Goal: Transaction & Acquisition: Book appointment/travel/reservation

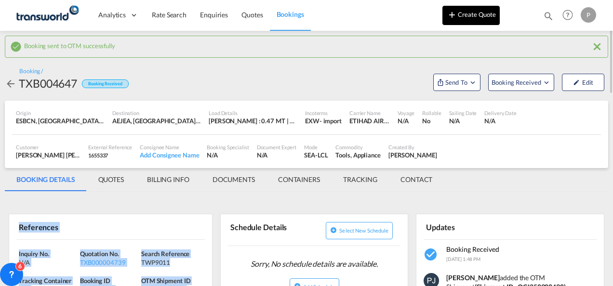
click at [479, 12] on button "Create Quote" at bounding box center [470, 15] width 57 height 19
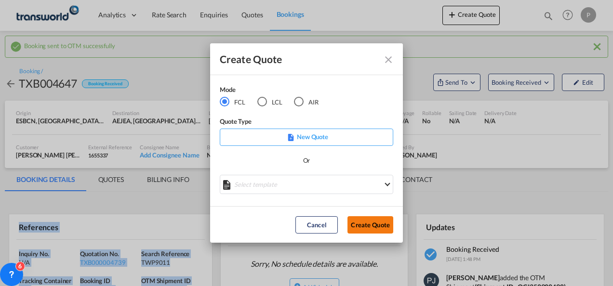
click at [378, 223] on button "Create Quote" at bounding box center [370, 224] width 46 height 17
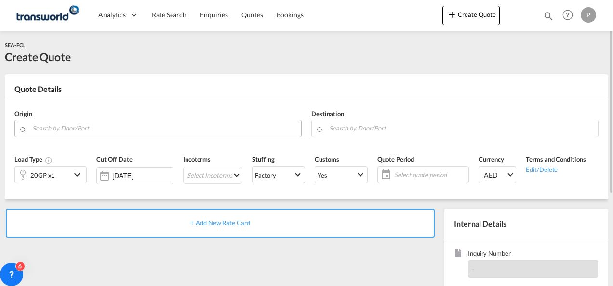
click at [87, 129] on input "Search by Door/Port" at bounding box center [164, 128] width 264 height 17
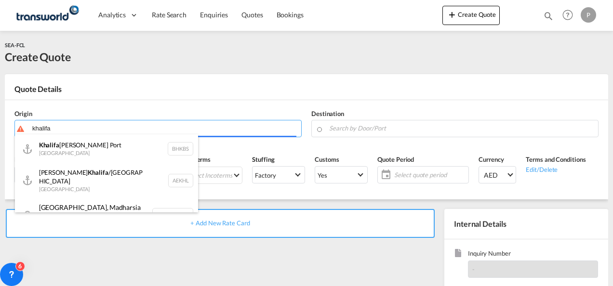
drag, startPoint x: 89, startPoint y: 131, endPoint x: -2, endPoint y: 124, distance: 91.3
click at [0, 124] on html "Analytics Dashboard Rate Search Enquiries Quotes Bookings Analytics" at bounding box center [306, 143] width 613 height 286
type input "k"
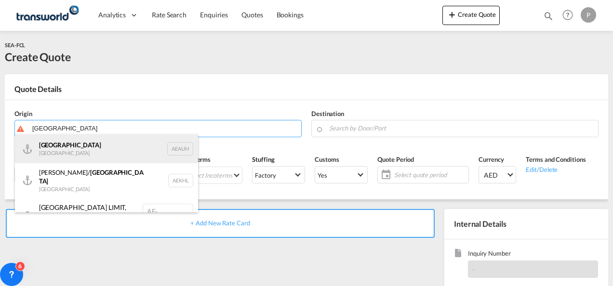
click at [89, 151] on div "[GEOGRAPHIC_DATA] [GEOGRAPHIC_DATA] AEAUH" at bounding box center [106, 148] width 183 height 29
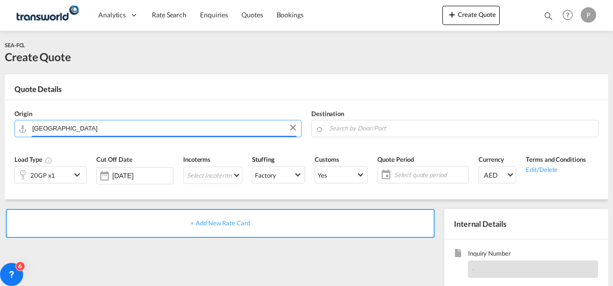
type input "[GEOGRAPHIC_DATA], [GEOGRAPHIC_DATA]"
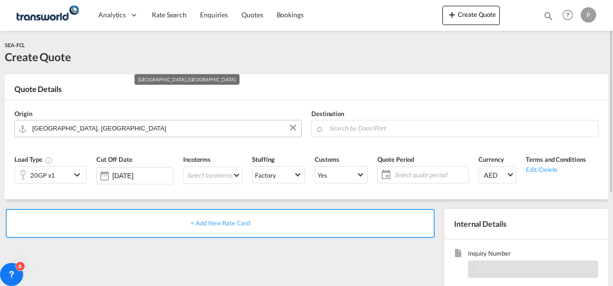
click at [140, 129] on input "[GEOGRAPHIC_DATA], [GEOGRAPHIC_DATA]" at bounding box center [164, 128] width 264 height 17
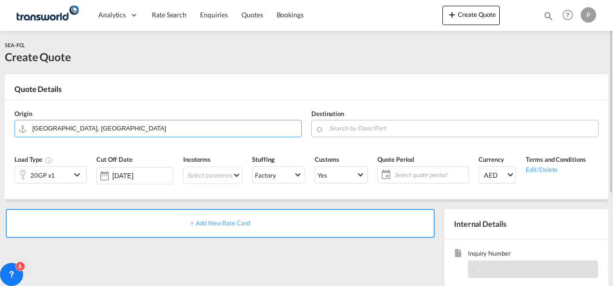
click at [373, 130] on input "Search by Door/Port" at bounding box center [461, 128] width 264 height 17
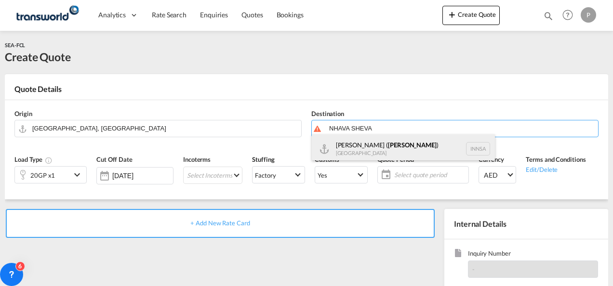
click at [411, 147] on div "[PERSON_NAME] ( [GEOGRAPHIC_DATA] ) [GEOGRAPHIC_DATA] [GEOGRAPHIC_DATA]" at bounding box center [403, 148] width 183 height 29
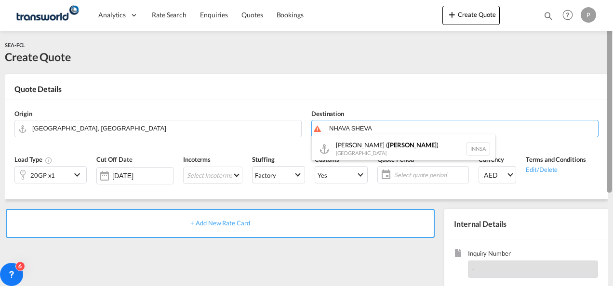
type input "[PERSON_NAME] ([PERSON_NAME]), [GEOGRAPHIC_DATA]"
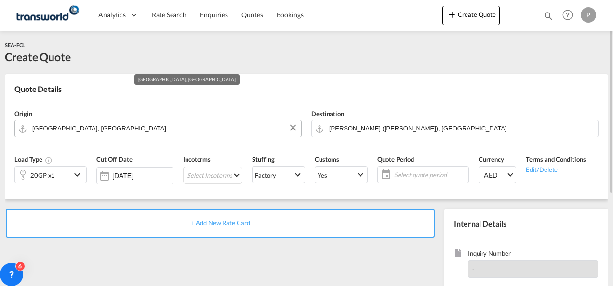
click at [102, 129] on input "[GEOGRAPHIC_DATA], [GEOGRAPHIC_DATA]" at bounding box center [164, 128] width 264 height 17
paste input "HALIFA PORT"
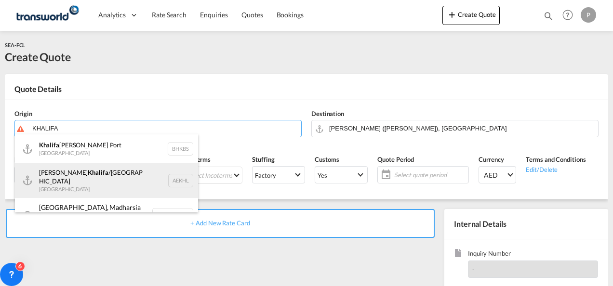
click at [90, 179] on div "[PERSON_NAME] /[GEOGRAPHIC_DATA] [GEOGRAPHIC_DATA] AEKHL" at bounding box center [106, 180] width 183 height 35
type input "[PERSON_NAME]/[GEOGRAPHIC_DATA], AEKHL"
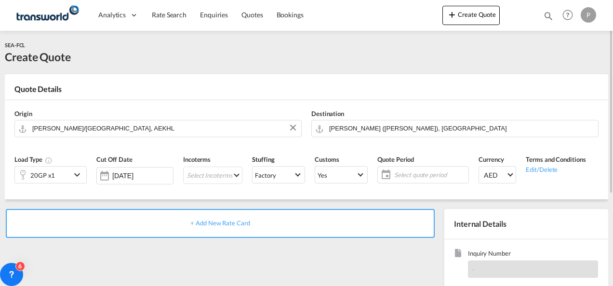
click at [72, 175] on md-icon "icon-chevron-down" at bounding box center [78, 175] width 14 height 12
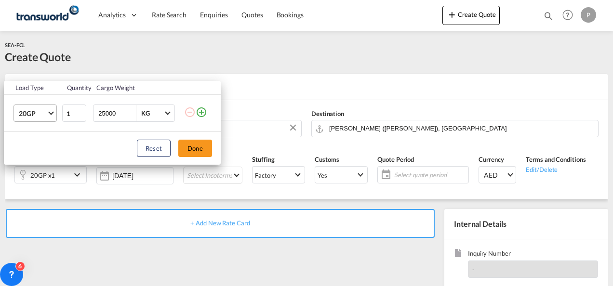
click at [51, 115] on md-select-value "20GP" at bounding box center [37, 113] width 39 height 16
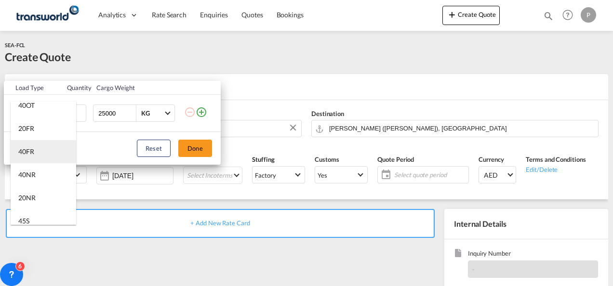
scroll to position [241, 0]
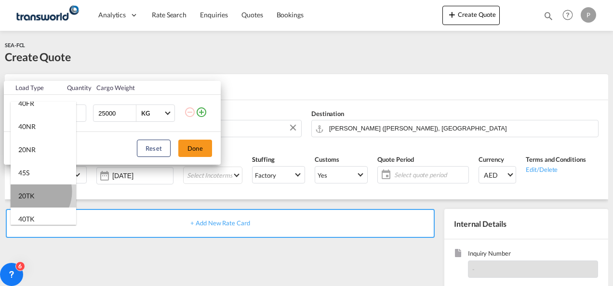
click at [30, 192] on div "20TK" at bounding box center [26, 196] width 16 height 10
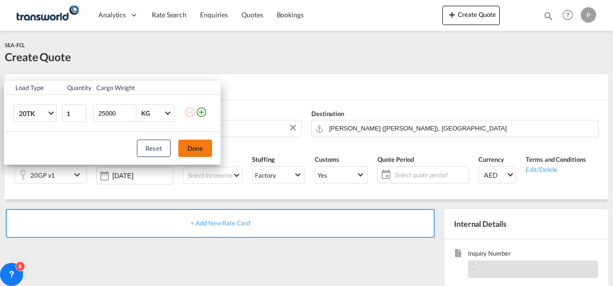
click at [196, 150] on button "Done" at bounding box center [195, 148] width 34 height 17
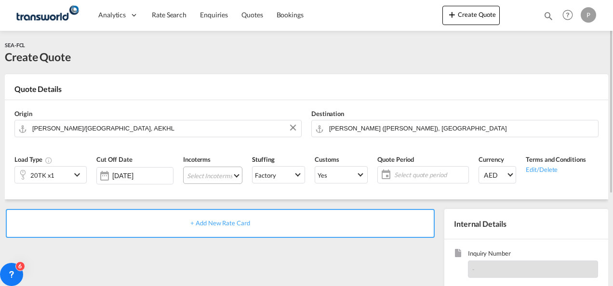
click at [201, 173] on md-select "Select Incoterms CIF - export Cost,Insurance and Freight DAP - export Delivered…" at bounding box center [212, 175] width 59 height 17
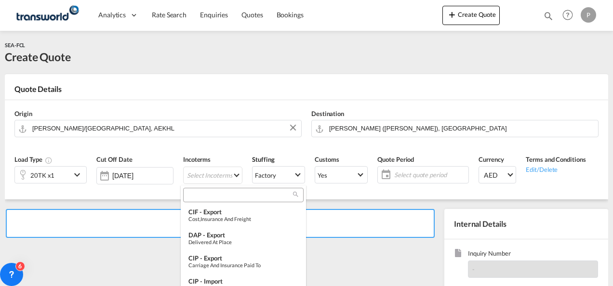
click at [211, 197] on input "search" at bounding box center [239, 195] width 107 height 9
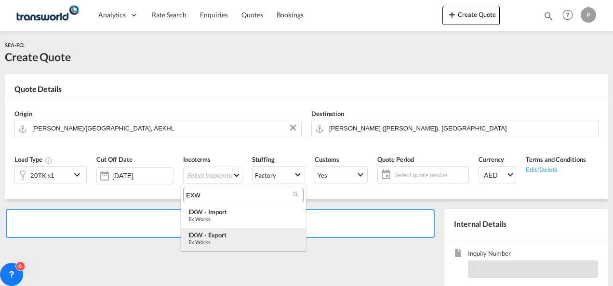
type input "EXW"
click at [208, 240] on div "Ex Works" at bounding box center [243, 242] width 110 height 6
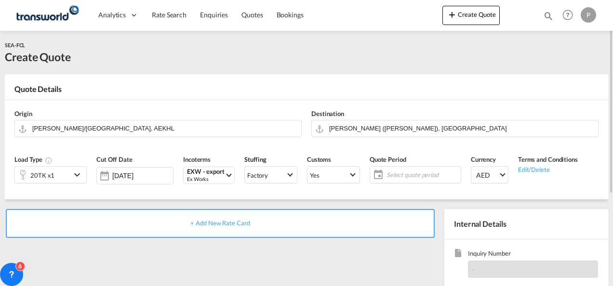
click at [397, 175] on span "Select quote period" at bounding box center [422, 174] width 72 height 9
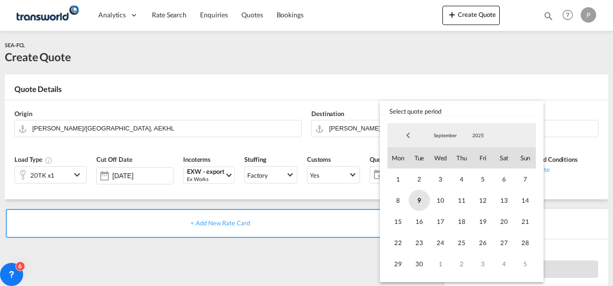
click at [418, 199] on span "9" at bounding box center [418, 200] width 21 height 21
click at [418, 260] on span "30" at bounding box center [418, 263] width 21 height 21
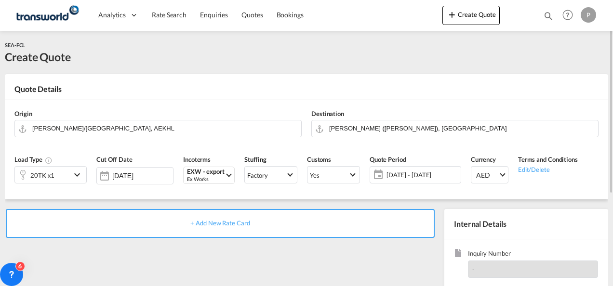
scroll to position [96, 0]
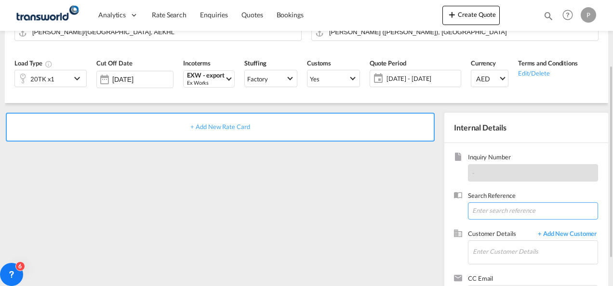
click at [495, 211] on input at bounding box center [533, 210] width 130 height 17
click at [486, 209] on input at bounding box center [533, 210] width 130 height 17
paste input "CHP0181761"
type input "CHP0181761"
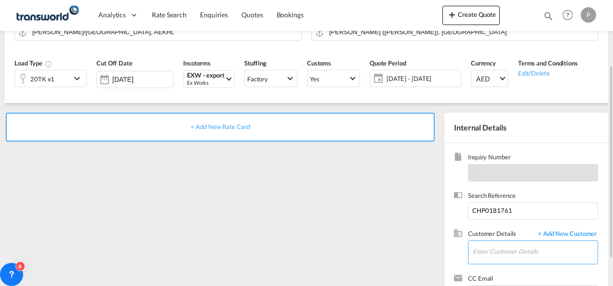
click at [503, 251] on input "Enter Customer Details" at bounding box center [534, 252] width 125 height 22
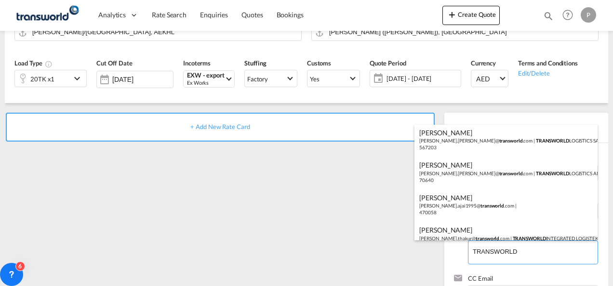
scroll to position [48, 0]
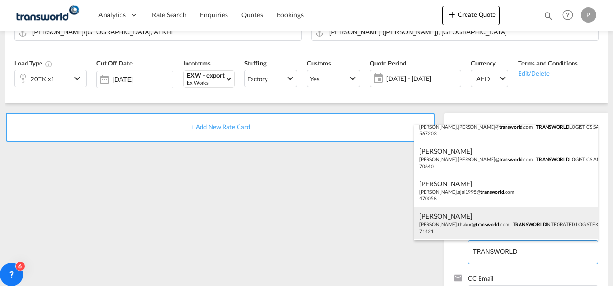
click at [524, 219] on div "[PERSON_NAME] [PERSON_NAME].thakur@ transworld .com | TRANSWORLD INTEGRATED LOG…" at bounding box center [505, 223] width 183 height 33
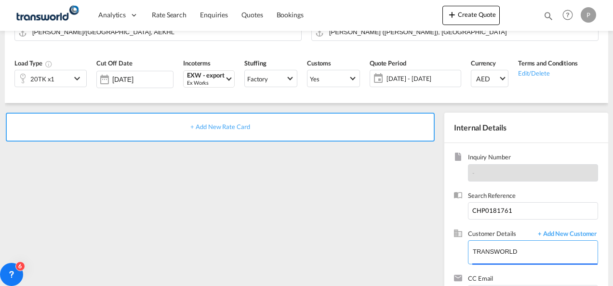
type input "TRANSWORLD INTEGRATED LOGISTEK PRIVATE LIMITED, [PERSON_NAME], [PERSON_NAME][EM…"
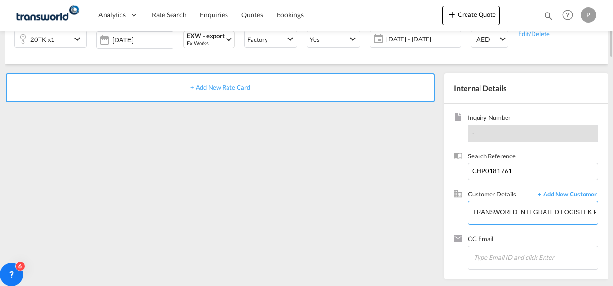
scroll to position [0, 0]
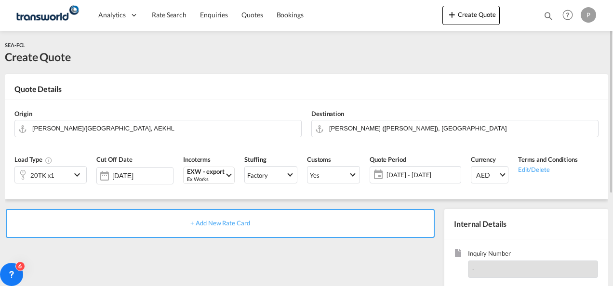
click at [222, 222] on span "+ Add New Rate Card" at bounding box center [219, 223] width 59 height 8
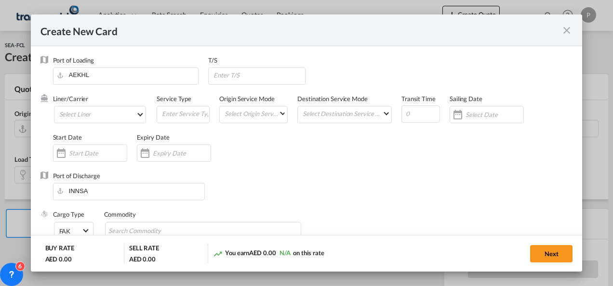
type input "Basic Ocean Freight"
select select "per equipment"
click at [105, 113] on md-select "Select Liner 2HM LOGISTICS D.O.O 2HM LOGISTICS D.O.O. / TDWC-CAPODISTRI 2HM LOG…" at bounding box center [100, 114] width 92 height 17
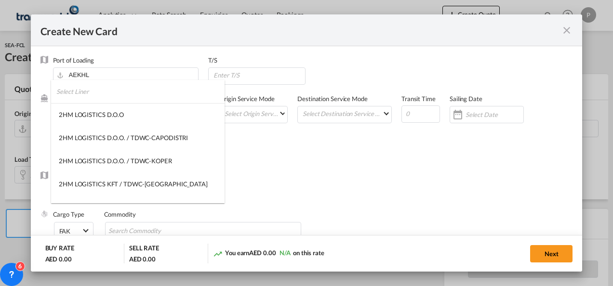
click at [107, 97] on input "search" at bounding box center [140, 91] width 168 height 23
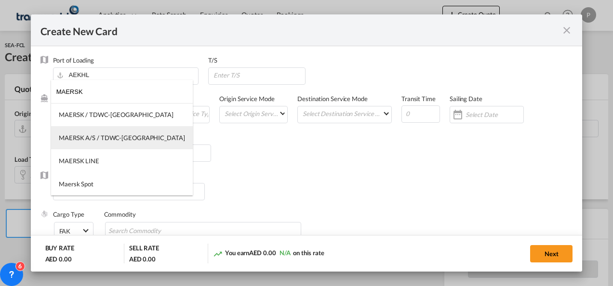
type input "MAERSK"
click at [108, 139] on div "MAERSK A/S / TDWC-[GEOGRAPHIC_DATA]" at bounding box center [122, 137] width 126 height 9
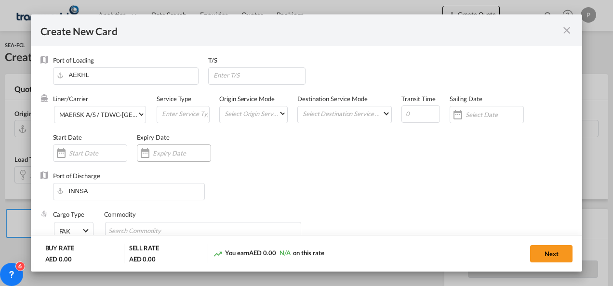
click at [167, 153] on input "Create New Card ..." at bounding box center [182, 153] width 58 height 8
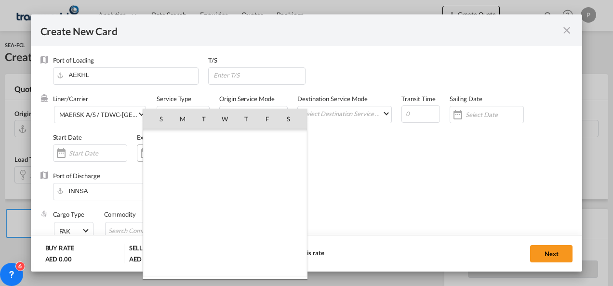
scroll to position [223070, 0]
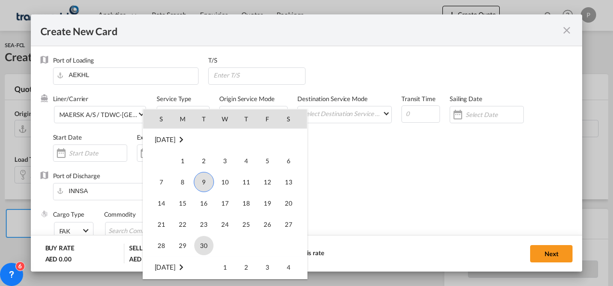
click at [202, 244] on span "30" at bounding box center [203, 245] width 19 height 19
type input "[DATE]"
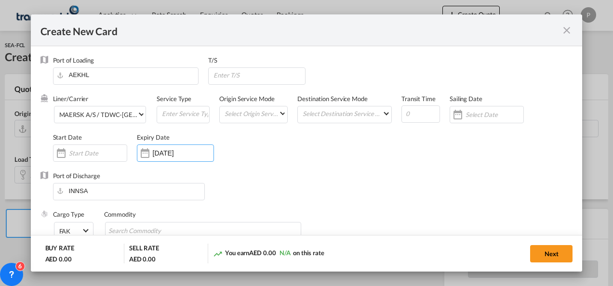
scroll to position [96, 0]
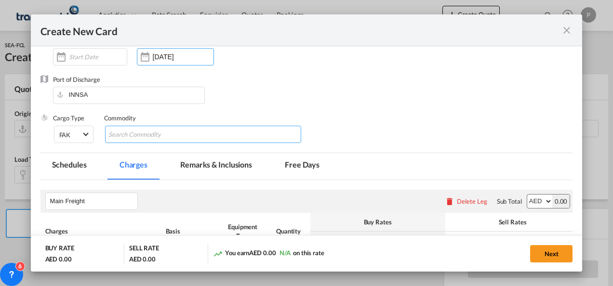
click at [155, 131] on input "Search Commodity" at bounding box center [152, 134] width 88 height 15
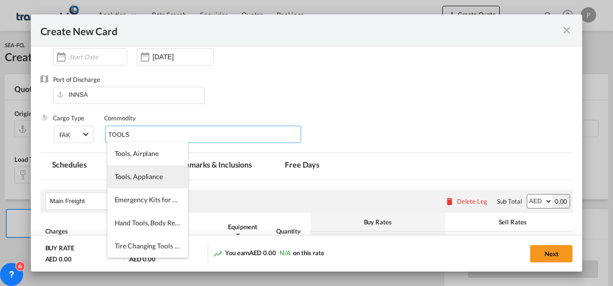
type input "TOOLS"
click at [146, 178] on span "Tools, Appliance" at bounding box center [139, 176] width 48 height 8
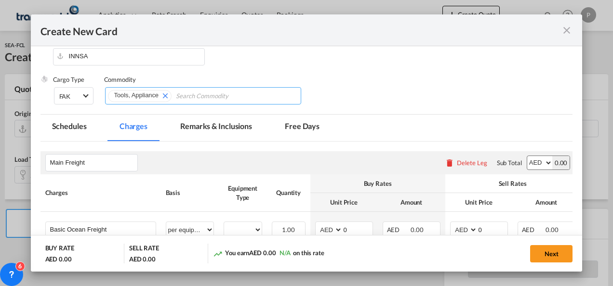
scroll to position [193, 0]
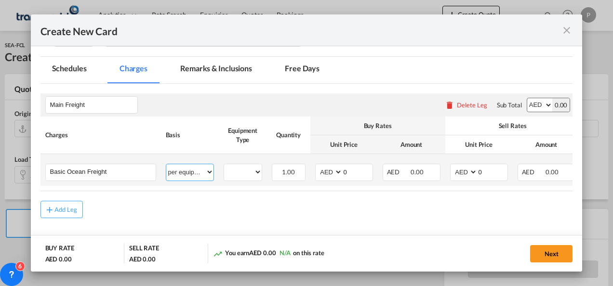
click at [207, 172] on select "per equipment per container per B/L per shipping bill per shipment % on freight…" at bounding box center [189, 171] width 47 height 15
select select "per shipment"
click at [166, 164] on select "per equipment per container per B/L per shipping bill per shipment % on freight…" at bounding box center [189, 171] width 47 height 15
click at [354, 170] on input "0" at bounding box center [357, 171] width 30 height 14
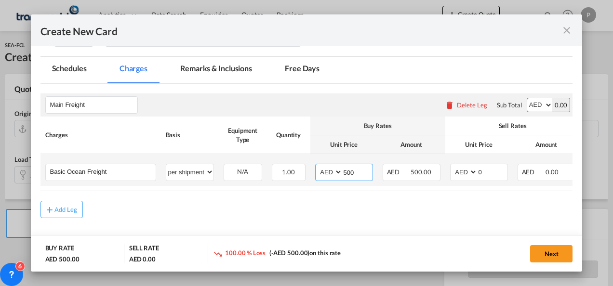
type input "500"
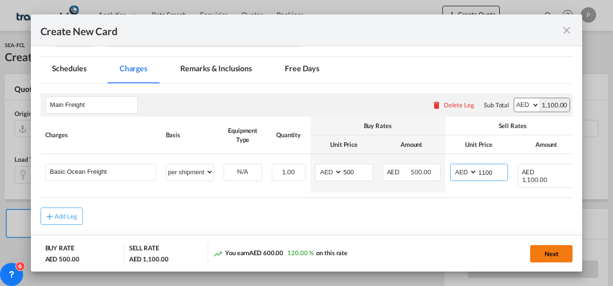
type input "1100"
click at [544, 252] on button "Next" at bounding box center [551, 253] width 42 height 17
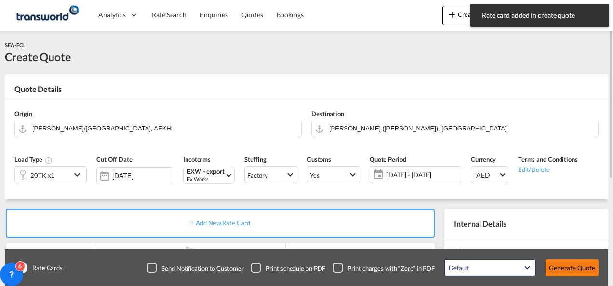
click at [580, 267] on button "Generate Quote" at bounding box center [571, 267] width 53 height 17
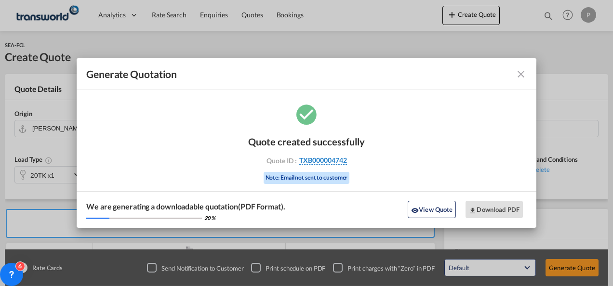
click at [325, 160] on span "TXB000004742" at bounding box center [323, 160] width 48 height 9
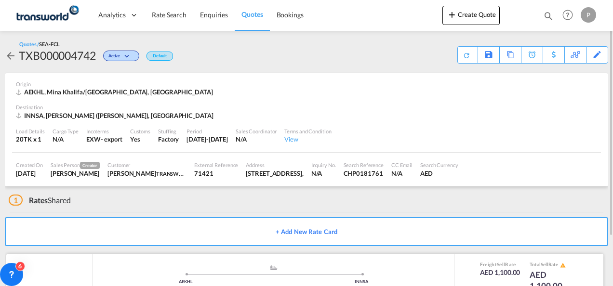
scroll to position [60, 0]
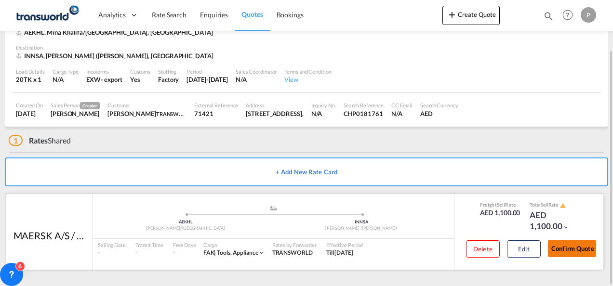
click at [574, 249] on button "Confirm Quote" at bounding box center [572, 248] width 48 height 17
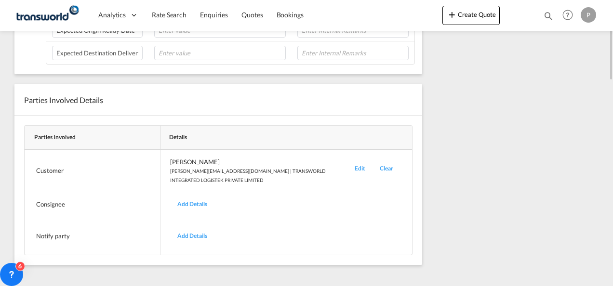
scroll to position [154, 0]
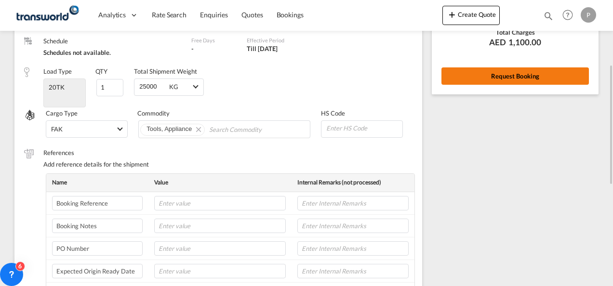
click at [499, 73] on button "Request Booking" at bounding box center [514, 75] width 147 height 17
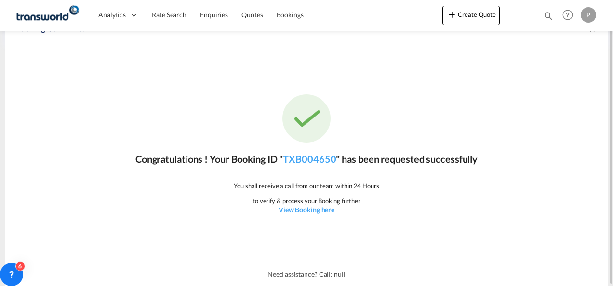
scroll to position [18, 0]
click at [312, 160] on link "TXB004650" at bounding box center [309, 160] width 53 height 12
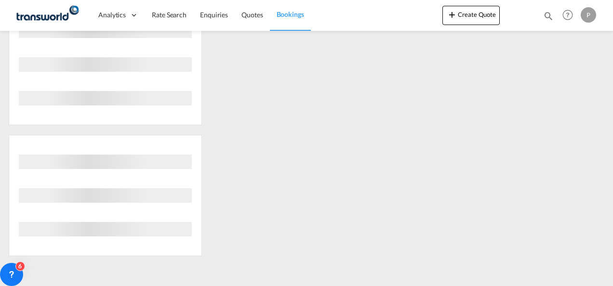
scroll to position [305, 0]
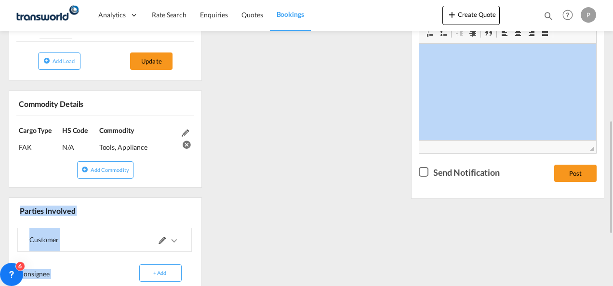
click at [306, 150] on div "References Inquiry No. N/A Quotation No. TXB000004742 Search Reference CHP01817…" at bounding box center [306, 129] width 603 height 529
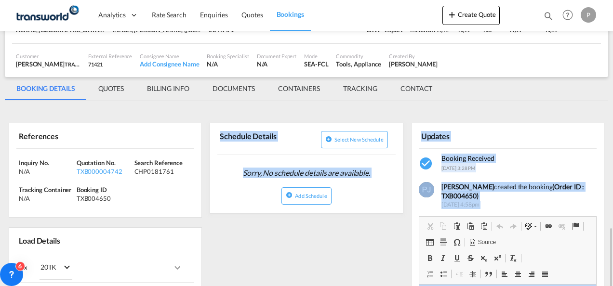
scroll to position [0, 0]
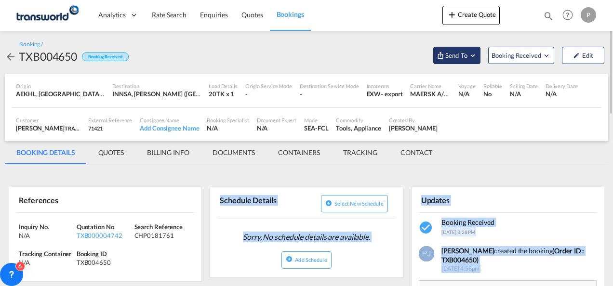
click at [475, 56] on md-icon "Open demo menu" at bounding box center [472, 55] width 9 height 9
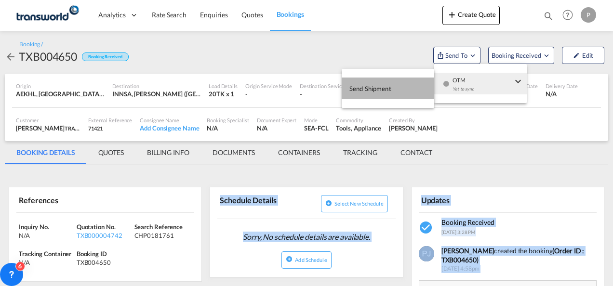
click at [373, 86] on span "Send Shipment" at bounding box center [370, 88] width 42 height 15
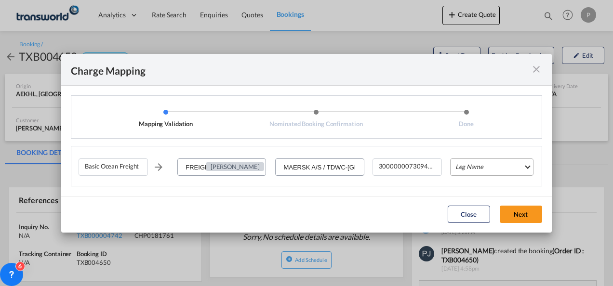
click at [495, 165] on md-select "Leg Name HANDLING ORIGIN VESSEL HANDLING DESTINATION OTHERS TL PICK UP CUSTOMS …" at bounding box center [491, 166] width 83 height 17
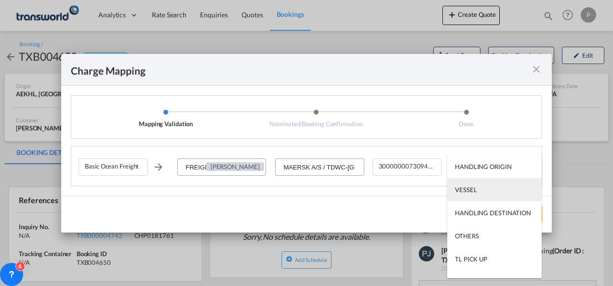
click at [474, 195] on md-option "VESSEL" at bounding box center [494, 189] width 94 height 23
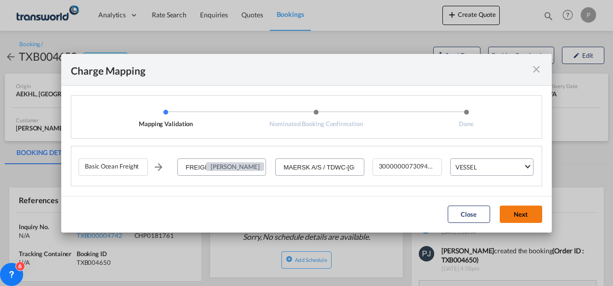
click at [528, 213] on button "Next" at bounding box center [520, 214] width 42 height 17
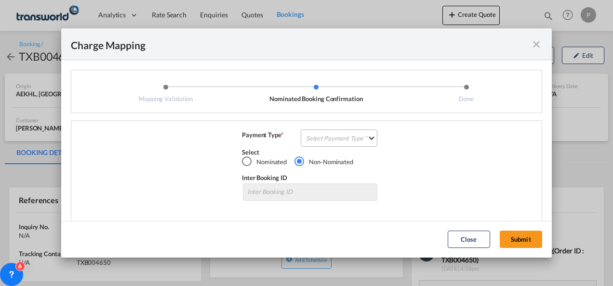
click at [345, 136] on md-select "Select Payment Type COLLECT PREPAID" at bounding box center [338, 138] width 77 height 17
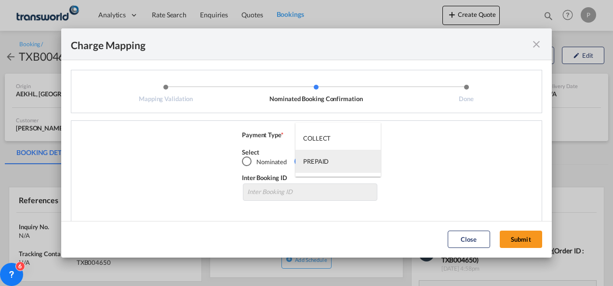
click at [335, 156] on md-option "PREPAID" at bounding box center [337, 161] width 85 height 23
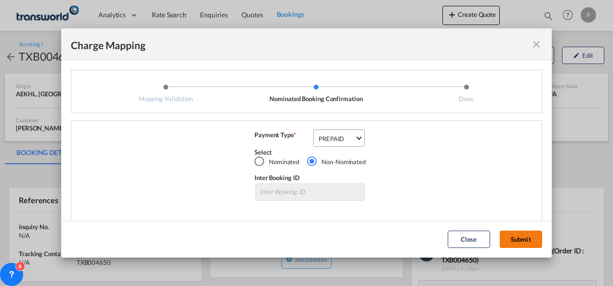
click at [521, 241] on button "Submit" at bounding box center [520, 239] width 42 height 17
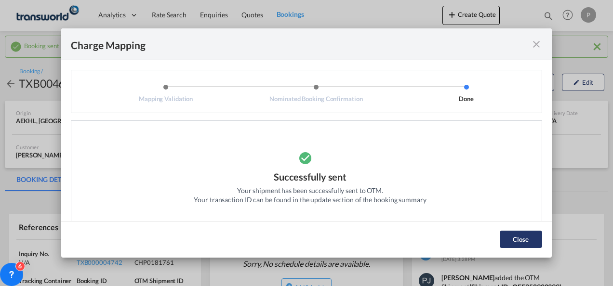
click at [523, 236] on button "Close" at bounding box center [520, 239] width 42 height 17
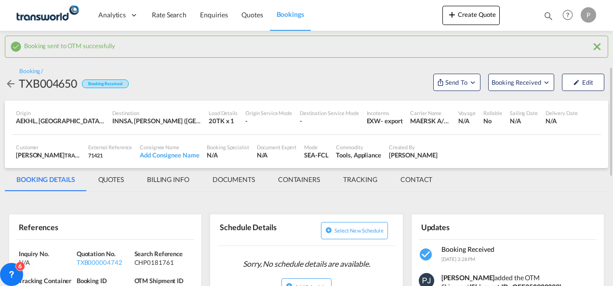
scroll to position [48, 0]
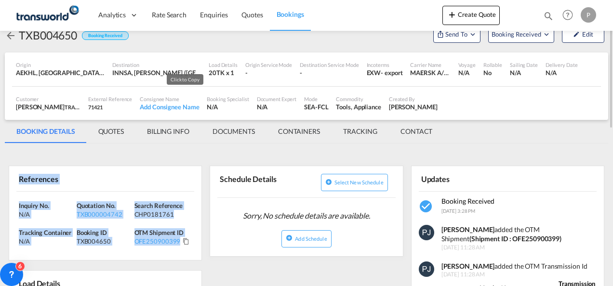
drag, startPoint x: 19, startPoint y: 179, endPoint x: 181, endPoint y: 239, distance: 172.8
click at [181, 239] on div "References Inquiry No. N/A Quotation No. TXB000004742 Search Reference CHP01817…" at bounding box center [105, 213] width 193 height 95
click at [105, 178] on div "References" at bounding box center [105, 178] width 178 height 25
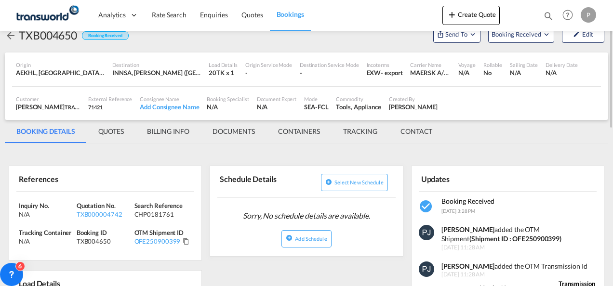
click at [128, 198] on div "Inquiry No. N/A Quotation No. TXB000004742 Search Reference CHP0181761 Tracking…" at bounding box center [105, 226] width 192 height 69
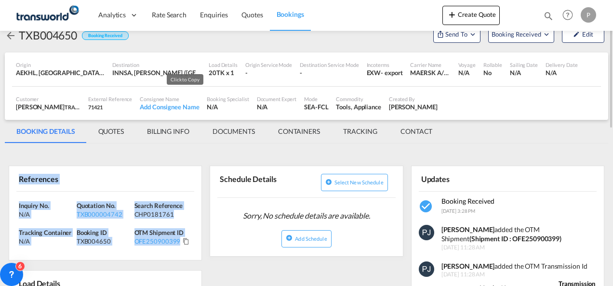
drag, startPoint x: 21, startPoint y: 180, endPoint x: 183, endPoint y: 240, distance: 172.9
click at [183, 240] on div "References Inquiry No. N/A Quotation No. TXB000004742 Search Reference CHP01817…" at bounding box center [105, 213] width 193 height 95
copy div "References Inquiry No. N/A Quotation No. TXB000004742 Search Reference CHP01817…"
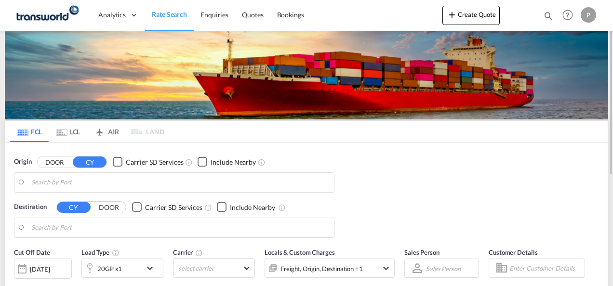
click at [547, 14] on md-icon "icon-magnify" at bounding box center [548, 16] width 11 height 11
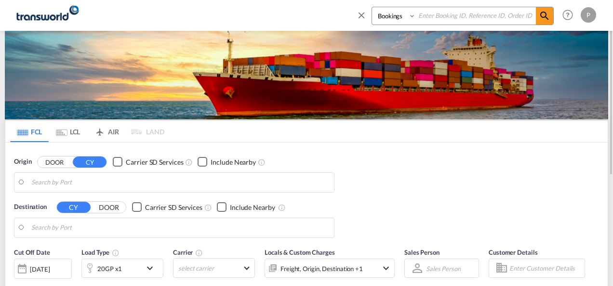
drag, startPoint x: 435, startPoint y: 19, endPoint x: 446, endPoint y: 19, distance: 11.1
click at [435, 19] on input at bounding box center [476, 15] width 120 height 17
paste input "TXB004612"
type input "TXB004612"
click at [542, 16] on md-icon "icon-magnify" at bounding box center [544, 16] width 12 height 12
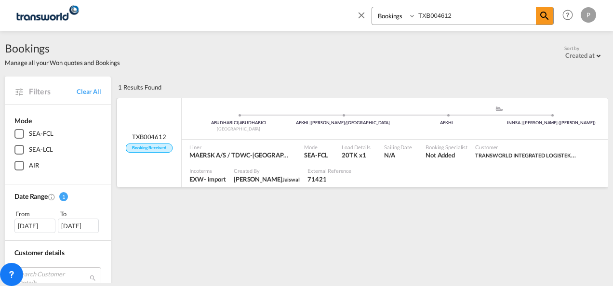
click at [151, 136] on span "TXB004612" at bounding box center [149, 136] width 34 height 9
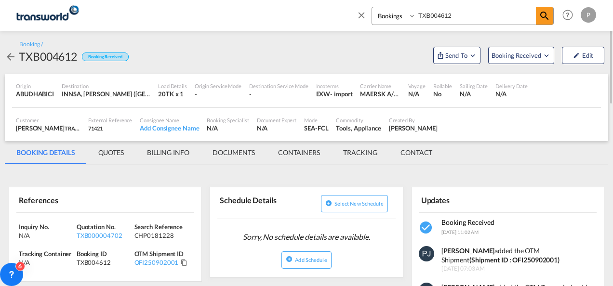
click at [131, 97] on div "INNSA, [PERSON_NAME] ([GEOGRAPHIC_DATA]), [GEOGRAPHIC_DATA], [GEOGRAPHIC_DATA],…" at bounding box center [106, 94] width 89 height 9
click at [123, 91] on div "INNSA, [PERSON_NAME] ([GEOGRAPHIC_DATA]), [GEOGRAPHIC_DATA], [GEOGRAPHIC_DATA],…" at bounding box center [106, 94] width 89 height 9
click at [580, 53] on button "Edit" at bounding box center [583, 55] width 42 height 17
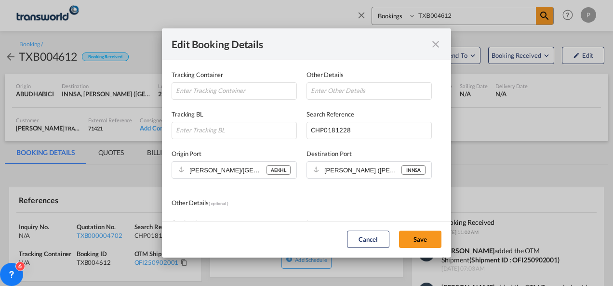
click at [441, 43] on div "Edit Booking Details" at bounding box center [306, 44] width 289 height 32
click at [434, 44] on md-icon "icon-close fg-AAA8AD mr-0 cursor" at bounding box center [436, 45] width 12 height 12
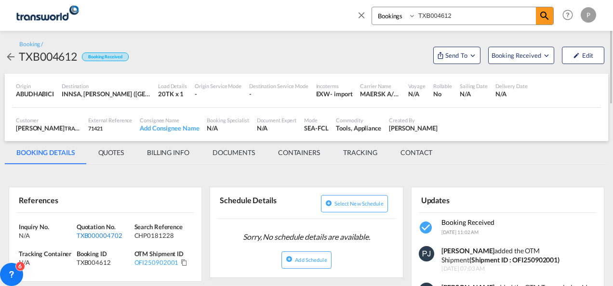
click at [105, 233] on div "TXB000004702" at bounding box center [104, 235] width 55 height 9
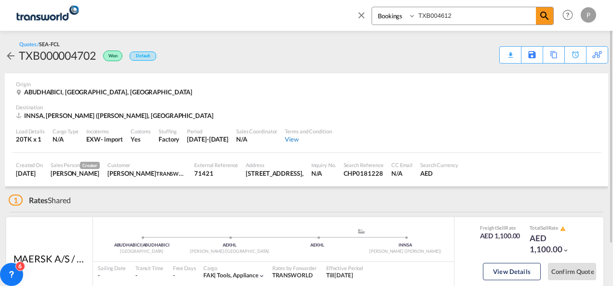
click at [317, 140] on div "View" at bounding box center [308, 139] width 47 height 9
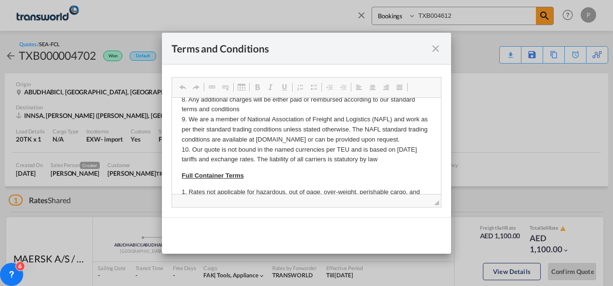
scroll to position [193, 0]
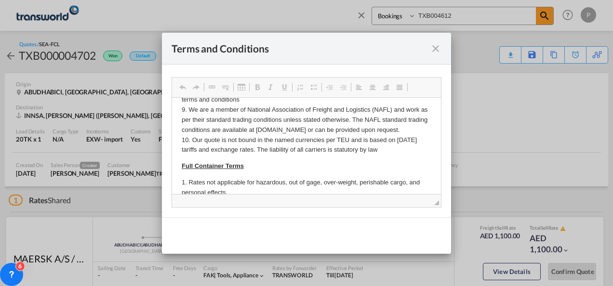
click at [441, 48] on div "Terms and Conditions" at bounding box center [306, 49] width 289 height 32
click at [434, 48] on md-icon "icon-close fg-AAA8AD cursor" at bounding box center [436, 49] width 12 height 12
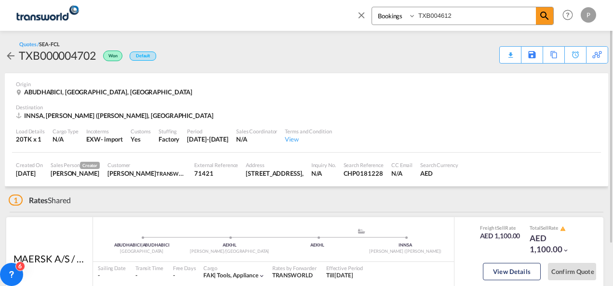
scroll to position [48, 0]
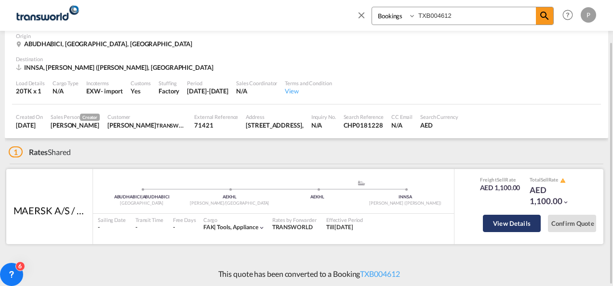
click at [494, 223] on button "View Details" at bounding box center [512, 223] width 58 height 17
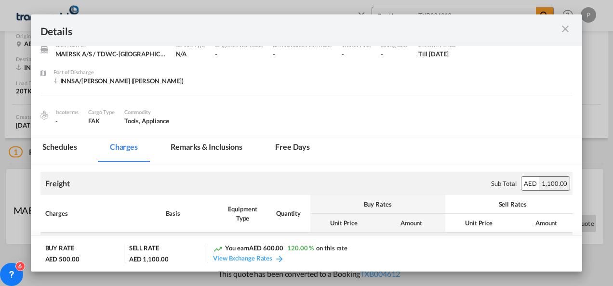
scroll to position [129, 0]
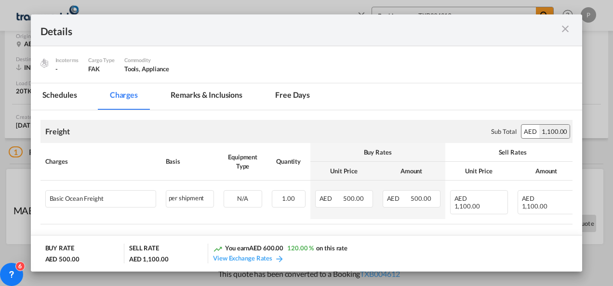
click at [568, 30] on md-icon "icon-close m-3 fg-AAA8AD cursor" at bounding box center [565, 29] width 12 height 12
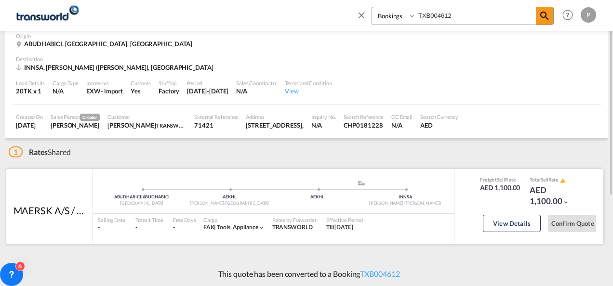
scroll to position [0, 0]
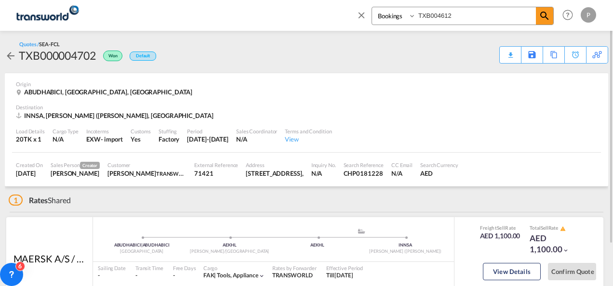
click at [500, 18] on input "TXB004612" at bounding box center [476, 15] width 120 height 17
drag, startPoint x: 488, startPoint y: 18, endPoint x: 172, endPoint y: 17, distance: 316.4
click at [172, 17] on div "Bookings Quotes Enquiries TXB004612 Help Resources Product Release P My Profile…" at bounding box center [306, 15] width 584 height 30
click at [360, 14] on md-icon "icon-close" at bounding box center [361, 15] width 11 height 11
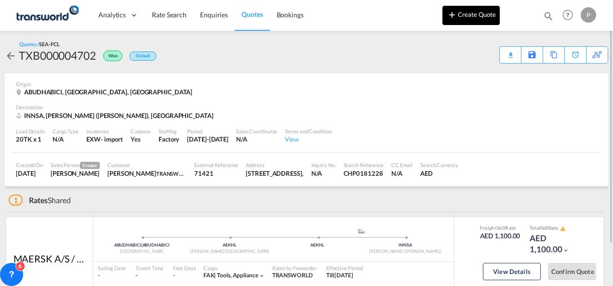
click at [464, 13] on button "Create Quote" at bounding box center [470, 15] width 57 height 19
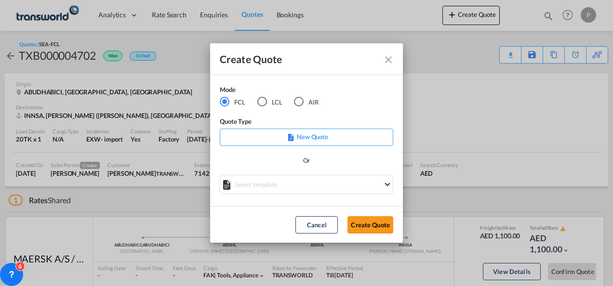
click at [302, 100] on div "AIR" at bounding box center [299, 102] width 10 height 10
click at [374, 224] on button "Create Quote" at bounding box center [370, 224] width 46 height 17
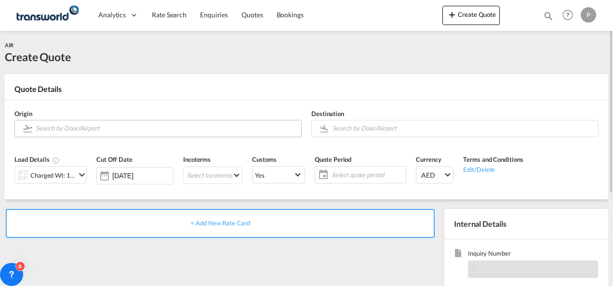
click at [81, 130] on input "Search by Door/Airport" at bounding box center [166, 128] width 261 height 17
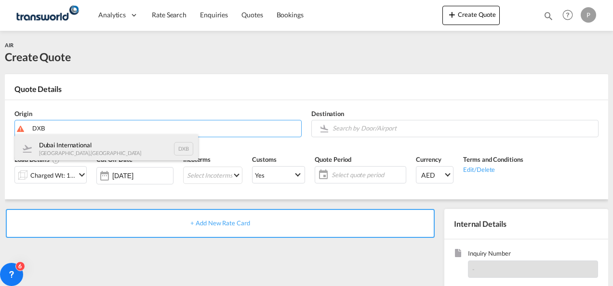
click at [85, 151] on div "Dubai International Dubai , United Arab Emirates DXB" at bounding box center [106, 148] width 183 height 29
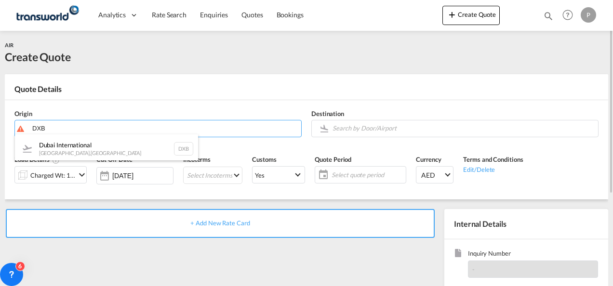
type input "Dubai International, Dubai, DXB"
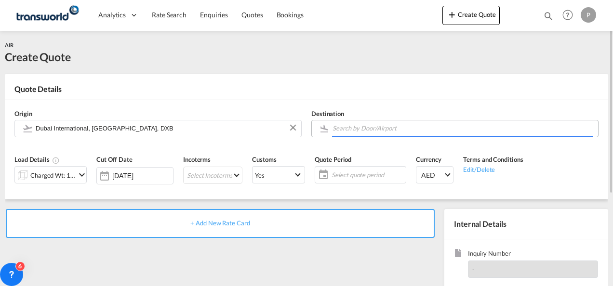
click at [340, 130] on input "Search by Door/Airport" at bounding box center [462, 128] width 261 height 17
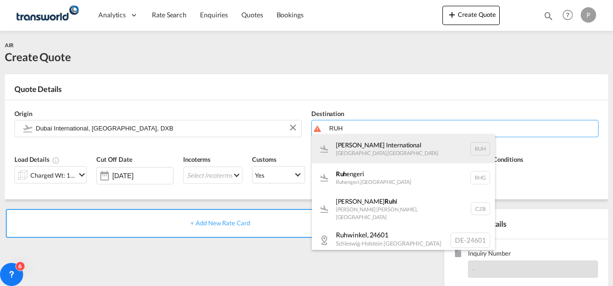
click at [383, 154] on div "King Khaled International Riyadh , Saudi Arabia RUH" at bounding box center [403, 148] width 183 height 29
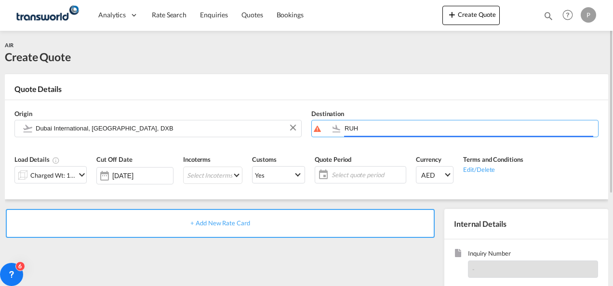
type input "King Khaled International, Riyadh, RUH"
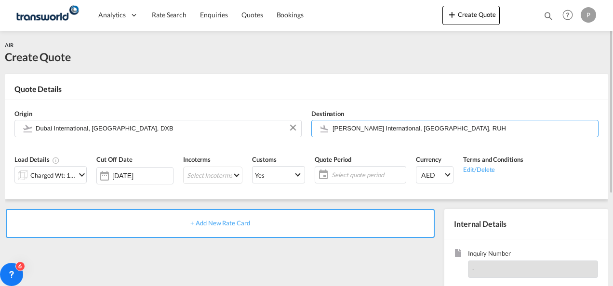
click at [81, 176] on md-icon "icon-chevron-down" at bounding box center [82, 175] width 12 height 12
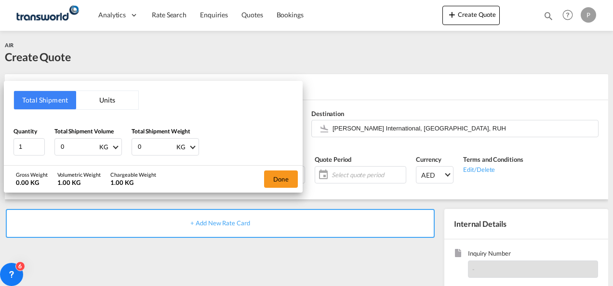
drag, startPoint x: 75, startPoint y: 149, endPoint x: -2, endPoint y: 149, distance: 77.1
click at [0, 149] on html "Analytics Dashboard Rate Search Enquiries Quotes Bookings Analytics" at bounding box center [306, 143] width 613 height 286
type input "560"
type input "130.5"
click at [275, 175] on button "Done" at bounding box center [281, 178] width 34 height 17
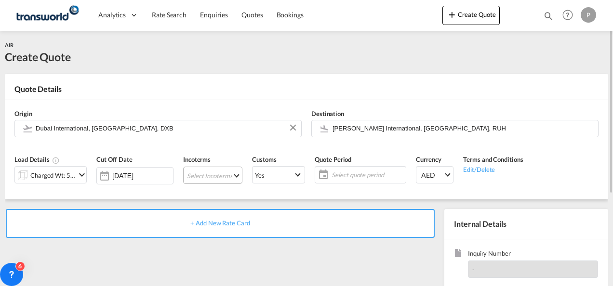
click at [207, 172] on md-select "Select Incoterms DAP - import Delivered at Place CFR - import Cost and Freight …" at bounding box center [212, 175] width 59 height 17
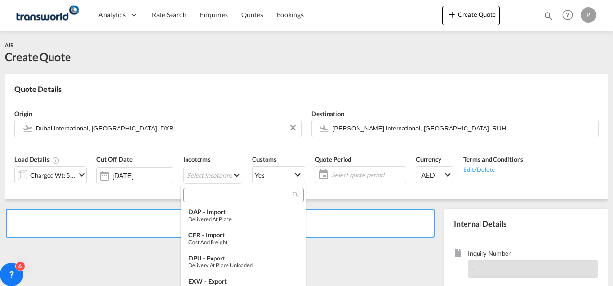
click at [213, 196] on input "search" at bounding box center [239, 195] width 107 height 9
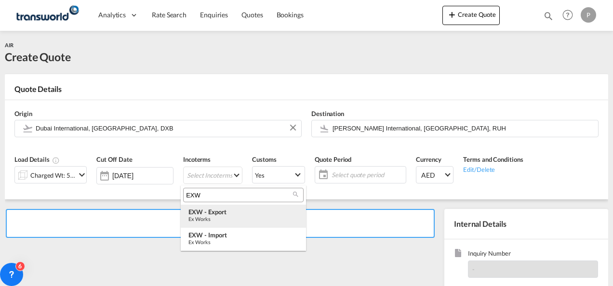
type input "EXW"
click at [215, 211] on div "EXW - export" at bounding box center [243, 212] width 110 height 8
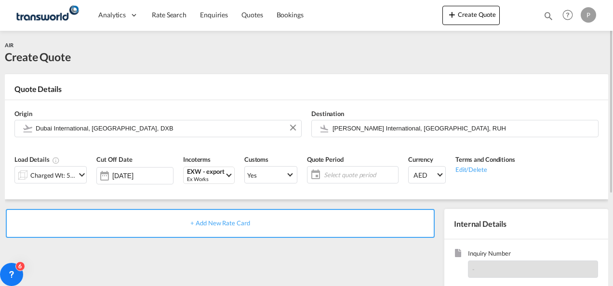
click at [356, 171] on span "Select quote period" at bounding box center [360, 174] width 72 height 9
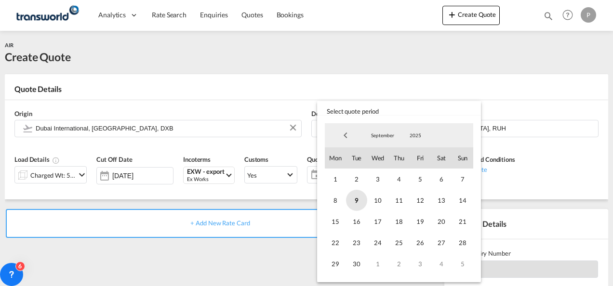
click at [353, 200] on span "9" at bounding box center [356, 200] width 21 height 21
click at [360, 263] on span "30" at bounding box center [356, 263] width 21 height 21
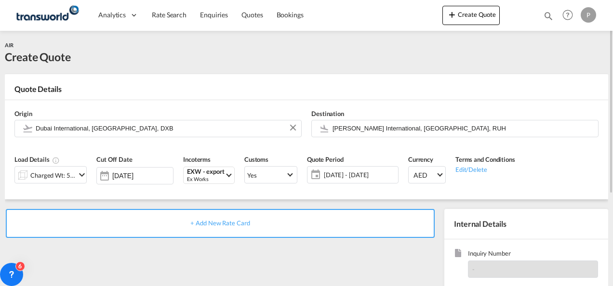
scroll to position [48, 0]
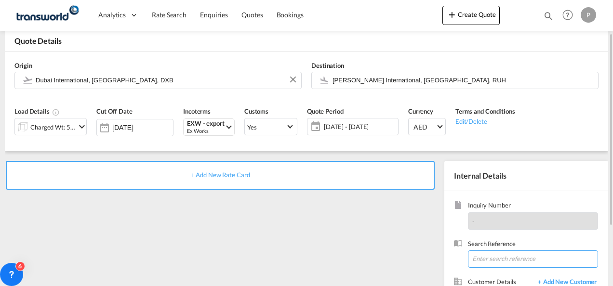
click at [505, 256] on input at bounding box center [533, 258] width 130 height 17
click at [493, 254] on input at bounding box center [533, 258] width 130 height 17
paste input "17611272391"
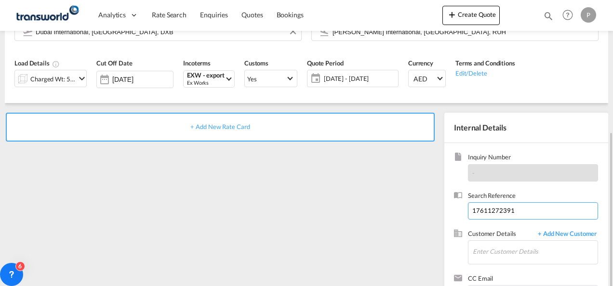
scroll to position [136, 0]
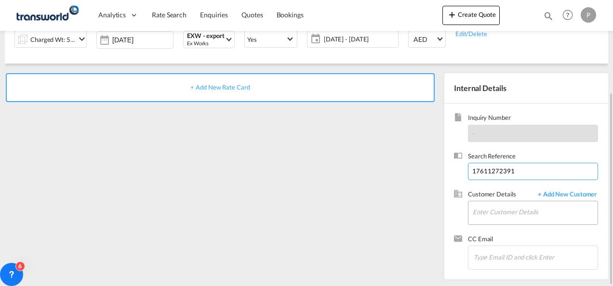
type input "17611272391"
click at [495, 209] on input "Enter Customer Details" at bounding box center [534, 212] width 125 height 22
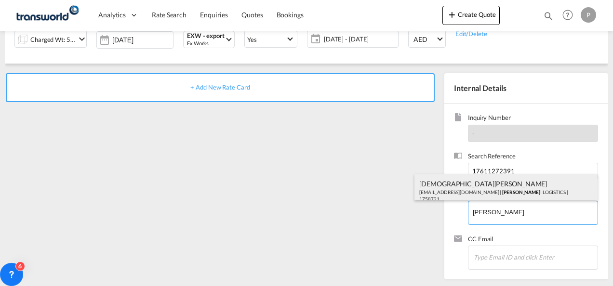
click at [483, 189] on div "Vaishnav Bhaskar bhaskar22487@gmail.com | AL ALAM I LOGISTICS | 1758721" at bounding box center [505, 190] width 183 height 33
type input "AL ALAMI LOGISTICS, Vaishnav Bhaskar, bhaskar22487@gmail.com"
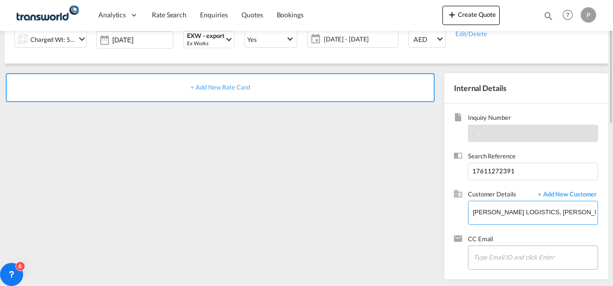
scroll to position [39, 0]
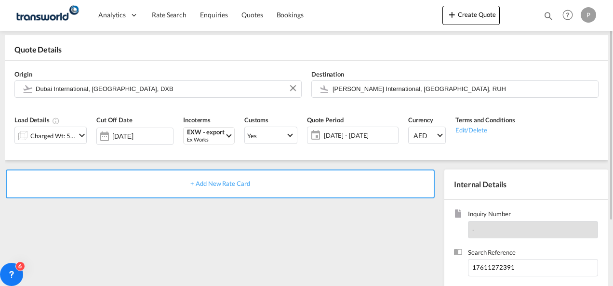
click at [236, 182] on span "+ Add New Rate Card" at bounding box center [219, 184] width 59 height 8
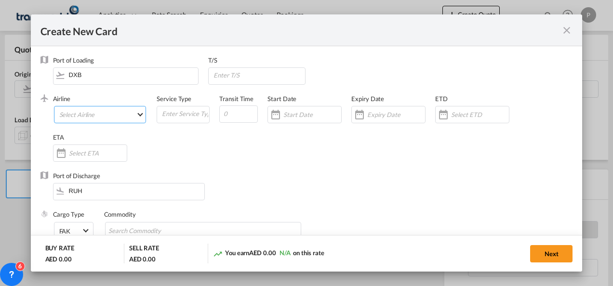
click at [110, 114] on md-select "Select Airline AIR EXPRESS S.A. (1166- / -) CMA CGM Air Cargo (1140-2C / -) DDW…" at bounding box center [100, 114] width 92 height 17
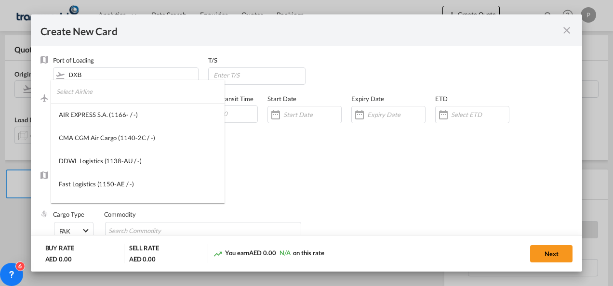
click at [100, 98] on input "search" at bounding box center [140, 91] width 168 height 23
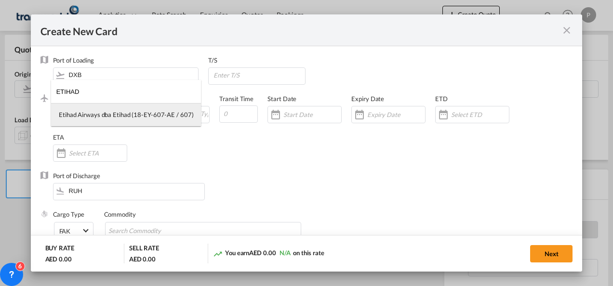
type input "ETIHAD"
click at [105, 114] on div "Etihad Airways dba Etihad (18-EY-607-AE / 607)" at bounding box center [126, 114] width 134 height 9
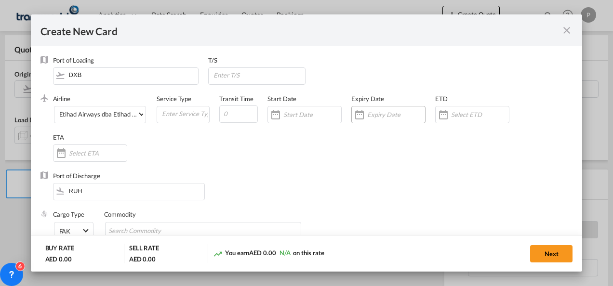
click at [374, 114] on input "Create New Card ..." at bounding box center [396, 115] width 58 height 8
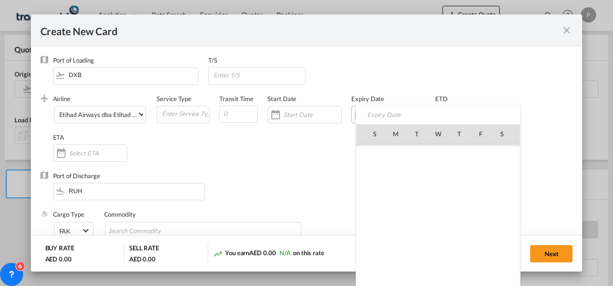
scroll to position [223070, 0]
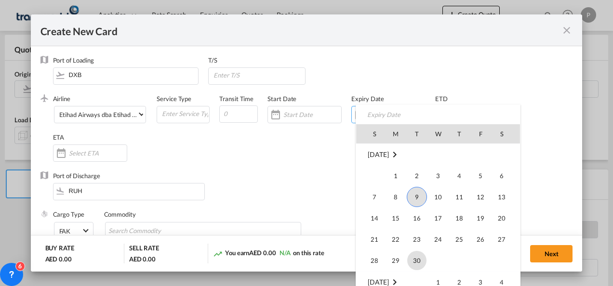
click at [415, 258] on span "30" at bounding box center [416, 260] width 19 height 19
type input "[DATE]"
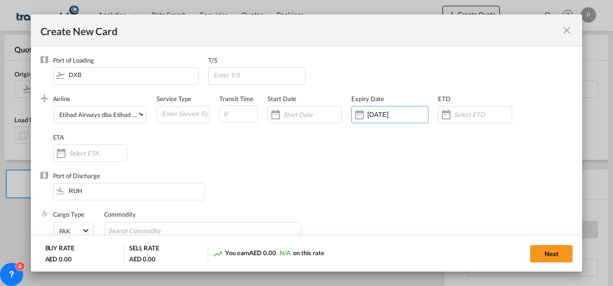
scroll to position [48, 0]
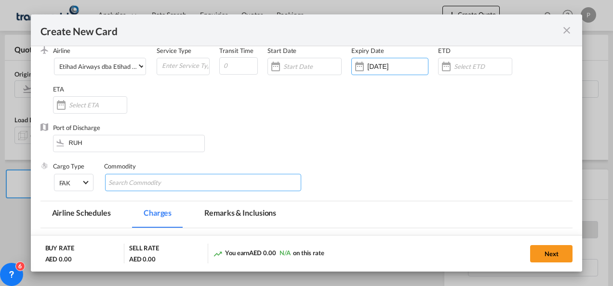
click at [180, 180] on input "Search Commodity" at bounding box center [152, 182] width 88 height 15
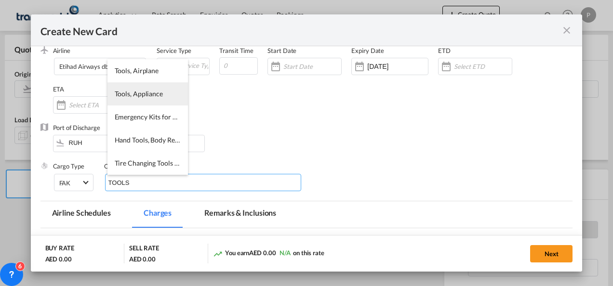
type input "TOOLS"
click at [148, 101] on li "Tools, Appliance" at bounding box center [147, 93] width 80 height 23
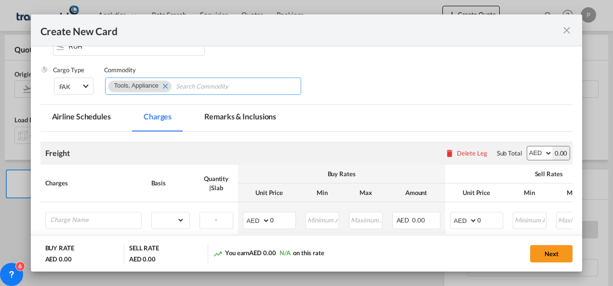
scroll to position [193, 0]
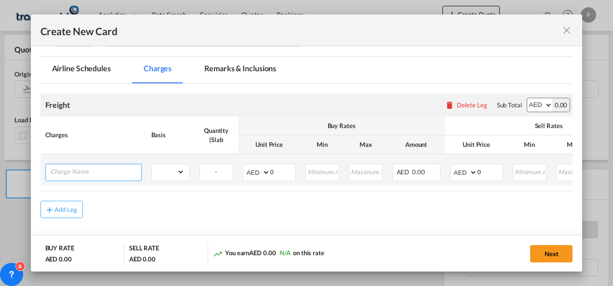
click at [75, 173] on input "Charge Name" at bounding box center [95, 171] width 91 height 14
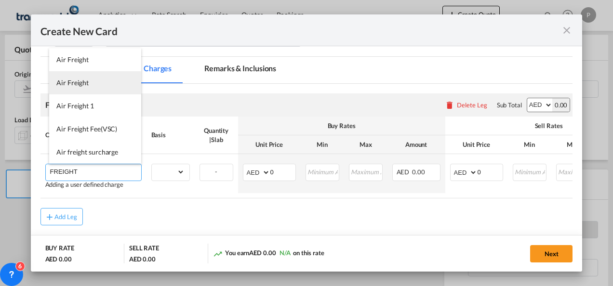
click at [79, 86] on span "Air Freight" at bounding box center [72, 82] width 32 height 8
type input "Air Freight"
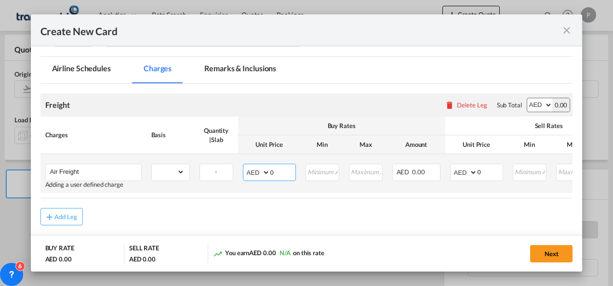
click at [281, 170] on input "0" at bounding box center [282, 171] width 25 height 14
type input "4551"
click at [473, 172] on select "AED AFN ALL AMD ANG AOA ARS AUD AWG AZN BAM BBD BDT BGN BHD BIF BMD BND BOB BRL…" at bounding box center [464, 172] width 25 height 13
select select "string:USD"
click at [452, 166] on select "AED AFN ALL AMD ANG AOA ARS AUD AWG AZN BAM BBD BDT BGN BHD BIF BMD BND BOB BRL…" at bounding box center [464, 172] width 25 height 13
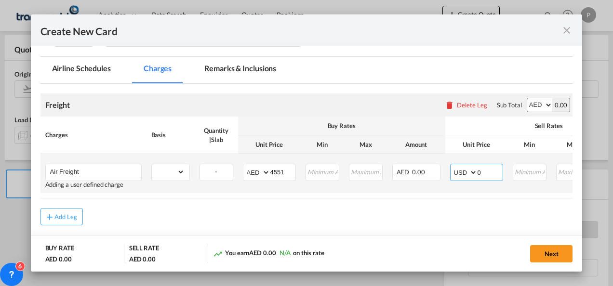
click at [486, 171] on input "0" at bounding box center [489, 171] width 25 height 14
type input "1574"
click at [181, 174] on select "gross_weight volumetric_weight per_shipment per_bl per_km % on air freight per_…" at bounding box center [168, 171] width 33 height 15
select select "per_shipment"
click at [152, 164] on select "gross_weight volumetric_weight per_shipment per_bl per_km % on air freight per_…" at bounding box center [168, 171] width 33 height 15
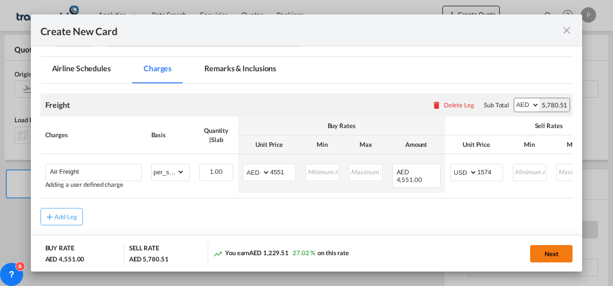
click at [563, 250] on button "Next" at bounding box center [551, 253] width 42 height 17
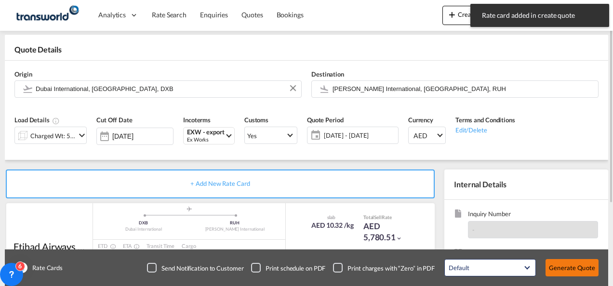
click at [575, 271] on button "Generate Quote" at bounding box center [571, 267] width 53 height 17
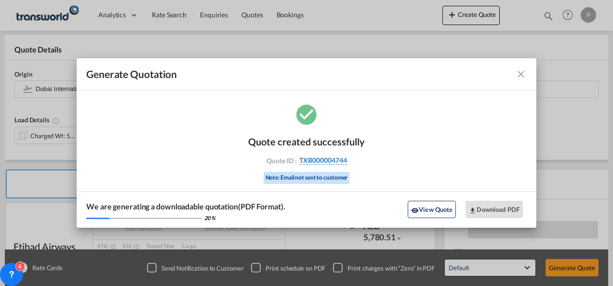
click at [328, 159] on span "TXB000004744" at bounding box center [323, 160] width 48 height 9
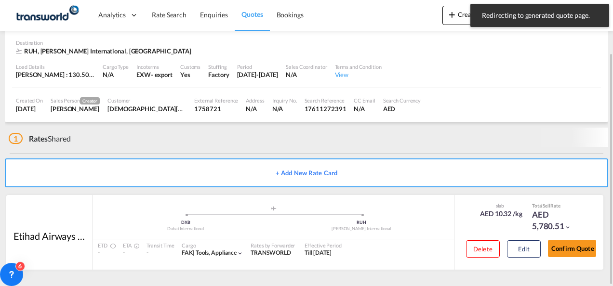
scroll to position [59, 0]
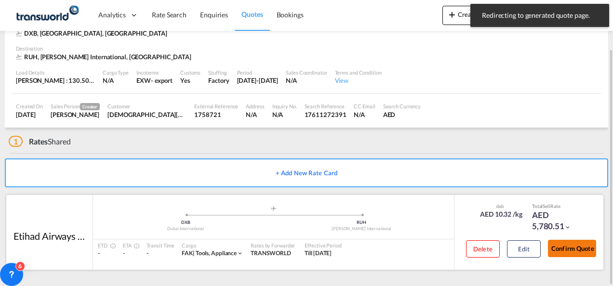
click at [573, 248] on button "Confirm Quote" at bounding box center [572, 248] width 48 height 17
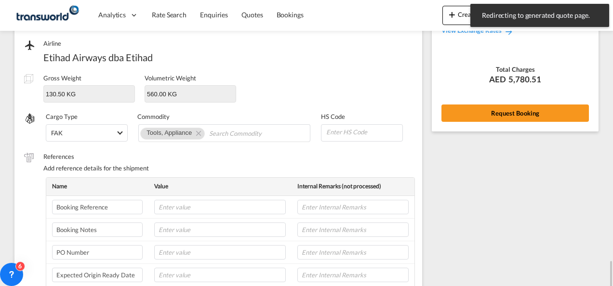
scroll to position [20, 0]
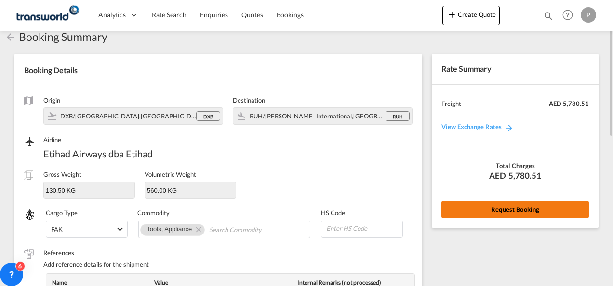
click at [504, 209] on button "Request Booking" at bounding box center [514, 209] width 147 height 17
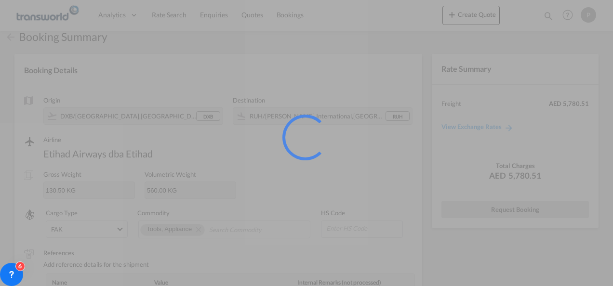
scroll to position [18, 0]
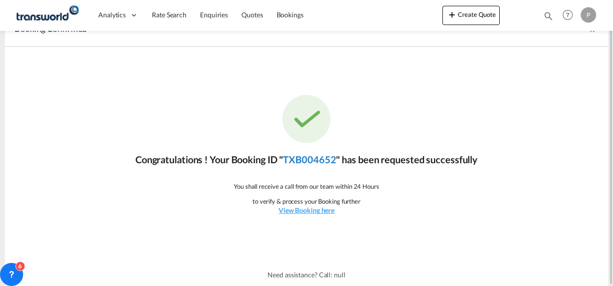
click at [318, 157] on link "TXB004652" at bounding box center [309, 160] width 53 height 12
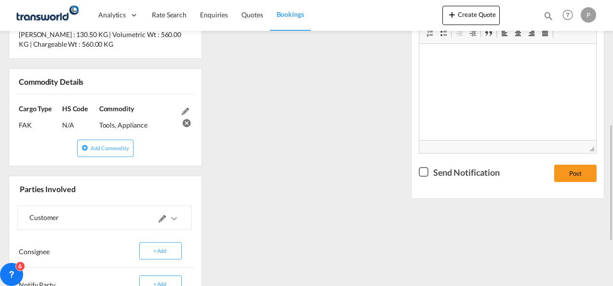
click at [335, 165] on div "References Inquiry No. N/A Quotation No. TXB000004744 Search Reference 17611272…" at bounding box center [306, 118] width 603 height 507
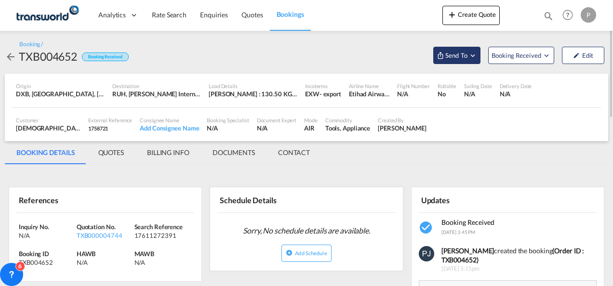
click at [475, 55] on md-icon "Open demo menu" at bounding box center [472, 55] width 9 height 9
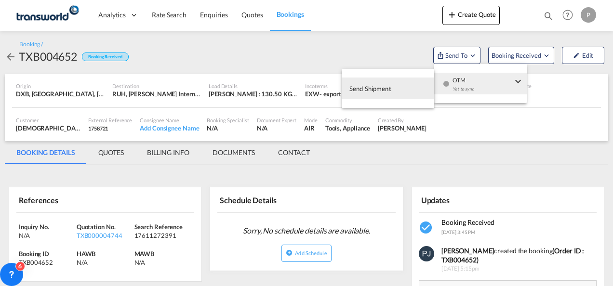
click at [378, 89] on span "Send Shipment" at bounding box center [370, 88] width 42 height 15
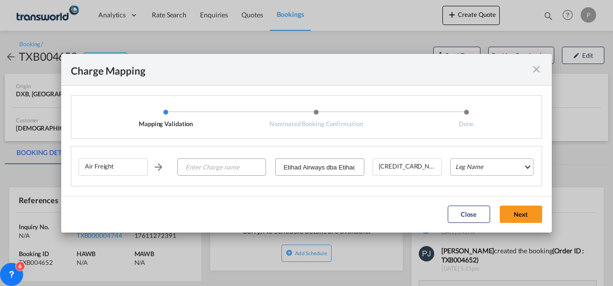
click at [477, 168] on md-select "Leg Name HANDLING ORIGIN HANDLING DESTINATION OTHERS TL PICK UP CUSTOMS ORIGIN …" at bounding box center [491, 166] width 83 height 17
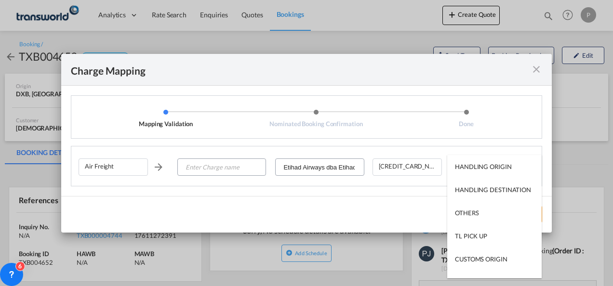
type md-option "HANDLING ORIGIN"
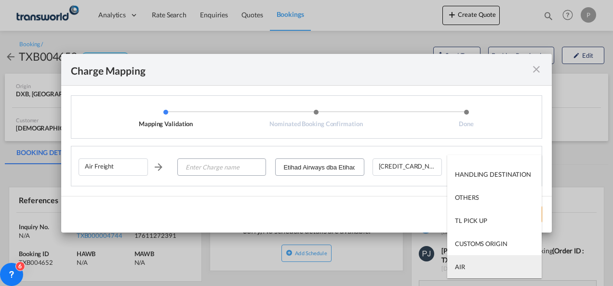
type md-option "AIR"
click at [470, 267] on md-option "AIR" at bounding box center [494, 266] width 94 height 23
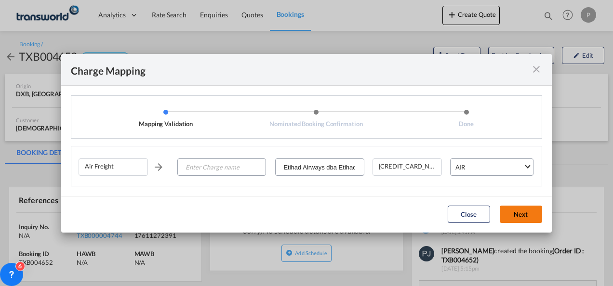
click at [520, 213] on button "Next" at bounding box center [520, 214] width 42 height 17
click at [233, 167] on input "Enter Charge name" at bounding box center [221, 167] width 87 height 17
type input "F"
click at [539, 72] on md-icon "icon-close fg-AAA8AD cursor" at bounding box center [536, 70] width 12 height 12
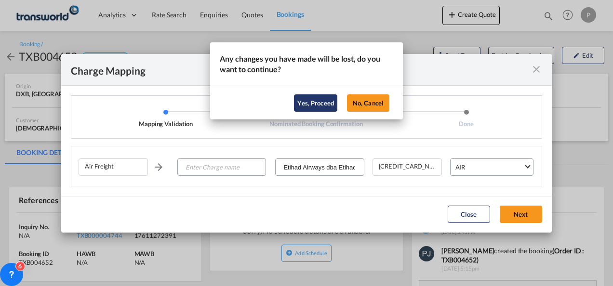
click at [316, 99] on button "Yes, Proceed" at bounding box center [315, 102] width 43 height 17
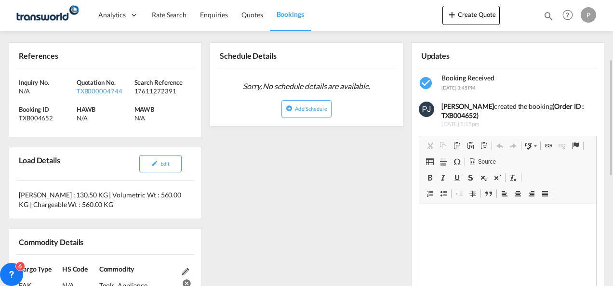
scroll to position [0, 0]
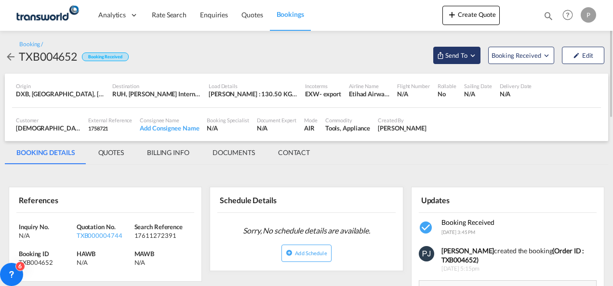
click at [474, 56] on md-icon "Open demo menu" at bounding box center [472, 55] width 9 height 9
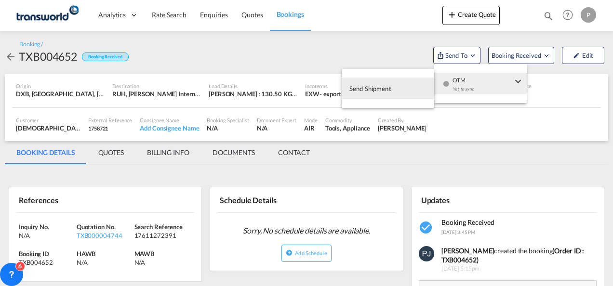
click at [384, 88] on span "Send Shipment" at bounding box center [370, 88] width 42 height 15
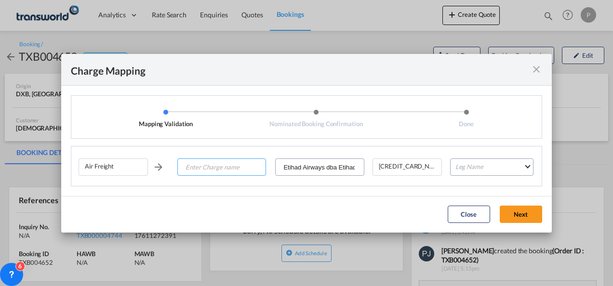
click at [227, 165] on input "Enter Charge name" at bounding box center [221, 167] width 87 height 17
type input "FR"
click at [537, 71] on md-icon "icon-close fg-AAA8AD cursor" at bounding box center [536, 70] width 12 height 12
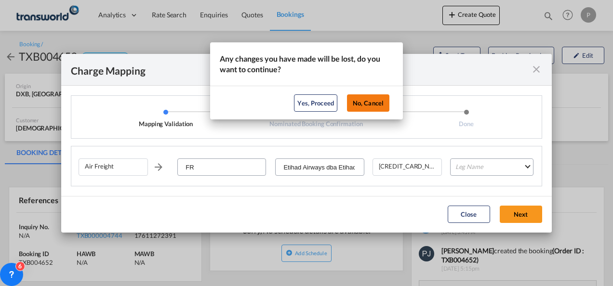
click at [374, 107] on button "No, Cancel" at bounding box center [368, 102] width 42 height 17
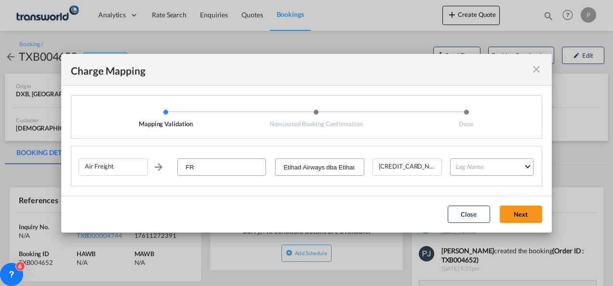
click at [536, 73] on md-icon "icon-close fg-AAA8AD cursor" at bounding box center [536, 70] width 12 height 12
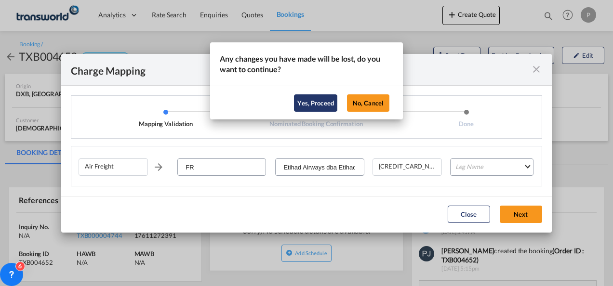
click at [321, 106] on button "Yes, Proceed" at bounding box center [315, 102] width 43 height 17
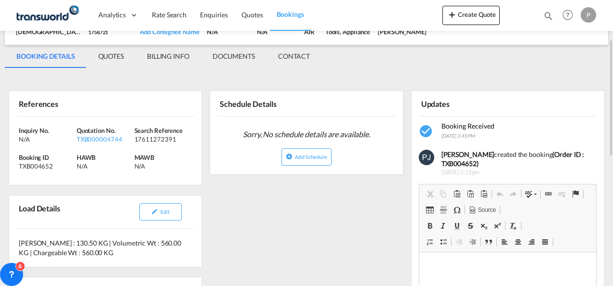
scroll to position [289, 0]
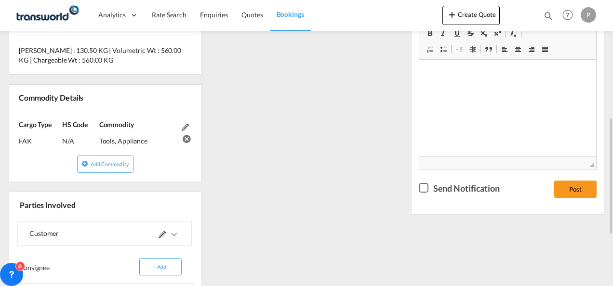
click at [186, 126] on md-icon at bounding box center [185, 127] width 7 height 7
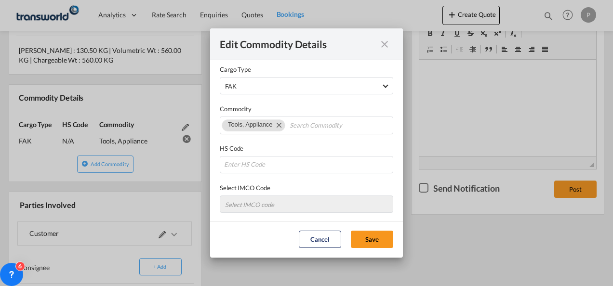
scroll to position [7, 0]
click at [384, 45] on md-icon "icon-close fg-AAA8AD cursor" at bounding box center [385, 45] width 12 height 12
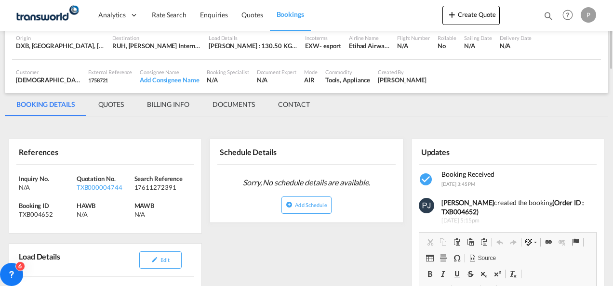
scroll to position [0, 0]
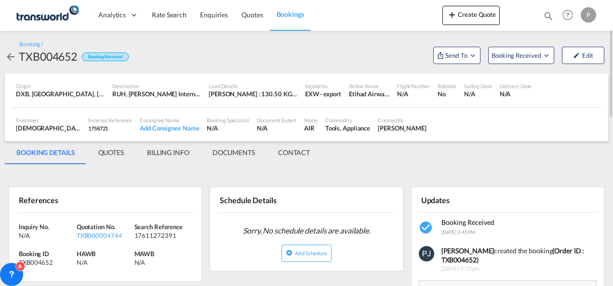
click at [10, 55] on md-icon "icon-arrow-left" at bounding box center [11, 57] width 12 height 12
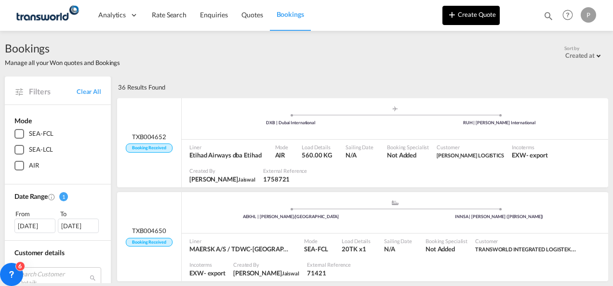
click at [477, 13] on button "Create Quote" at bounding box center [470, 15] width 57 height 19
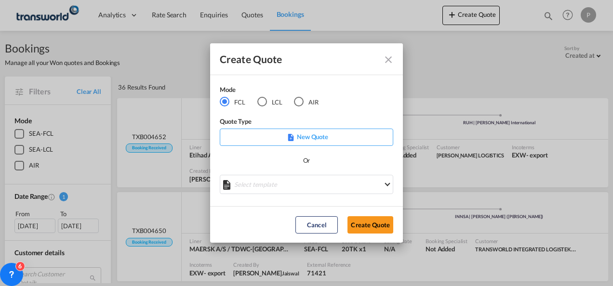
click at [299, 97] on div "AIR" at bounding box center [299, 102] width 10 height 10
click at [375, 220] on button "Create Quote" at bounding box center [370, 224] width 46 height 17
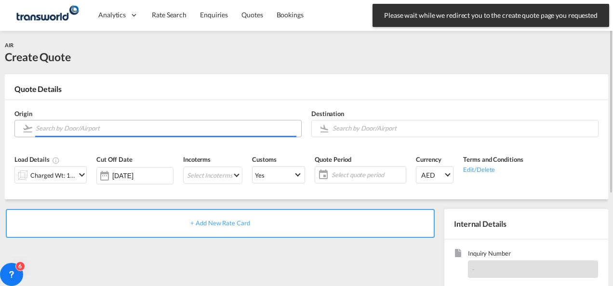
click at [109, 131] on input "Search by Door/Airport" at bounding box center [166, 128] width 261 height 17
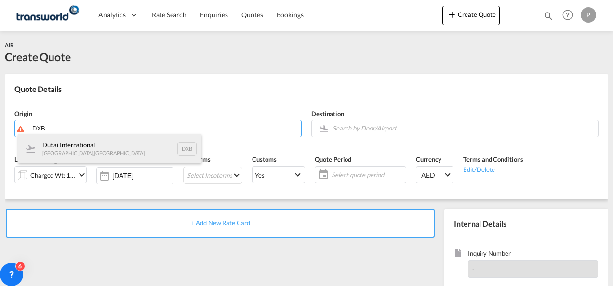
click at [84, 147] on div "Dubai International Dubai , United Arab Emirates DXB" at bounding box center [109, 148] width 183 height 29
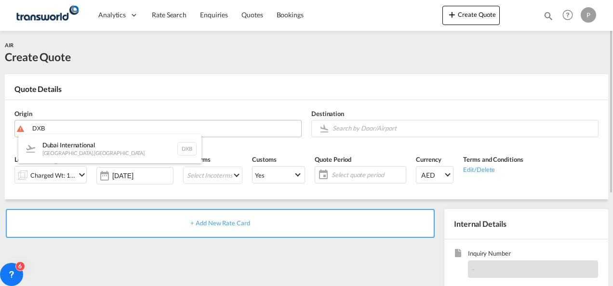
type input "Dubai International, Dubai, DXB"
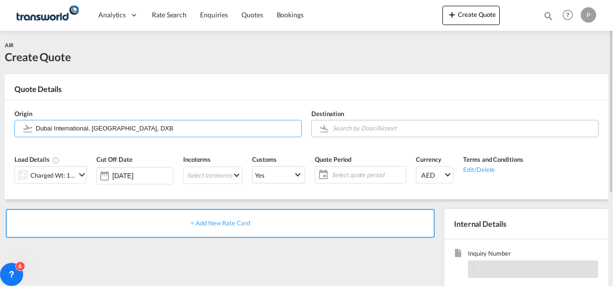
click at [357, 129] on input "Search by Door/Airport" at bounding box center [462, 128] width 261 height 17
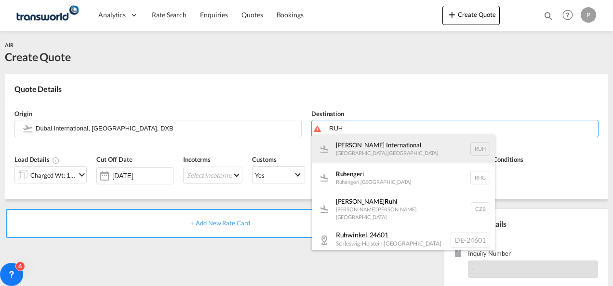
click at [361, 153] on div "King Khaled International Riyadh , Saudi Arabia RUH" at bounding box center [403, 148] width 183 height 29
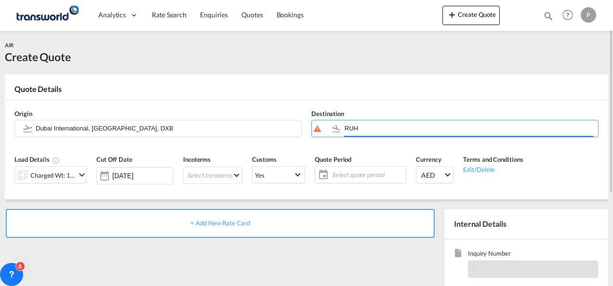
type input "King Khaled International, Riyadh, RUH"
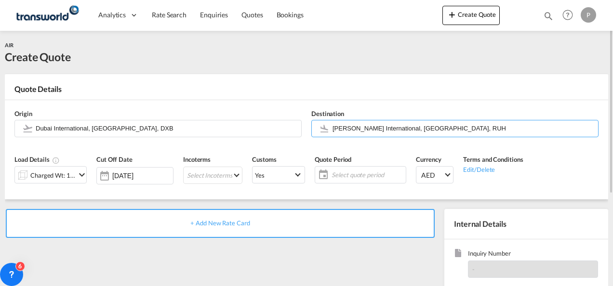
click at [79, 175] on md-icon "icon-chevron-down" at bounding box center [82, 175] width 12 height 12
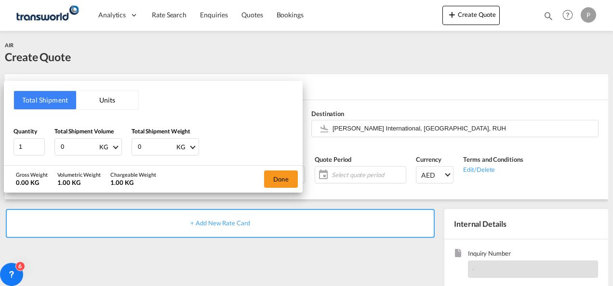
click at [71, 146] on input "0" at bounding box center [79, 147] width 39 height 16
type input "560"
click at [153, 144] on input "0" at bounding box center [156, 147] width 39 height 16
type input "130.5"
click at [281, 175] on button "Done" at bounding box center [281, 178] width 34 height 17
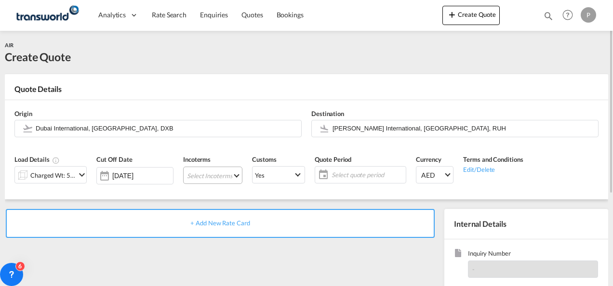
click at [204, 174] on md-select "Select Incoterms DAP - import Delivered at Place CFR - import Cost and Freight …" at bounding box center [212, 175] width 59 height 17
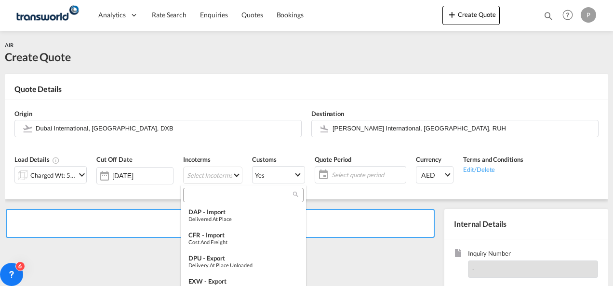
click at [207, 193] on input "search" at bounding box center [239, 195] width 107 height 9
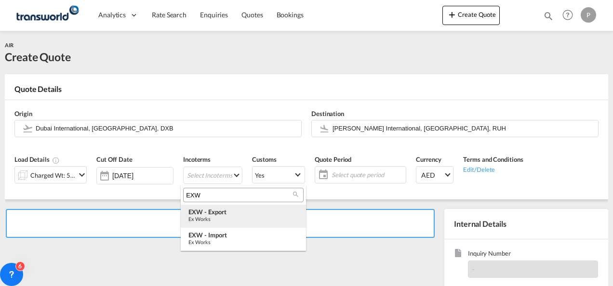
type input "EXW"
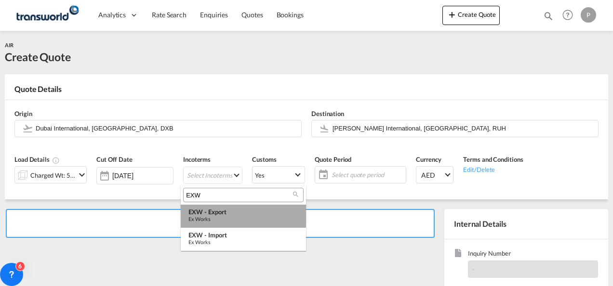
click at [222, 216] on div "Ex Works" at bounding box center [243, 219] width 110 height 6
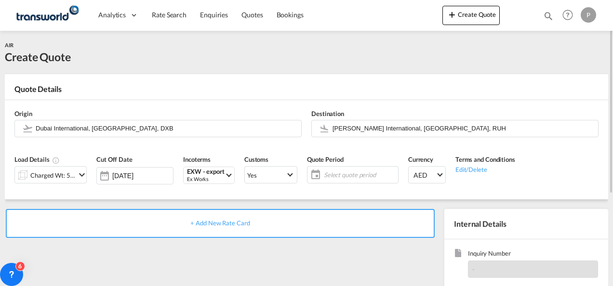
click at [357, 173] on span "Select quote period" at bounding box center [360, 174] width 72 height 9
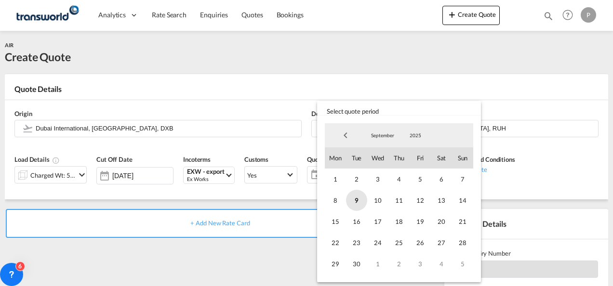
click at [354, 200] on span "9" at bounding box center [356, 200] width 21 height 21
click at [360, 261] on span "30" at bounding box center [356, 263] width 21 height 21
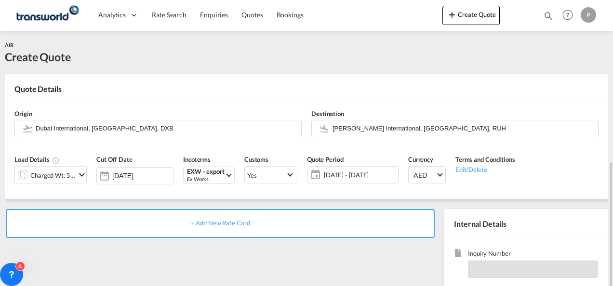
scroll to position [96, 0]
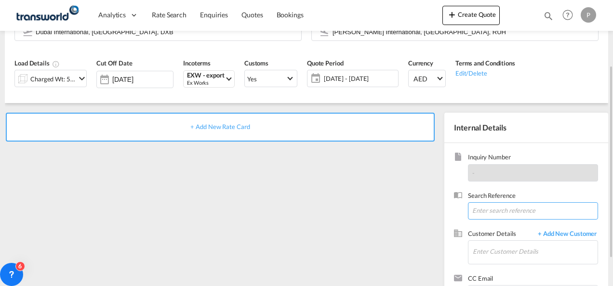
click at [489, 209] on input at bounding box center [533, 210] width 130 height 17
click at [483, 209] on input at bounding box center [533, 210] width 130 height 17
paste input "17611272391"
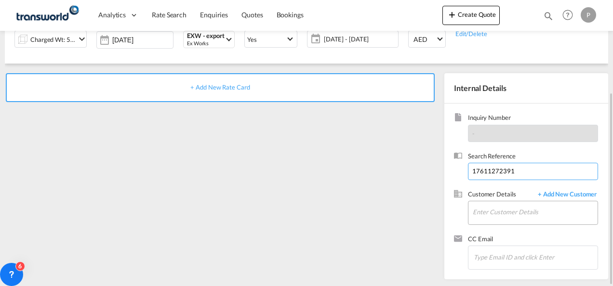
type input "17611272391"
click at [498, 213] on input "Enter Customer Details" at bounding box center [534, 212] width 125 height 22
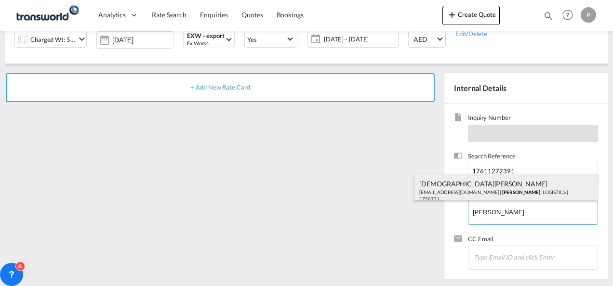
click at [453, 189] on div "Vaishnav Bhaskar bhaskar22487@gmail.com | AL ALAM I LOGISTICS | 1758721" at bounding box center [505, 190] width 183 height 33
type input "AL ALAMI LOGISTICS, Vaishnav Bhaskar, bhaskar22487@gmail.com"
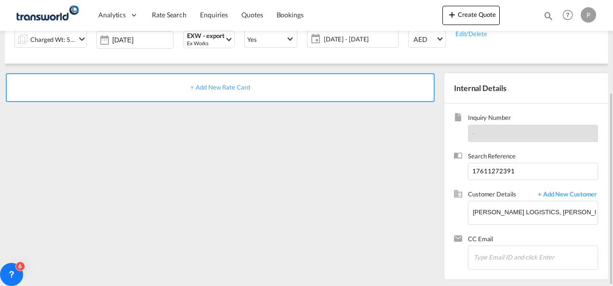
click at [221, 87] on span "+ Add New Rate Card" at bounding box center [219, 87] width 59 height 8
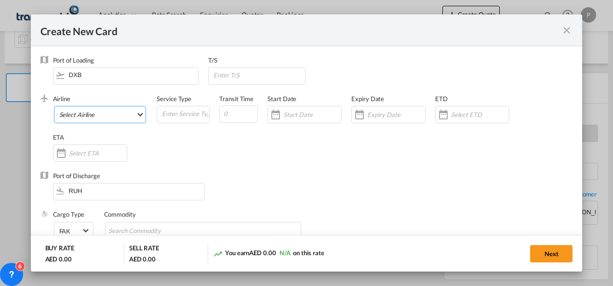
click at [101, 116] on md-select "Select Airline AIR EXPRESS S.A. (1166- / -) CMA CGM Air Cargo (1140-2C / -) DDW…" at bounding box center [100, 114] width 92 height 17
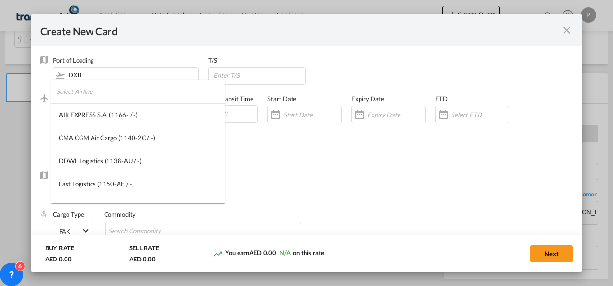
click at [96, 96] on input "search" at bounding box center [140, 91] width 168 height 23
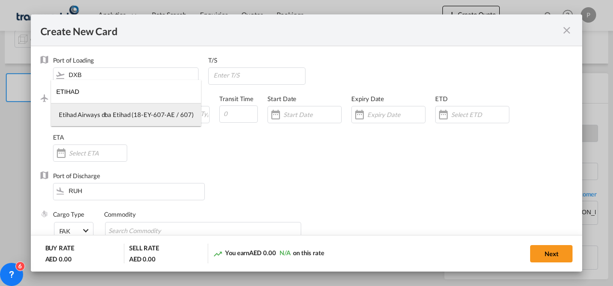
type input "ETIHAD"
click at [111, 118] on div "Etihad Airways dba Etihad (18-EY-607-AE / 607)" at bounding box center [126, 114] width 134 height 9
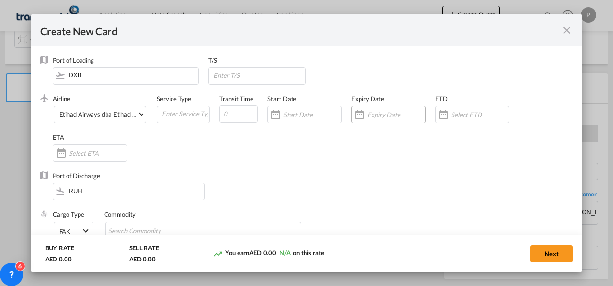
click at [382, 116] on input "Create New Card ..." at bounding box center [396, 115] width 58 height 8
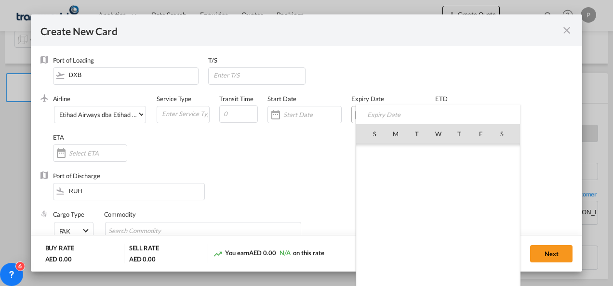
scroll to position [223070, 0]
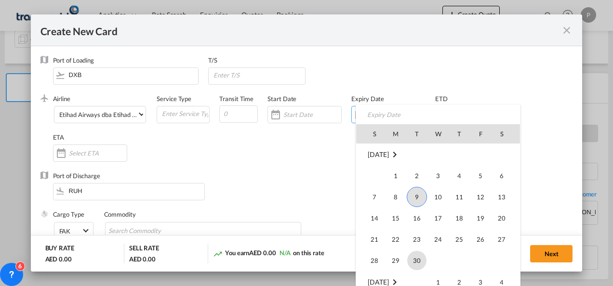
click at [420, 258] on span "30" at bounding box center [416, 260] width 19 height 19
type input "[DATE]"
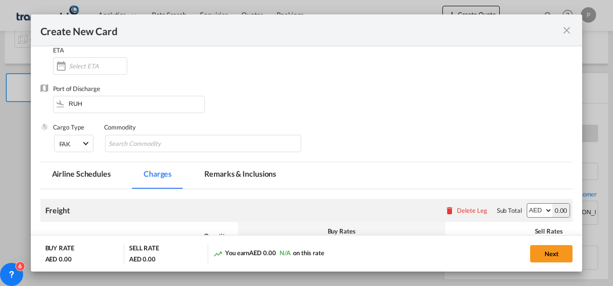
scroll to position [96, 0]
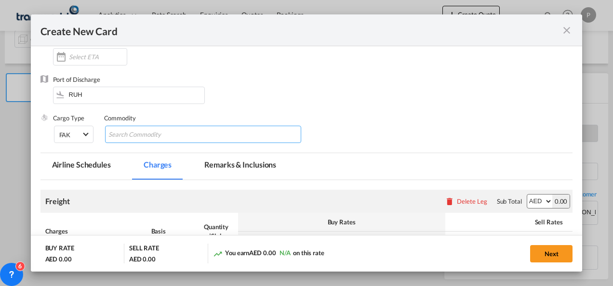
click at [135, 134] on input "Chips input." at bounding box center [152, 134] width 88 height 15
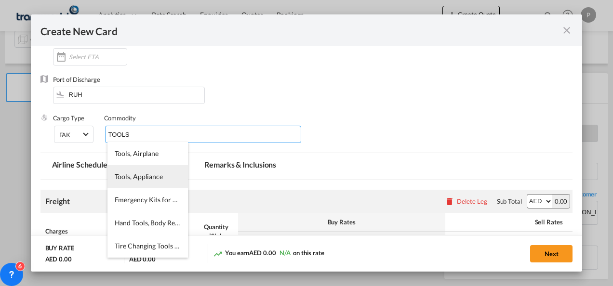
type input "TOOLS"
click at [135, 178] on span "Tools, Appliance" at bounding box center [139, 176] width 48 height 8
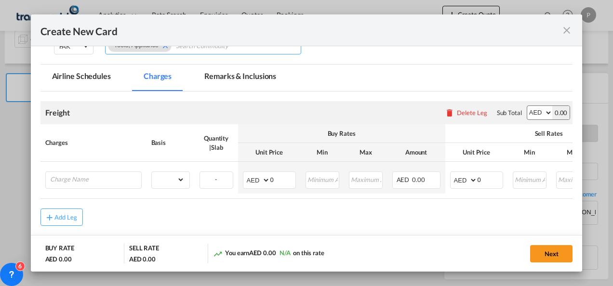
scroll to position [193, 0]
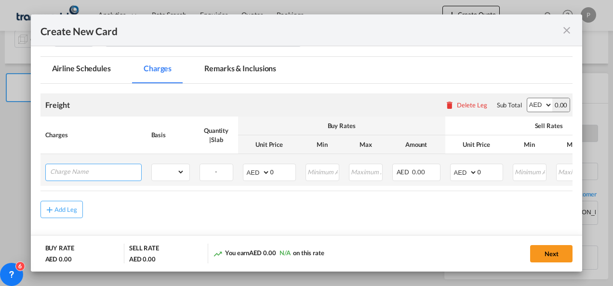
click at [87, 171] on input "Charge Name" at bounding box center [95, 171] width 91 height 14
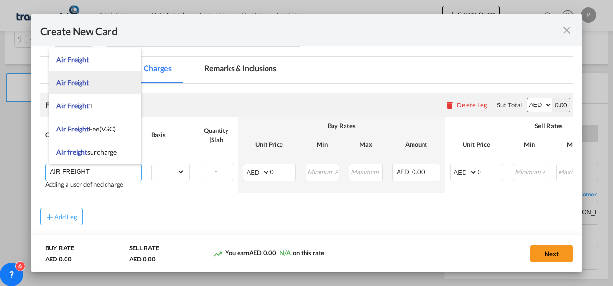
click at [67, 81] on span "Air Freight" at bounding box center [72, 82] width 32 height 8
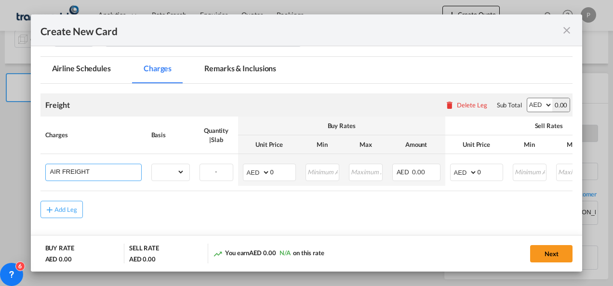
type input "Air Freight"
click at [180, 170] on select "gross_weight volumetric_weight per_shipment per_bl per_km % on air freight per_…" at bounding box center [168, 171] width 33 height 15
select select "per_shipment"
click at [152, 164] on select "gross_weight volumetric_weight per_shipment per_bl per_km % on air freight per_…" at bounding box center [168, 171] width 33 height 15
click at [275, 170] on input "0" at bounding box center [282, 171] width 25 height 14
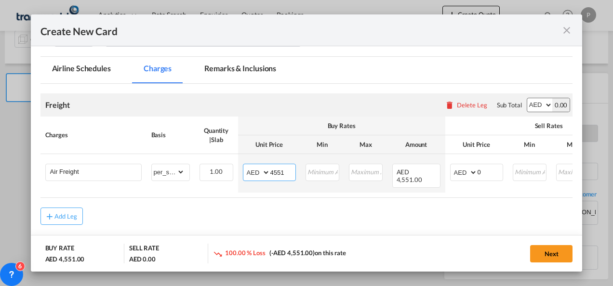
type input "4551"
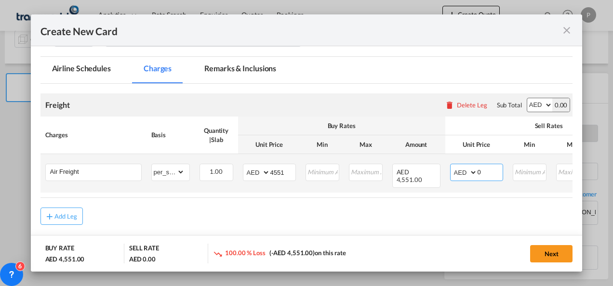
click at [471, 172] on select "AED AFN ALL AMD ANG AOA ARS AUD AWG AZN BAM BBD BDT BGN BHD BIF BMD BND BOB BRL…" at bounding box center [464, 172] width 25 height 13
select select "string:USD"
click at [452, 166] on select "AED AFN ALL AMD ANG AOA ARS AUD AWG AZN BAM BBD BDT BGN BHD BIF BMD BND BOB BRL…" at bounding box center [464, 172] width 25 height 13
click at [485, 171] on input "0" at bounding box center [489, 171] width 25 height 14
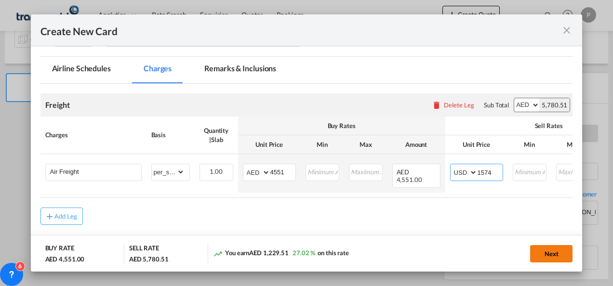
type input "1574"
click at [560, 257] on button "Next" at bounding box center [551, 253] width 42 height 17
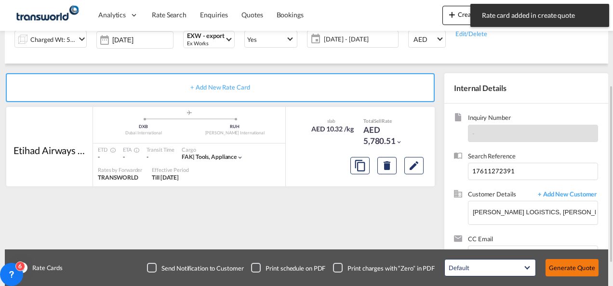
click at [582, 268] on button "Generate Quote" at bounding box center [571, 267] width 53 height 17
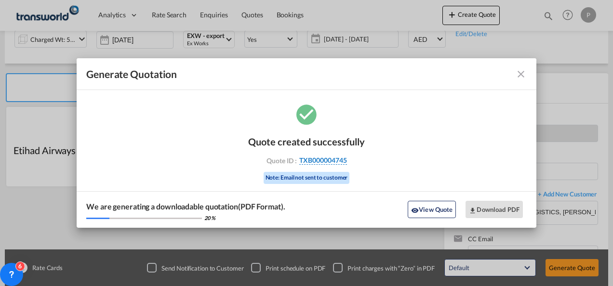
click at [316, 160] on span "TXB000004745" at bounding box center [323, 160] width 48 height 9
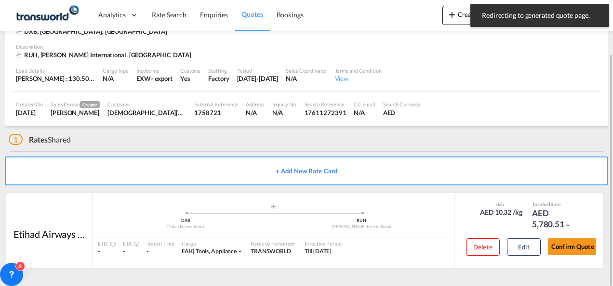
scroll to position [59, 0]
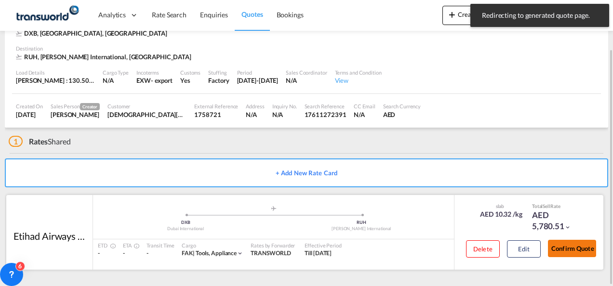
click at [568, 246] on button "Confirm Quote" at bounding box center [572, 248] width 48 height 17
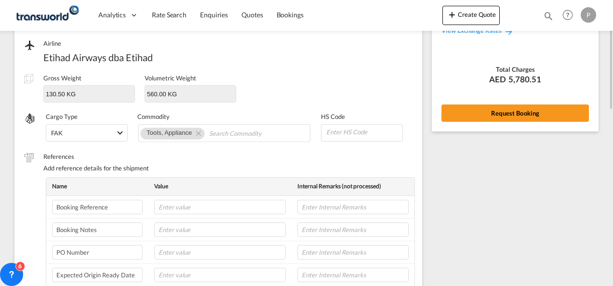
scroll to position [68, 0]
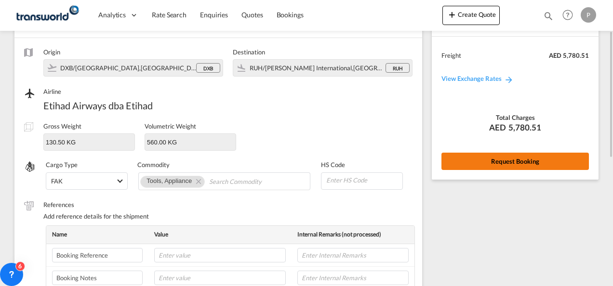
click at [528, 155] on button "Request Booking" at bounding box center [514, 161] width 147 height 17
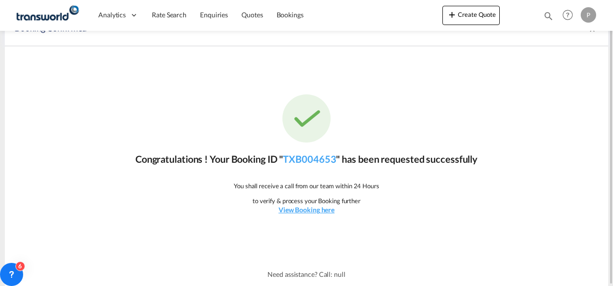
scroll to position [18, 0]
click at [313, 158] on link "TXB004653" at bounding box center [309, 160] width 53 height 12
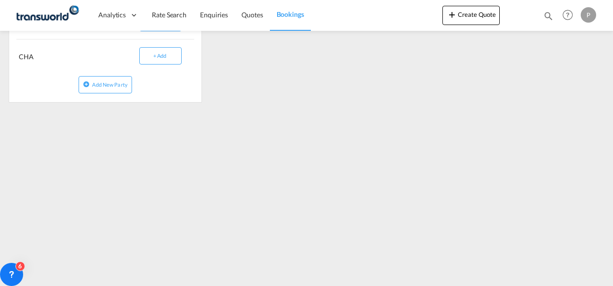
scroll to position [305, 0]
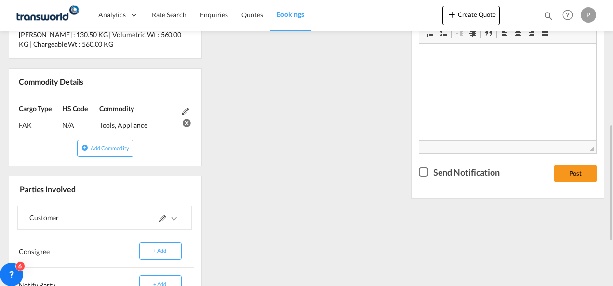
click at [337, 143] on div "References Inquiry No. N/A Quotation No. TXB000004745 Search Reference 17611272…" at bounding box center [306, 118] width 603 height 507
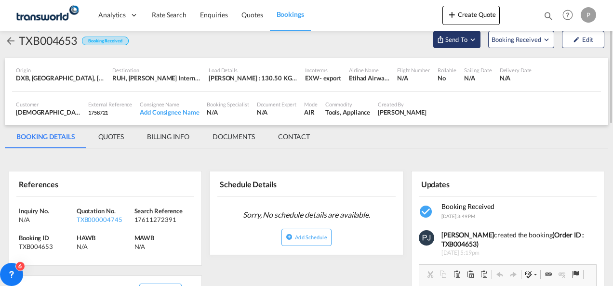
click at [474, 39] on md-icon "Open demo menu" at bounding box center [472, 39] width 9 height 9
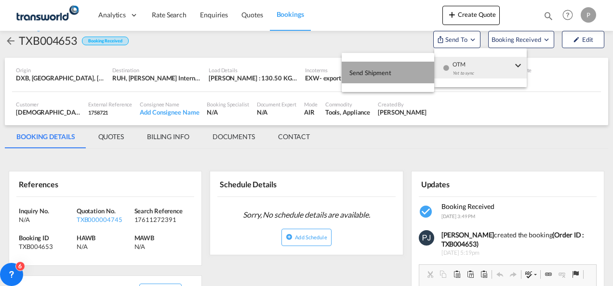
click at [385, 73] on span "Send Shipment" at bounding box center [370, 72] width 42 height 15
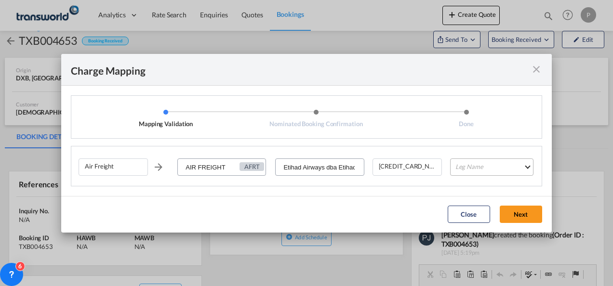
click at [493, 170] on md-select "Leg Name HANDLING ORIGIN HANDLING DESTINATION OTHERS TL PICK UP CUSTOMS ORIGIN …" at bounding box center [491, 166] width 83 height 17
type md-option "HANDLING ORIGIN"
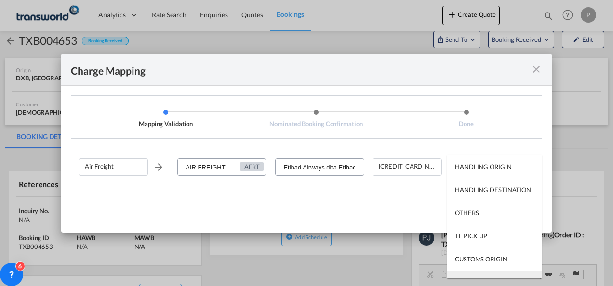
scroll to position [15, 0]
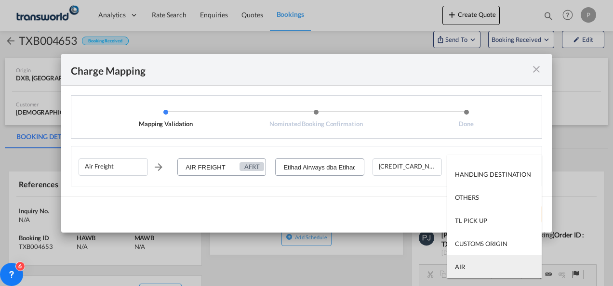
type md-option "AIR"
click at [471, 268] on md-option "AIR" at bounding box center [494, 266] width 94 height 23
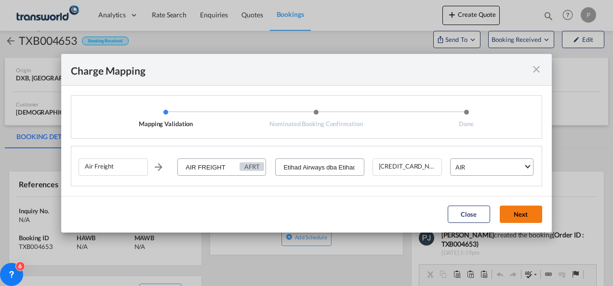
click at [519, 214] on button "Next" at bounding box center [520, 214] width 42 height 17
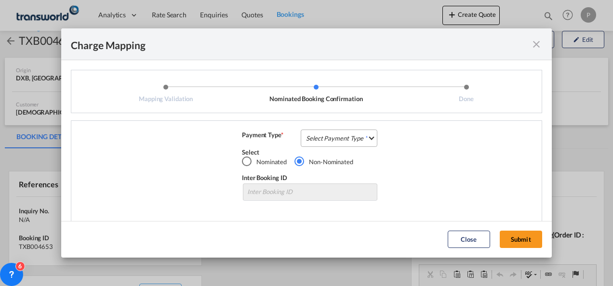
click at [325, 141] on md-select "Select Payment Type COLLECT PREPAID" at bounding box center [338, 138] width 77 height 17
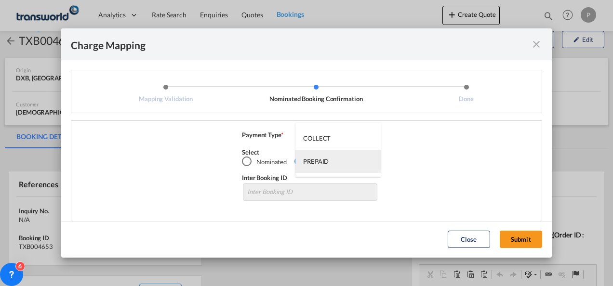
click at [325, 159] on div "PREPAID" at bounding box center [316, 161] width 26 height 9
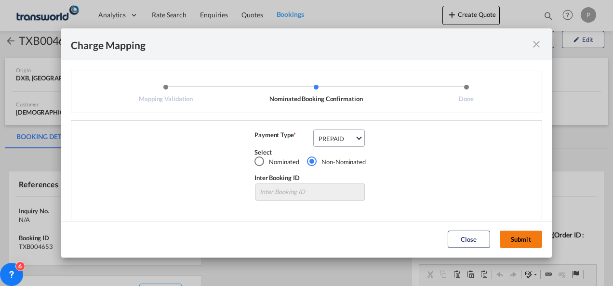
click at [529, 234] on button "Submit" at bounding box center [520, 239] width 42 height 17
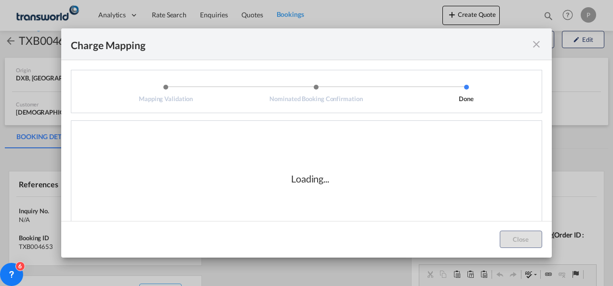
scroll to position [21, 0]
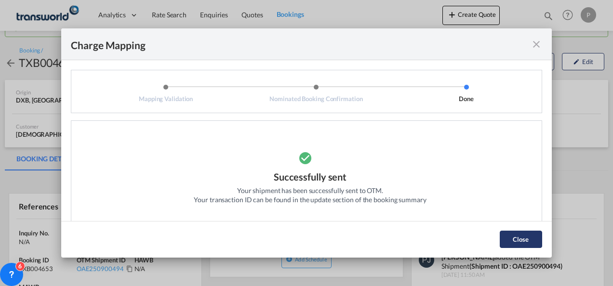
click at [516, 233] on button "Close" at bounding box center [520, 239] width 42 height 17
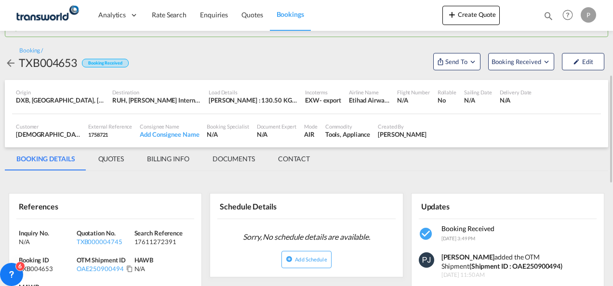
scroll to position [117, 0]
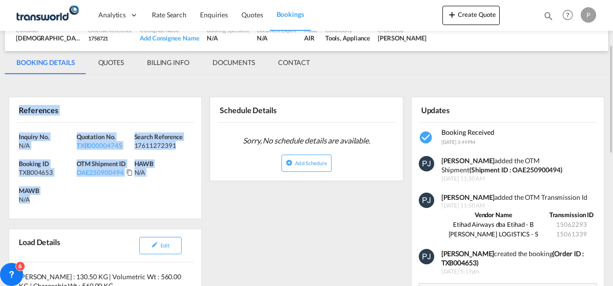
drag, startPoint x: 17, startPoint y: 111, endPoint x: 77, endPoint y: 195, distance: 102.9
click at [77, 195] on div "References Inquiry No. N/A Quotation No. TXB000004745 Search Reference 17611272…" at bounding box center [105, 158] width 193 height 122
copy div "References Inquiry No. N/A Quotation No. TXB000004745 Search Reference 17611272…"
click at [475, 16] on button "Create Quote" at bounding box center [470, 15] width 57 height 19
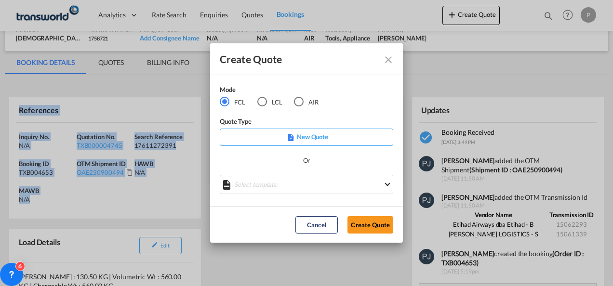
click at [390, 59] on md-icon "Close dialog" at bounding box center [388, 60] width 12 height 12
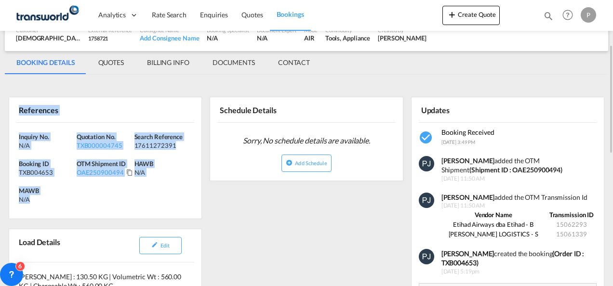
scroll to position [0, 0]
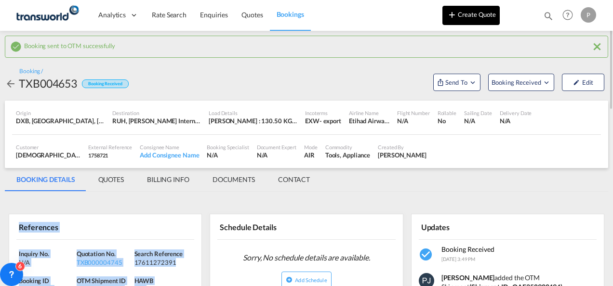
click at [477, 17] on button "Create Quote" at bounding box center [470, 15] width 57 height 19
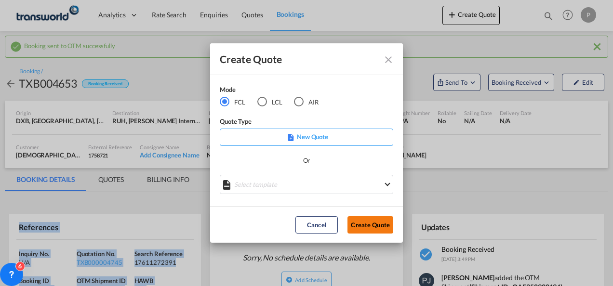
click at [366, 225] on button "Create Quote" at bounding box center [370, 224] width 46 height 17
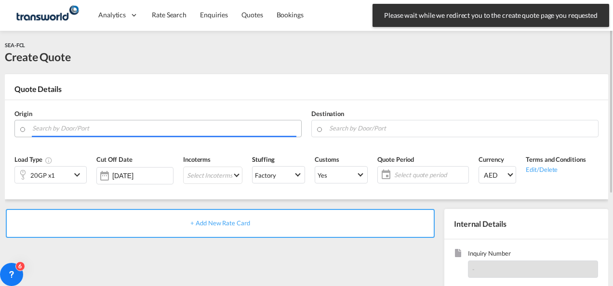
click at [78, 130] on input "Search by Door/Port" at bounding box center [164, 128] width 264 height 17
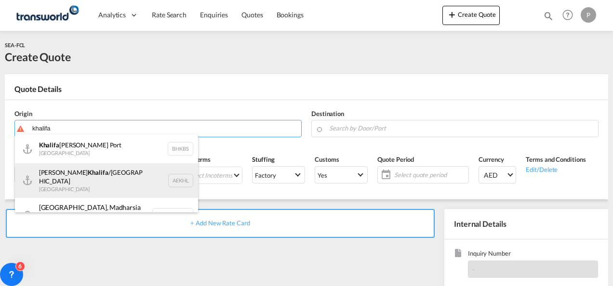
click at [81, 182] on div "[PERSON_NAME] /[GEOGRAPHIC_DATA] [GEOGRAPHIC_DATA] AEKHL" at bounding box center [106, 180] width 183 height 35
type input "[PERSON_NAME]/[GEOGRAPHIC_DATA], AEKHL"
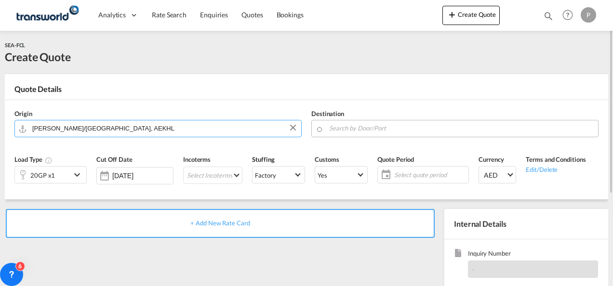
click at [362, 128] on input "Search by Door/Port" at bounding box center [461, 128] width 264 height 17
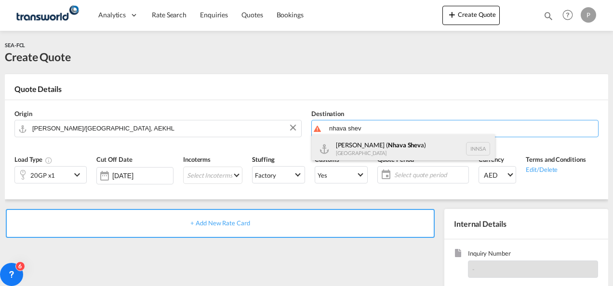
click at [364, 150] on div "Jawaharlal Nehru ( Nhava Shev a) India INNSA" at bounding box center [403, 148] width 183 height 29
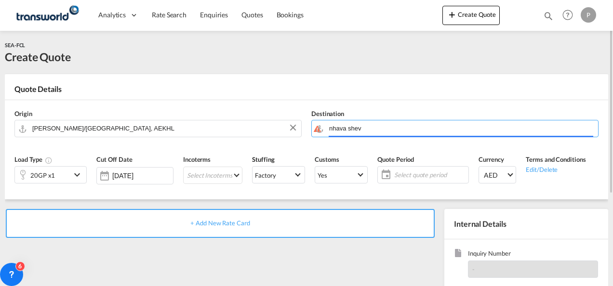
type input "[PERSON_NAME] ([PERSON_NAME]), [GEOGRAPHIC_DATA]"
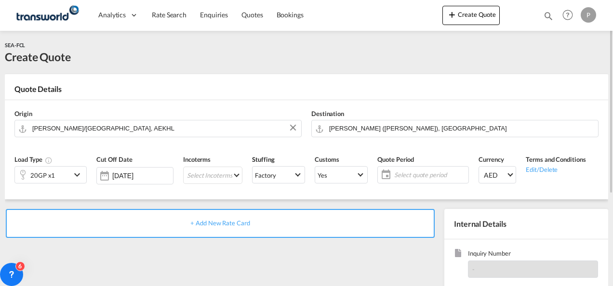
click at [78, 174] on md-icon "icon-chevron-down" at bounding box center [78, 175] width 14 height 12
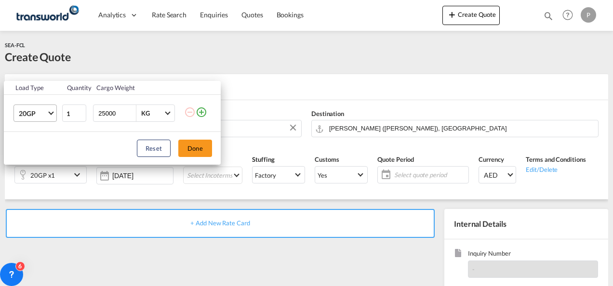
click at [49, 115] on md-select-value "20GP" at bounding box center [37, 113] width 39 height 16
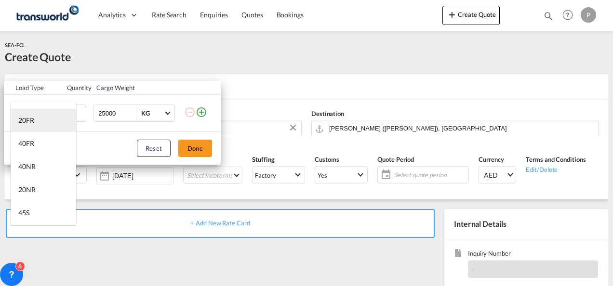
scroll to position [241, 0]
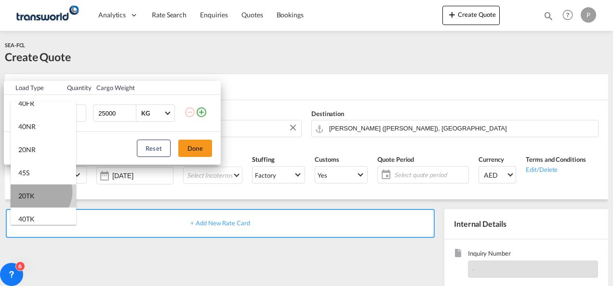
click at [39, 192] on md-option "20TK" at bounding box center [43, 195] width 65 height 23
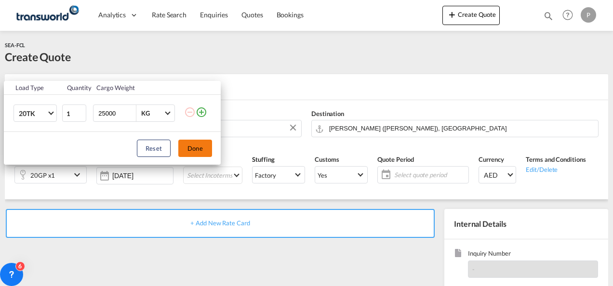
click at [192, 147] on button "Done" at bounding box center [195, 148] width 34 height 17
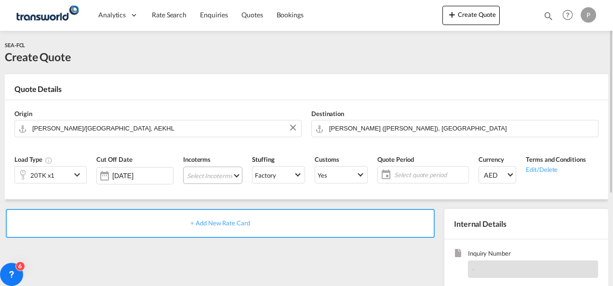
click at [221, 175] on md-select "Select Incoterms DAP - import Delivered at Place CFR - import Cost and Freight …" at bounding box center [212, 175] width 59 height 17
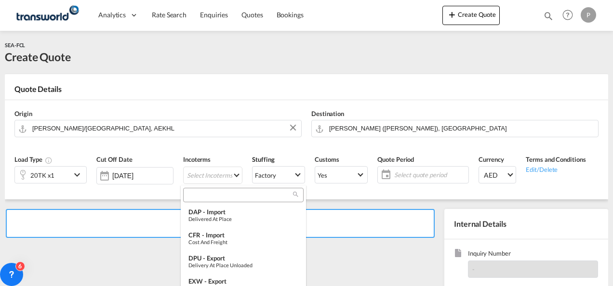
click at [216, 195] on input "search" at bounding box center [239, 195] width 107 height 9
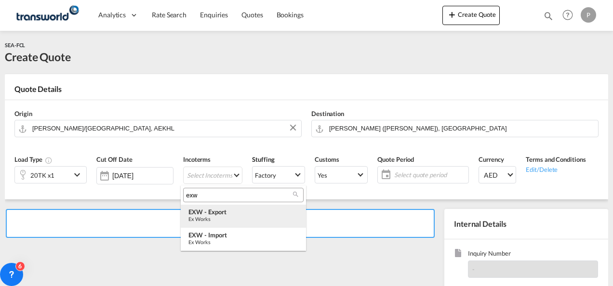
type input "exw"
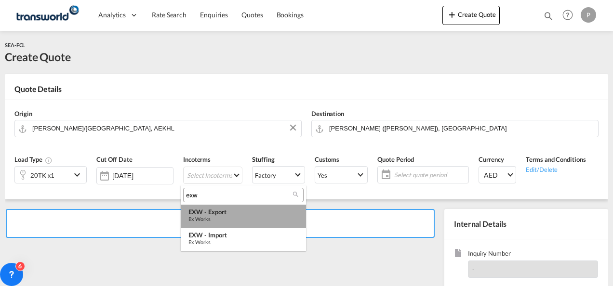
click at [211, 214] on div "EXW - export" at bounding box center [243, 212] width 110 height 8
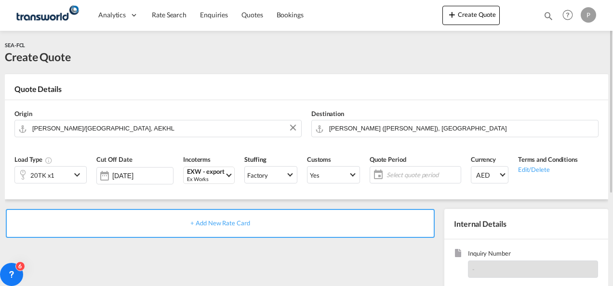
click at [403, 173] on span "Select quote period" at bounding box center [422, 174] width 72 height 9
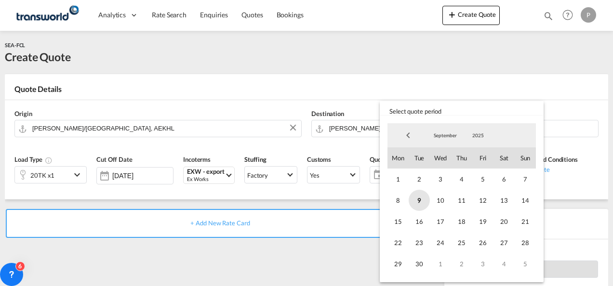
click at [421, 200] on span "9" at bounding box center [418, 200] width 21 height 21
click at [419, 264] on span "30" at bounding box center [418, 263] width 21 height 21
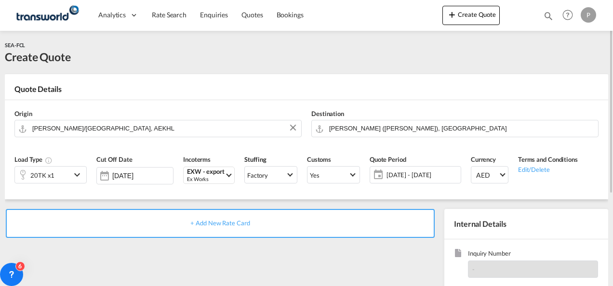
scroll to position [96, 0]
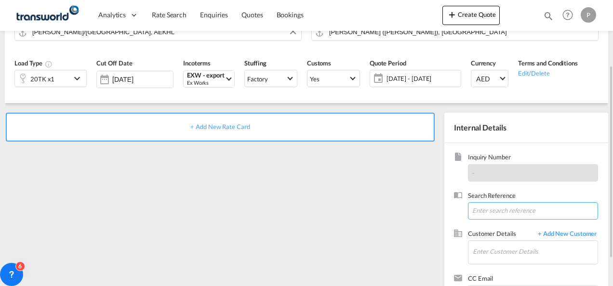
click at [509, 210] on input at bounding box center [533, 210] width 130 height 17
paste input "CHP0181228"
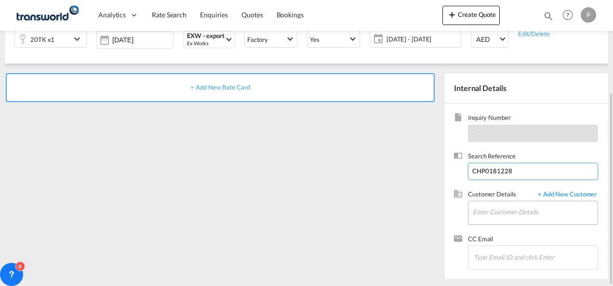
type input "CHP0181228"
click at [500, 213] on input "Enter Customer Details" at bounding box center [534, 212] width 125 height 22
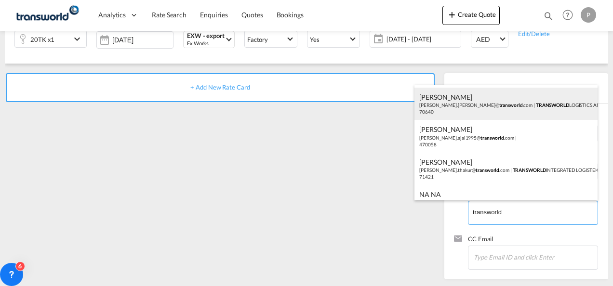
scroll to position [96, 0]
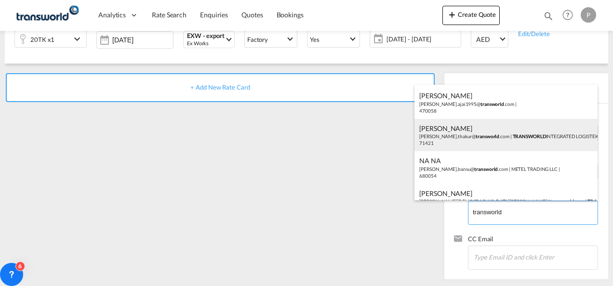
click at [488, 132] on div "[PERSON_NAME] [PERSON_NAME].thakur@ transworld .com | TRANSWORLD INTEGRATED LOG…" at bounding box center [505, 135] width 183 height 33
type input "TRANSWORLD INTEGRATED LOGISTEK PRIVATE LIMITED, [PERSON_NAME], [PERSON_NAME][EM…"
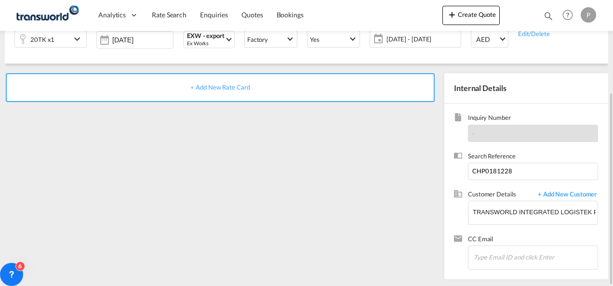
click at [222, 86] on span "+ Add New Rate Card" at bounding box center [219, 87] width 59 height 8
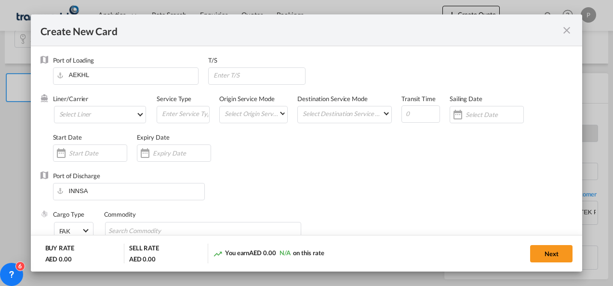
type input "Basic Ocean Freight"
select select "per equipment"
click at [111, 113] on md-select "Select Liner 2HM LOGISTICS D.O.O 2HM LOGISTICS D.O.O. / TDWC-CAPODISTRI 2HM LOG…" at bounding box center [100, 114] width 92 height 17
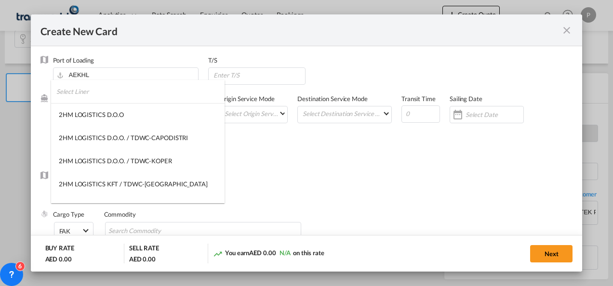
click at [104, 93] on input "search" at bounding box center [140, 91] width 168 height 23
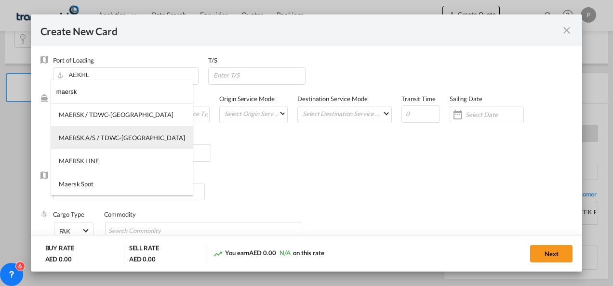
type input "maersk"
click at [113, 138] on div "MAERSK A/S / TDWC-[GEOGRAPHIC_DATA]" at bounding box center [122, 137] width 126 height 9
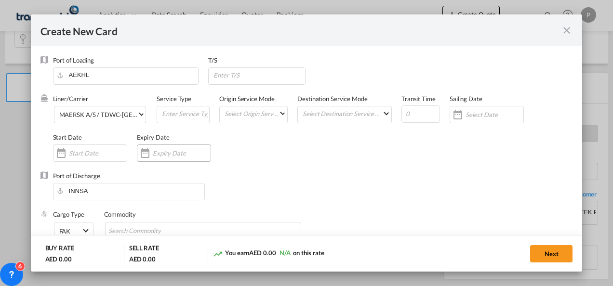
click at [176, 154] on input "Create New Card ..." at bounding box center [182, 153] width 58 height 8
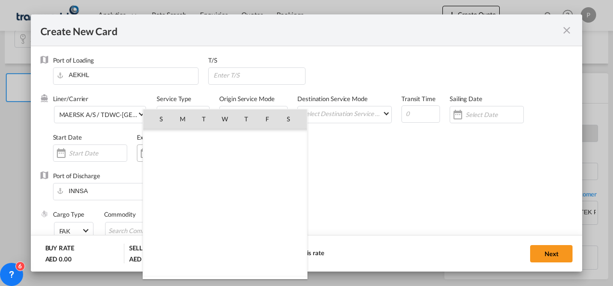
scroll to position [223070, 0]
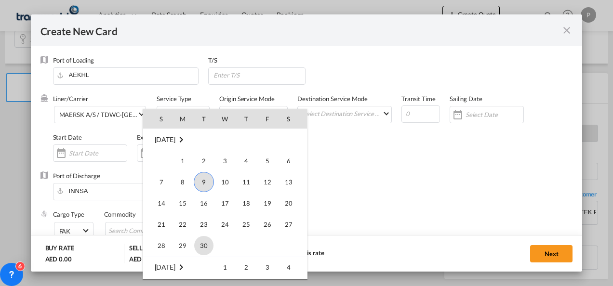
click at [202, 248] on span "30" at bounding box center [203, 245] width 19 height 19
type input "[DATE]"
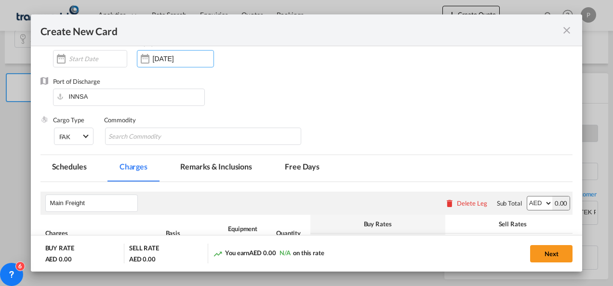
scroll to position [96, 0]
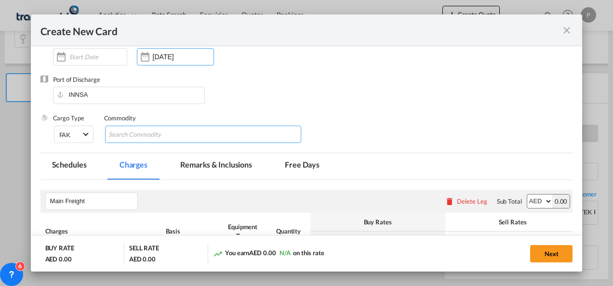
click at [141, 136] on input "Search Commodity" at bounding box center [152, 134] width 88 height 15
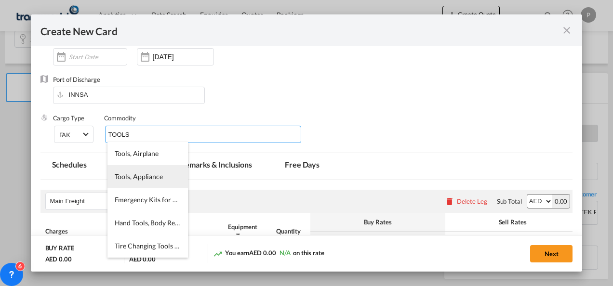
type input "TOOLS"
click at [145, 177] on span "Tools, Appliance" at bounding box center [139, 176] width 48 height 8
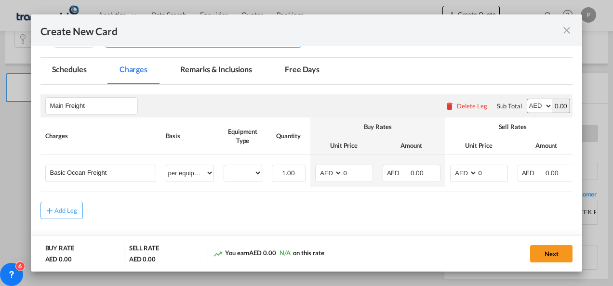
scroll to position [193, 0]
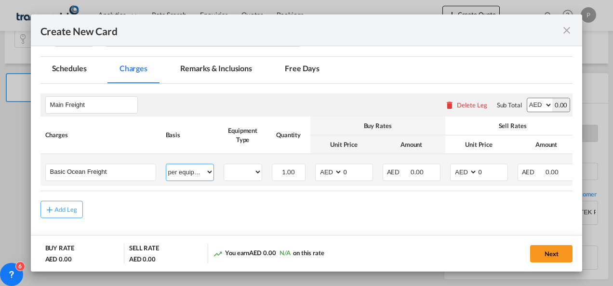
click at [208, 171] on select "per equipment per container per B/L per shipping bill per shipment % on freight…" at bounding box center [189, 171] width 47 height 15
select select "per shipment"
click at [166, 164] on select "per equipment per container per B/L per shipping bill per shipment % on freight…" at bounding box center [189, 171] width 47 height 15
click at [353, 172] on input "0" at bounding box center [357, 171] width 30 height 14
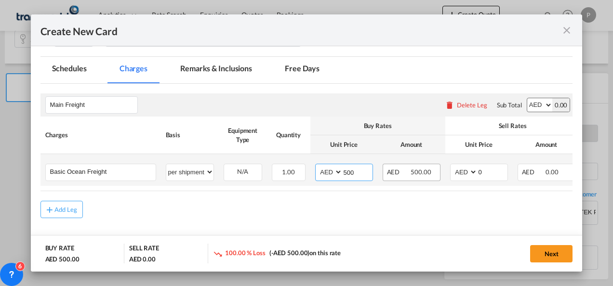
type input "500"
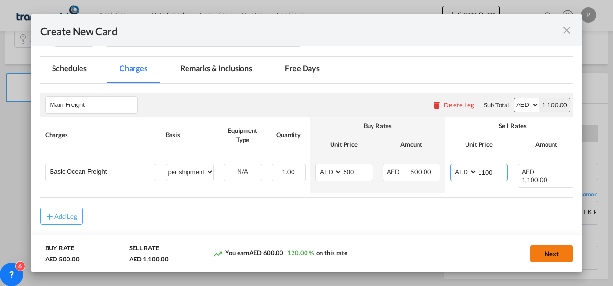
type input "1100"
click at [552, 254] on button "Next" at bounding box center [551, 253] width 42 height 17
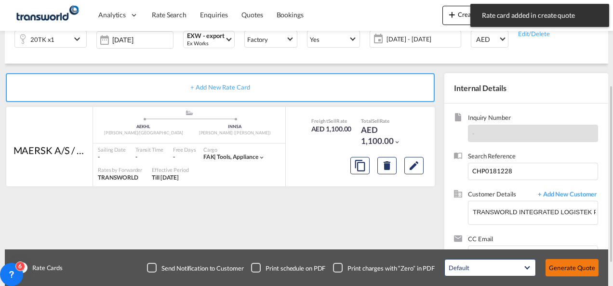
click at [582, 268] on button "Generate Quote" at bounding box center [571, 267] width 53 height 17
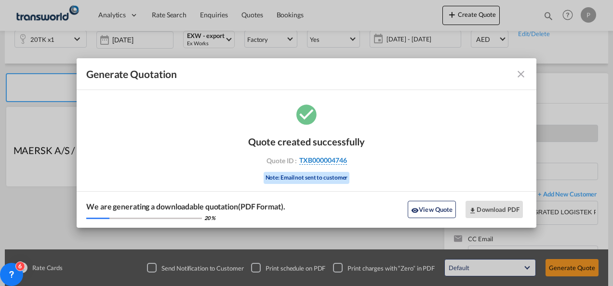
click at [330, 159] on span "TXB000004746" at bounding box center [323, 160] width 48 height 9
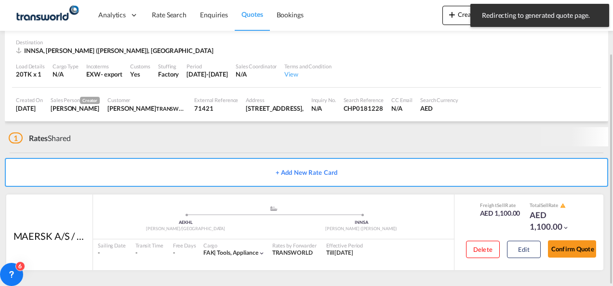
scroll to position [60, 0]
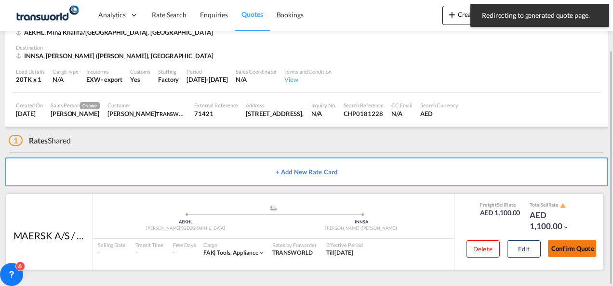
click at [575, 243] on button "Confirm Quote" at bounding box center [572, 248] width 48 height 17
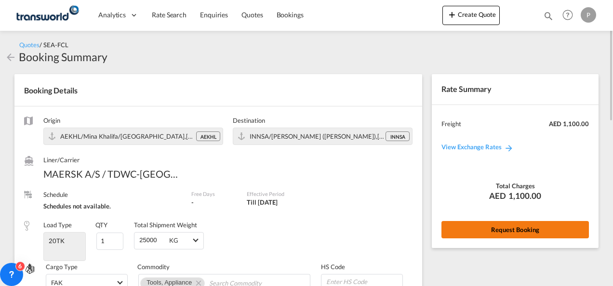
click at [513, 227] on button "Request Booking" at bounding box center [514, 229] width 147 height 17
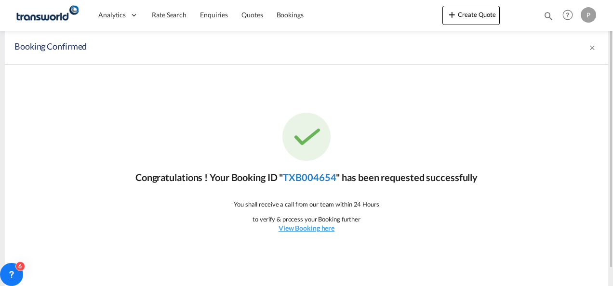
click at [309, 177] on link "TXB004654" at bounding box center [309, 177] width 53 height 12
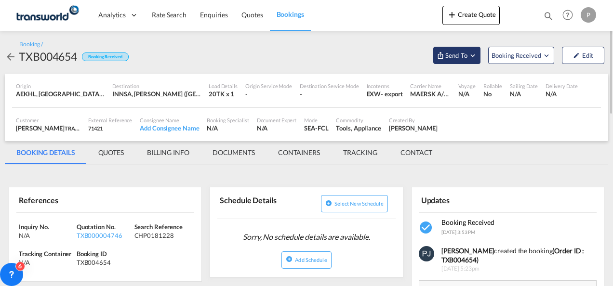
click at [474, 54] on md-icon "Open demo menu" at bounding box center [472, 55] width 9 height 9
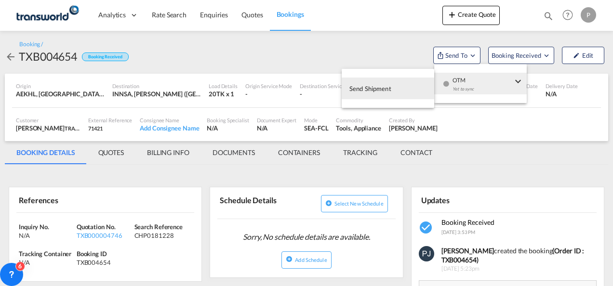
click at [381, 86] on span "Send Shipment" at bounding box center [370, 88] width 42 height 15
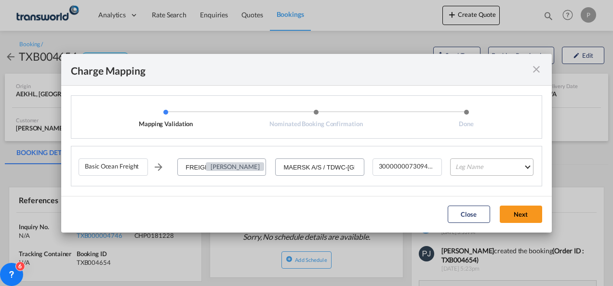
click at [475, 169] on md-select "Leg Name HANDLING ORIGIN VESSEL HANDLING DESTINATION OTHERS TL PICK UP CUSTOMS …" at bounding box center [491, 166] width 83 height 17
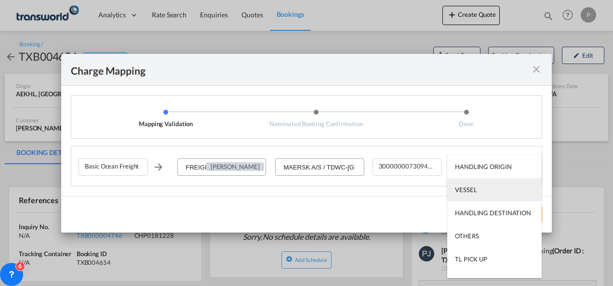
click at [473, 188] on div "VESSEL" at bounding box center [466, 189] width 22 height 9
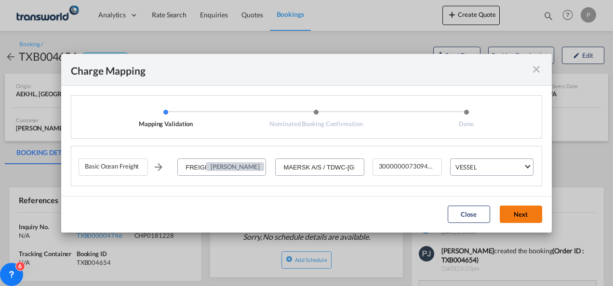
click at [515, 210] on button "Next" at bounding box center [520, 214] width 42 height 17
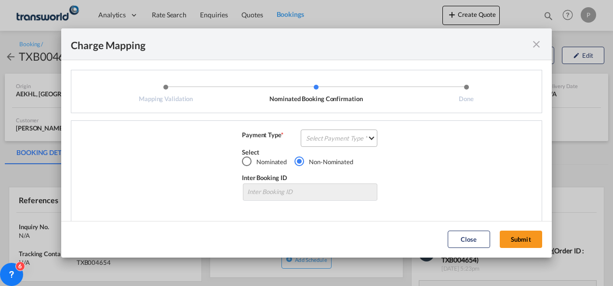
click at [327, 139] on md-select "Select Payment Type COLLECT PREPAID" at bounding box center [338, 138] width 77 height 17
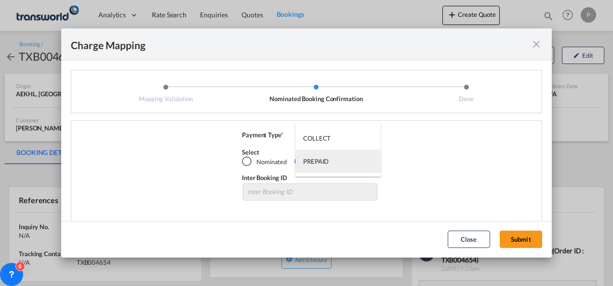
click at [326, 160] on div "PREPAID" at bounding box center [316, 161] width 26 height 9
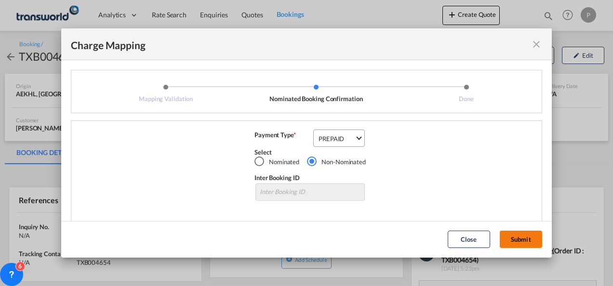
click at [523, 238] on button "Submit" at bounding box center [520, 239] width 42 height 17
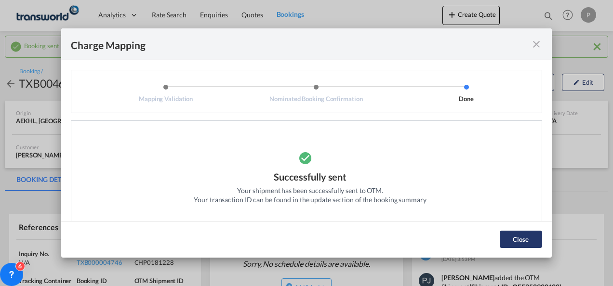
click at [515, 239] on button "Close" at bounding box center [520, 239] width 42 height 17
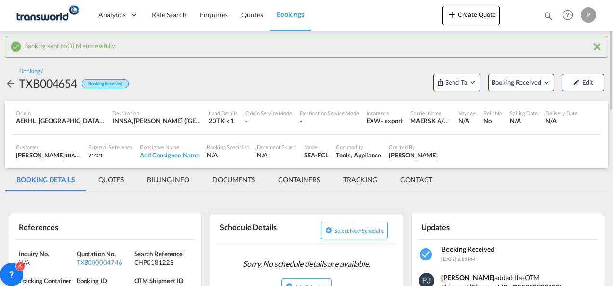
scroll to position [96, 0]
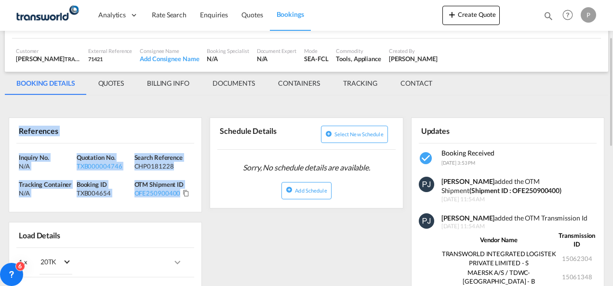
drag, startPoint x: 19, startPoint y: 131, endPoint x: 182, endPoint y: 196, distance: 175.3
click at [182, 196] on div "References Inquiry No. N/A Quotation No. TXB000004746 Search Reference CHP01812…" at bounding box center [105, 165] width 193 height 95
copy div "References Inquiry No. N/A Quotation No. TXB000004746 Search Reference CHP01812…"
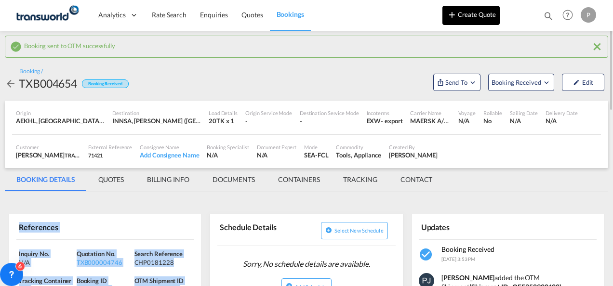
click at [463, 13] on button "Create Quote" at bounding box center [470, 15] width 57 height 19
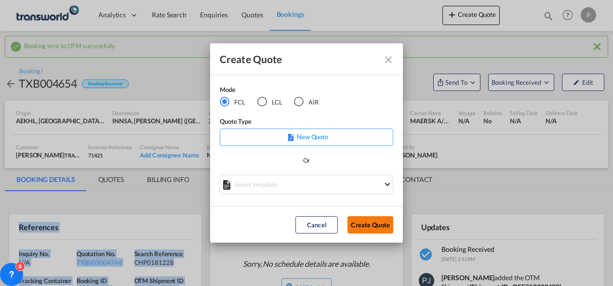
click at [368, 226] on button "Create Quote" at bounding box center [370, 224] width 46 height 17
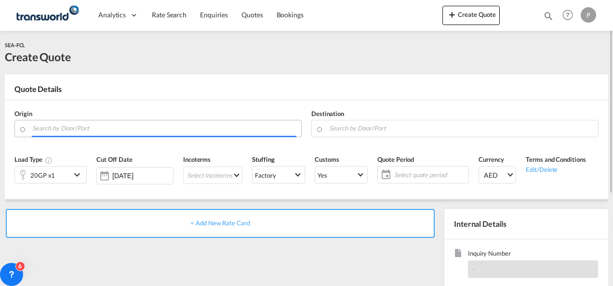
click at [91, 131] on input "Search by Door/Port" at bounding box center [164, 128] width 264 height 17
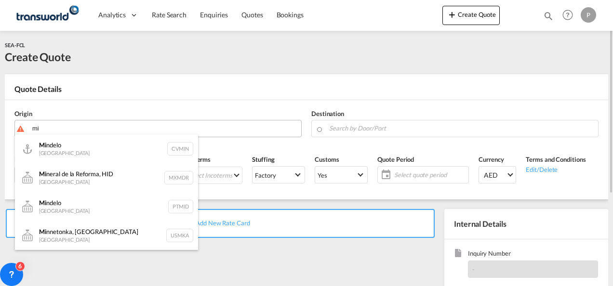
type input "m"
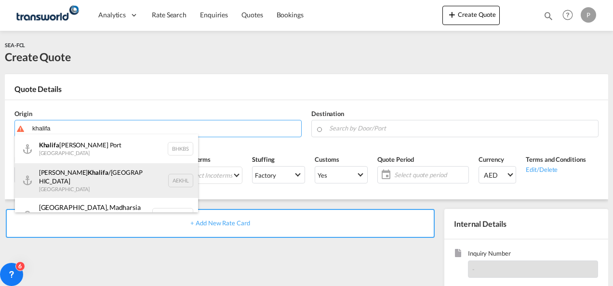
click at [96, 177] on div "[PERSON_NAME] /[GEOGRAPHIC_DATA] [GEOGRAPHIC_DATA] AEKHL" at bounding box center [106, 180] width 183 height 35
type input "[PERSON_NAME]/[GEOGRAPHIC_DATA], AEKHL"
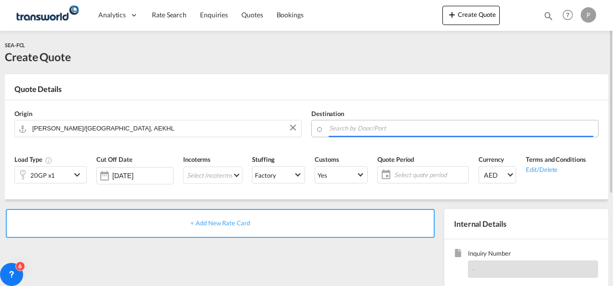
click at [336, 127] on input "Search by Door/Port" at bounding box center [461, 128] width 264 height 17
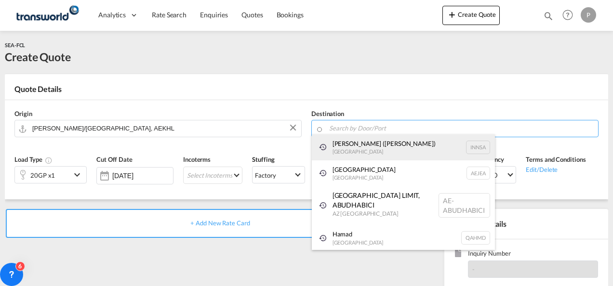
click at [371, 146] on div "Jawaharlal Nehru (Nhava Sheva) India INNSA" at bounding box center [403, 147] width 183 height 26
type input "[PERSON_NAME] ([PERSON_NAME]), [GEOGRAPHIC_DATA]"
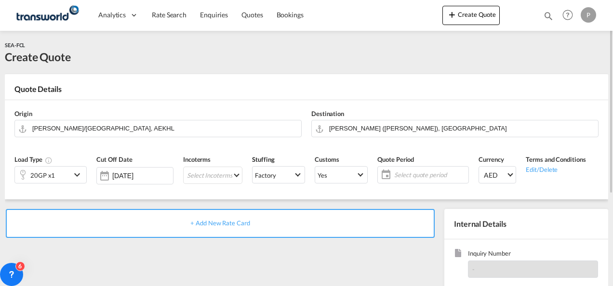
click at [80, 177] on md-icon "icon-chevron-down" at bounding box center [78, 175] width 14 height 12
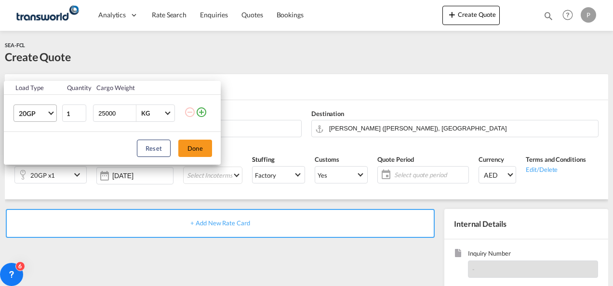
click at [48, 113] on md-select-value "20GP" at bounding box center [37, 113] width 39 height 16
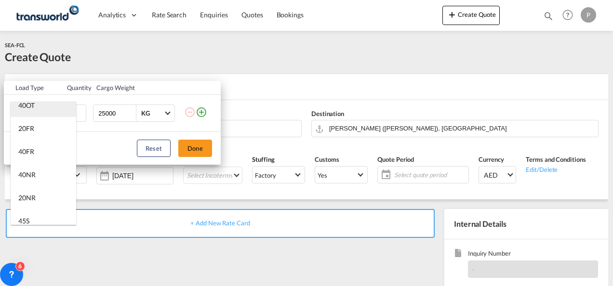
scroll to position [241, 0]
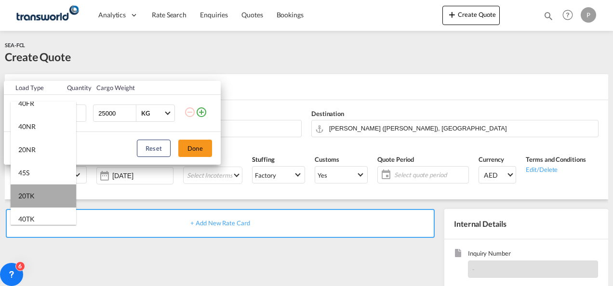
click at [46, 196] on md-option "20TK" at bounding box center [43, 195] width 65 height 23
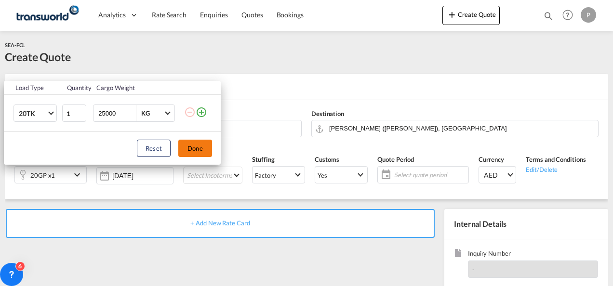
click at [194, 143] on button "Done" at bounding box center [195, 148] width 34 height 17
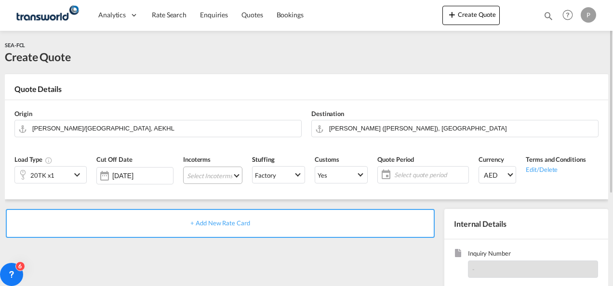
click at [213, 174] on md-select "Select Incoterms DAP - import Delivered at Place CFR - import Cost and Freight …" at bounding box center [212, 175] width 59 height 17
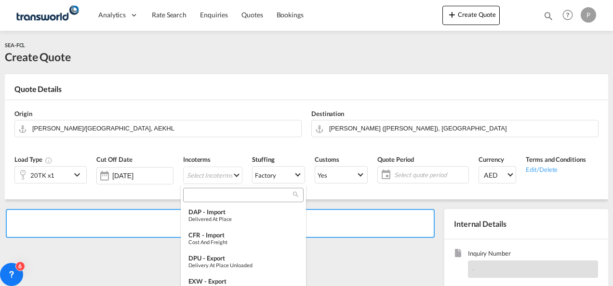
click at [207, 192] on input "search" at bounding box center [239, 195] width 107 height 9
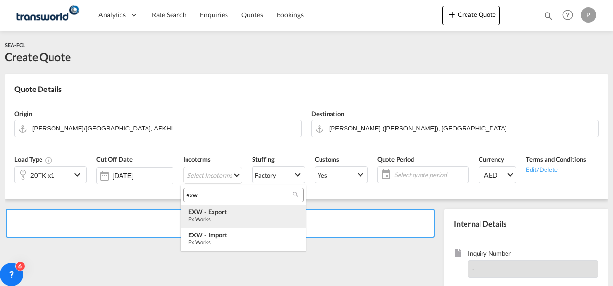
type input "exw"
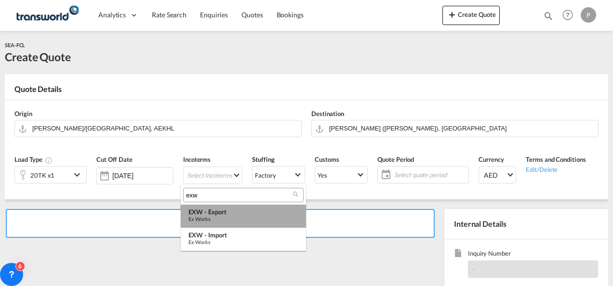
click at [210, 216] on div "Ex Works" at bounding box center [243, 219] width 110 height 6
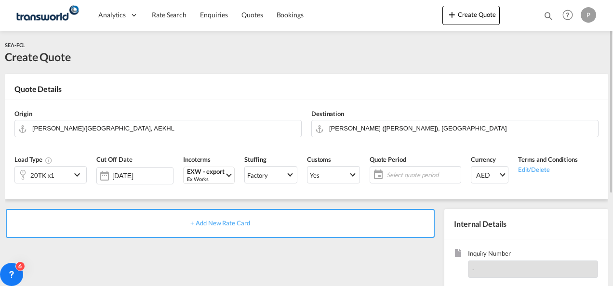
click at [405, 174] on span "Select quote period" at bounding box center [422, 174] width 72 height 9
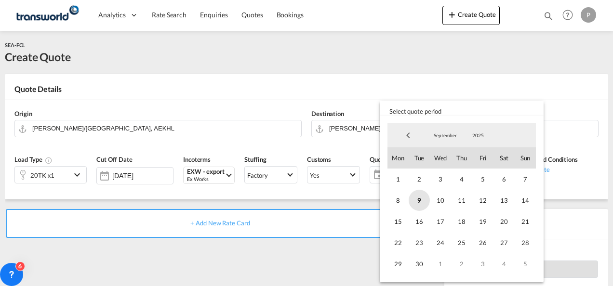
click at [420, 202] on span "9" at bounding box center [418, 200] width 21 height 21
click at [420, 264] on span "30" at bounding box center [418, 263] width 21 height 21
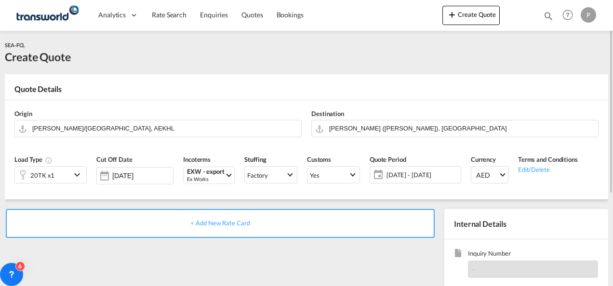
scroll to position [96, 0]
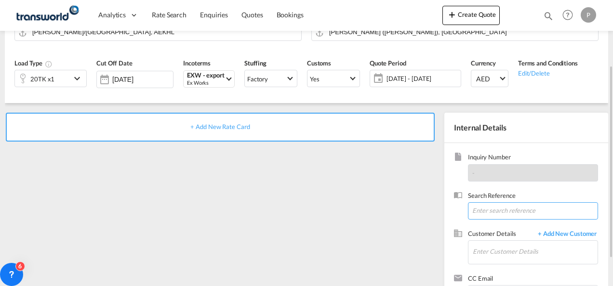
click at [488, 210] on input at bounding box center [533, 210] width 130 height 17
click at [490, 209] on input at bounding box center [533, 210] width 130 height 17
paste input "CHP0181776"
type input "CHP0181776"
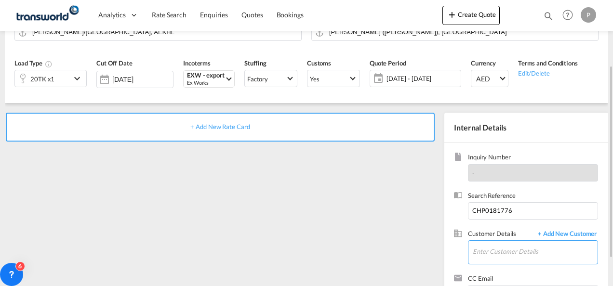
click at [499, 254] on input "Enter Customer Details" at bounding box center [534, 252] width 125 height 22
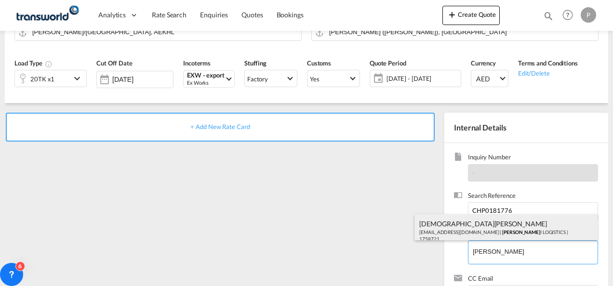
click at [471, 229] on div "Vaishnav Bhaskar bhaskar22487@gmail.com | AL ALAM I LOGISTICS | 1758721" at bounding box center [505, 230] width 183 height 33
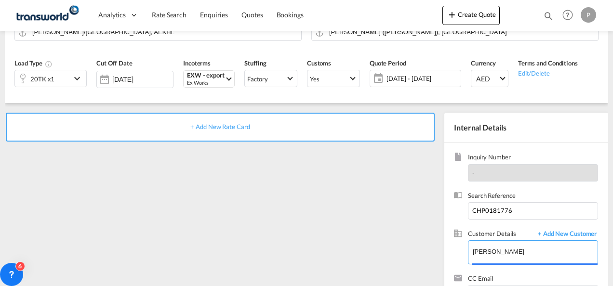
type input "AL ALAMI LOGISTICS, Vaishnav Bhaskar, bhaskar22487@gmail.com"
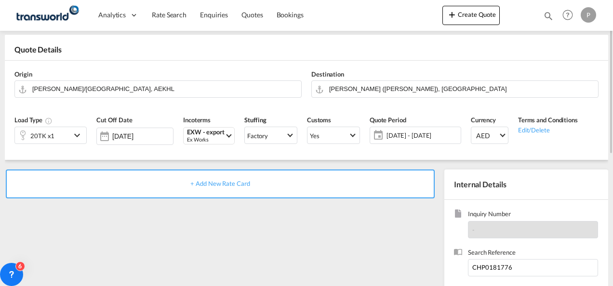
scroll to position [0, 0]
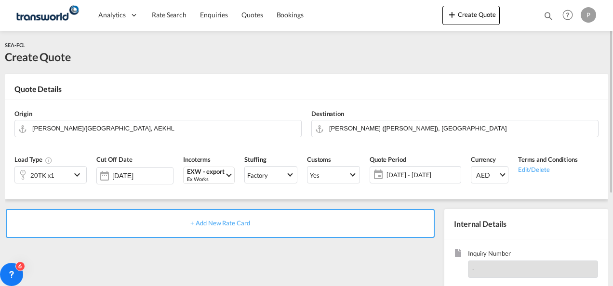
click at [229, 221] on span "+ Add New Rate Card" at bounding box center [219, 223] width 59 height 8
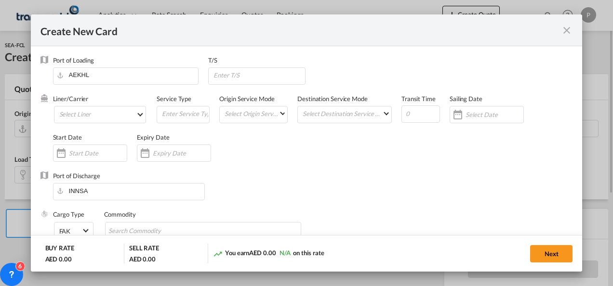
type input "Basic Ocean Freight"
select select "per equipment"
click at [129, 116] on md-select "Select Liner 2HM LOGISTICS D.O.O 2HM LOGISTICS D.O.O. / TDWC-CAPODISTRI 2HM LOG…" at bounding box center [100, 114] width 92 height 17
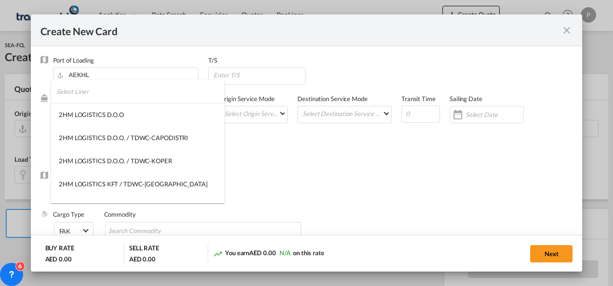
click at [107, 97] on input "search" at bounding box center [140, 91] width 168 height 23
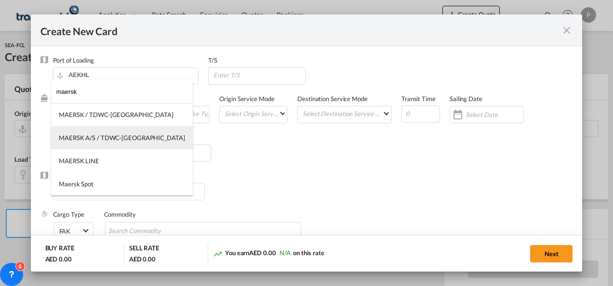
type input "maersk"
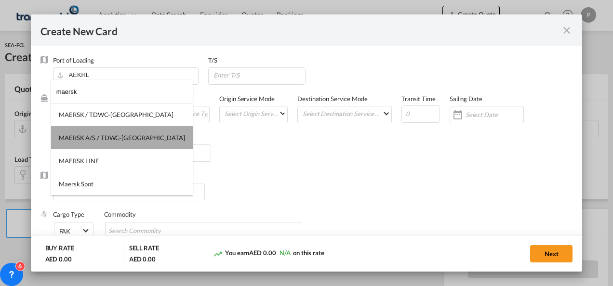
click at [127, 136] on div "MAERSK A/S / TDWC-[GEOGRAPHIC_DATA]" at bounding box center [122, 137] width 126 height 9
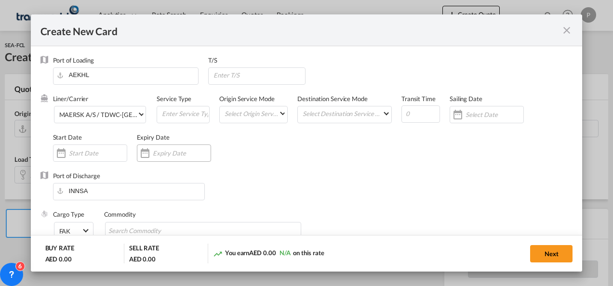
click at [183, 153] on input "Create New Card ..." at bounding box center [182, 153] width 58 height 8
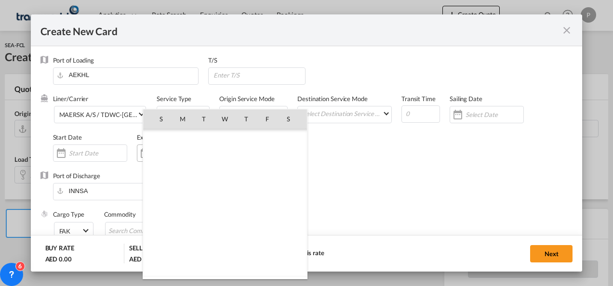
scroll to position [223070, 0]
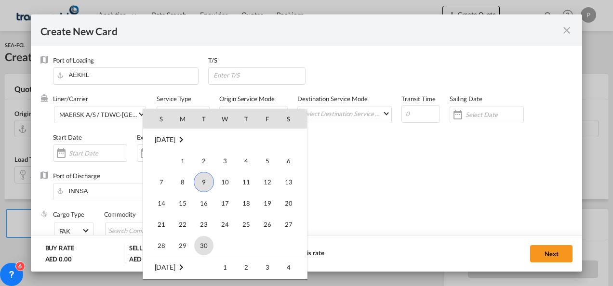
click at [206, 246] on span "30" at bounding box center [203, 245] width 19 height 19
type input "[DATE]"
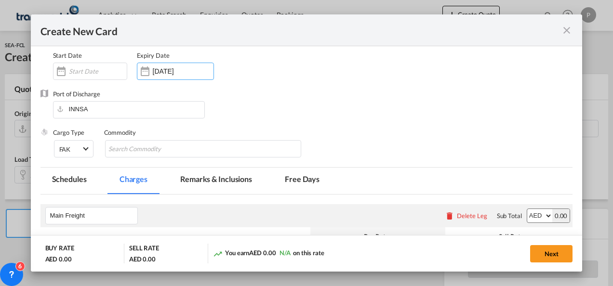
scroll to position [96, 0]
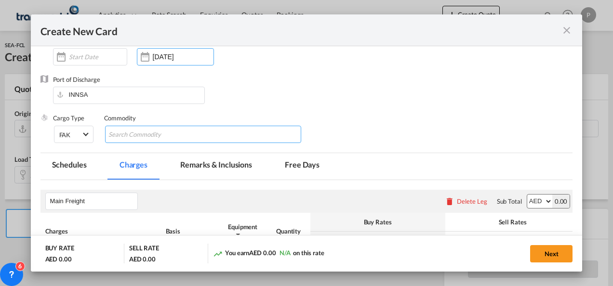
click at [149, 138] on input "Search Commodity" at bounding box center [152, 134] width 88 height 15
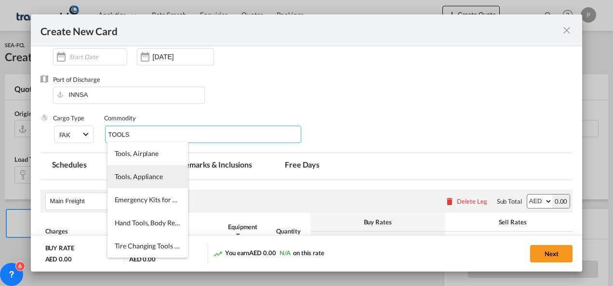
type input "TOOLS"
click at [149, 171] on li "Tools, Appliance" at bounding box center [147, 176] width 80 height 23
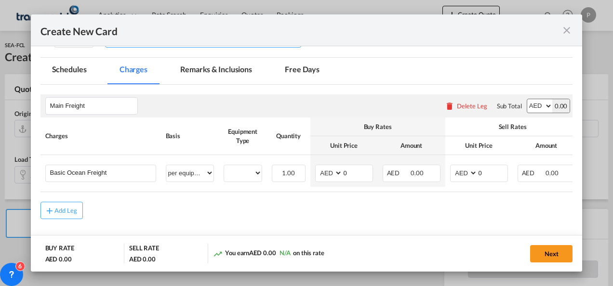
scroll to position [193, 0]
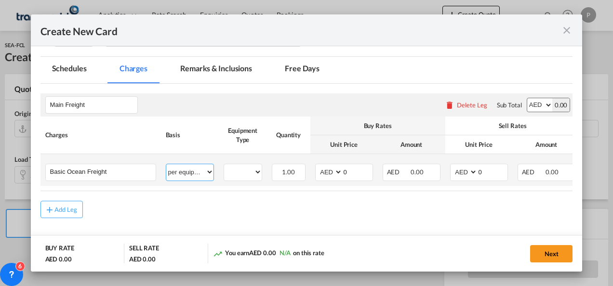
click at [206, 172] on select "per equipment per container per B/L per shipping bill per shipment % on freight…" at bounding box center [189, 171] width 47 height 15
select select "per shipment"
click at [166, 164] on select "per equipment per container per B/L per shipping bill per shipment % on freight…" at bounding box center [189, 171] width 47 height 15
click at [355, 168] on input "0" at bounding box center [357, 171] width 30 height 14
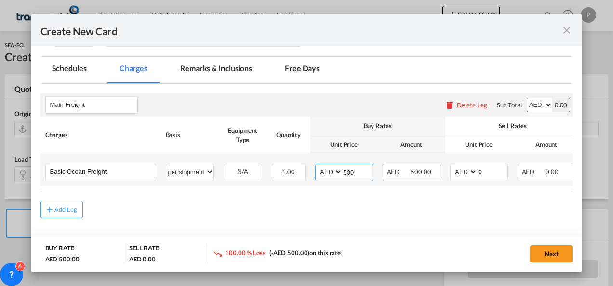
type input "500"
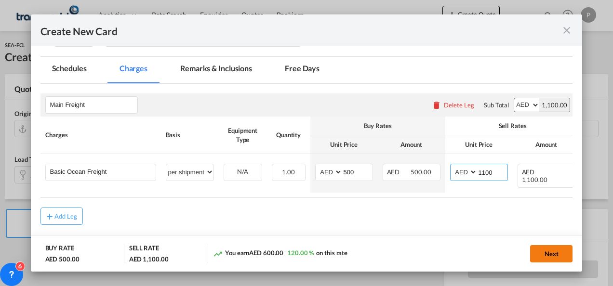
type input "1100"
click at [556, 257] on button "Next" at bounding box center [551, 253] width 42 height 17
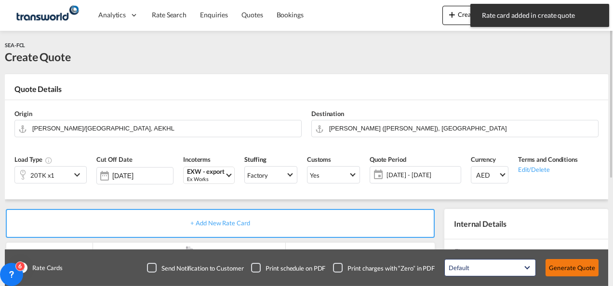
click at [581, 268] on button "Generate Quote" at bounding box center [571, 267] width 53 height 17
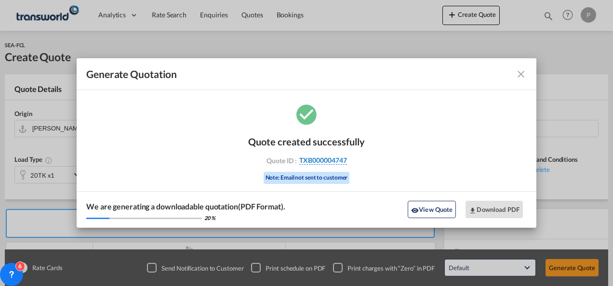
click at [316, 158] on span "TXB000004747" at bounding box center [323, 160] width 48 height 9
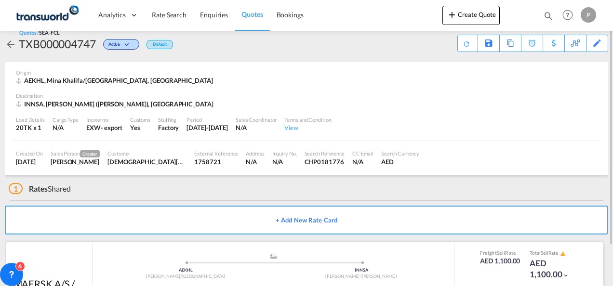
scroll to position [60, 0]
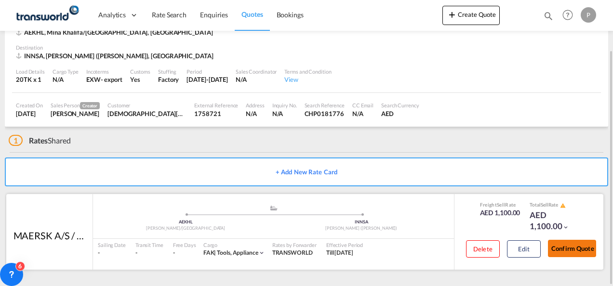
click at [580, 243] on button "Confirm Quote" at bounding box center [572, 248] width 48 height 17
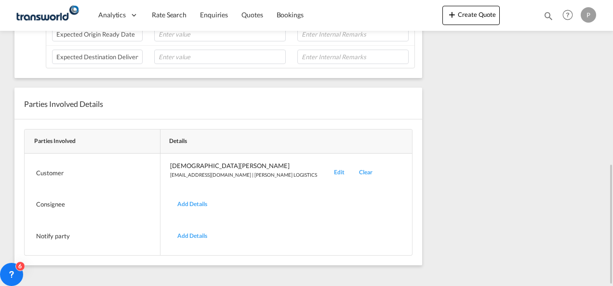
scroll to position [150, 0]
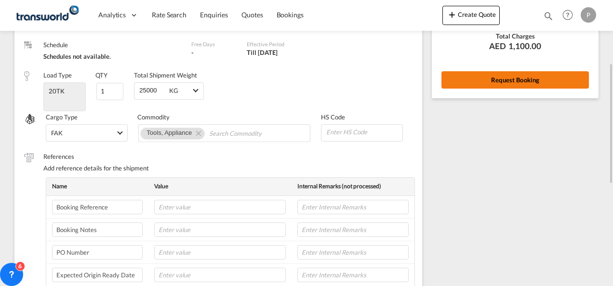
click at [501, 74] on button "Request Booking" at bounding box center [514, 79] width 147 height 17
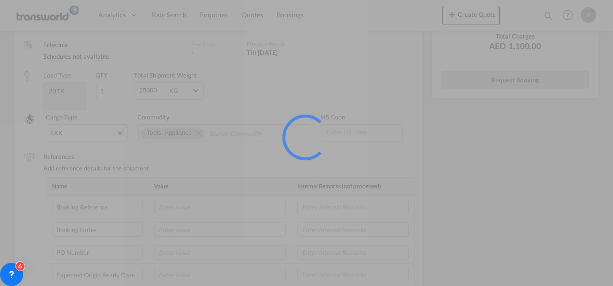
scroll to position [18, 0]
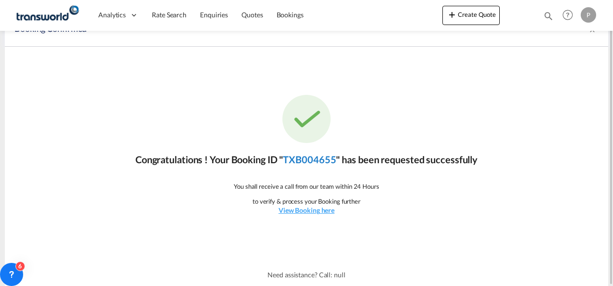
click at [313, 158] on link "TXB004655" at bounding box center [309, 160] width 53 height 12
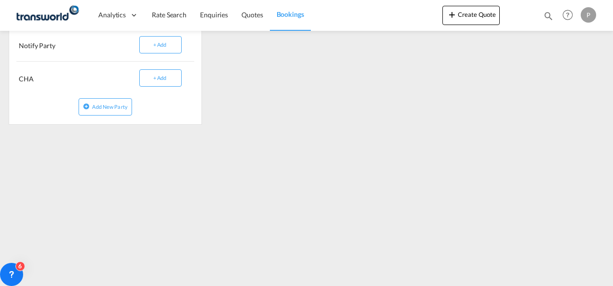
scroll to position [305, 0]
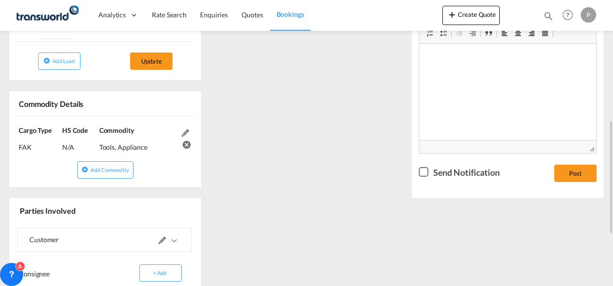
click at [345, 151] on div "References Inquiry No. N/A Quotation No. TXB000004747 Search Reference CHP01817…" at bounding box center [306, 129] width 603 height 529
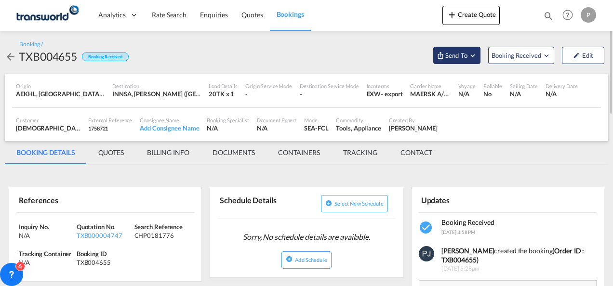
click at [474, 56] on md-icon "Open demo menu" at bounding box center [472, 55] width 9 height 9
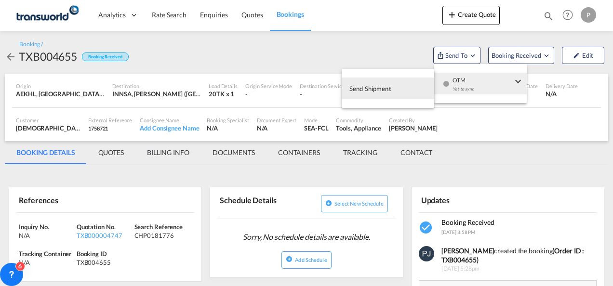
click at [374, 90] on span "Send Shipment" at bounding box center [370, 88] width 42 height 15
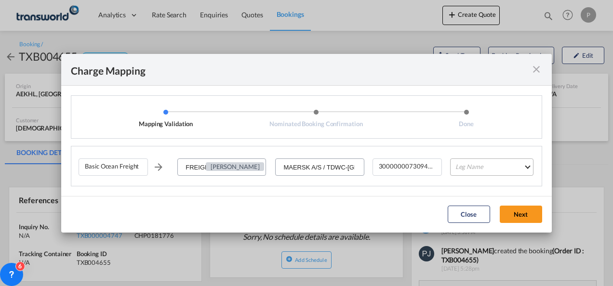
click at [485, 167] on md-select "Leg Name HANDLING ORIGIN VESSEL HANDLING DESTINATION OTHERS TL PICK UP CUSTOMS …" at bounding box center [491, 166] width 83 height 17
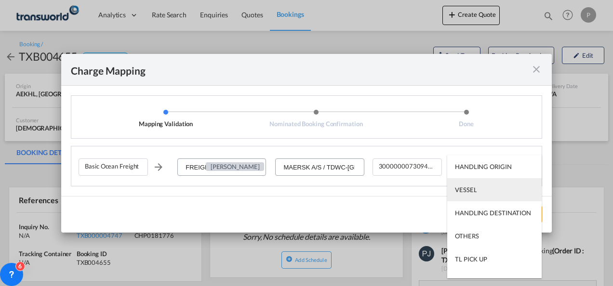
click at [477, 188] on md-option "VESSEL" at bounding box center [494, 189] width 94 height 23
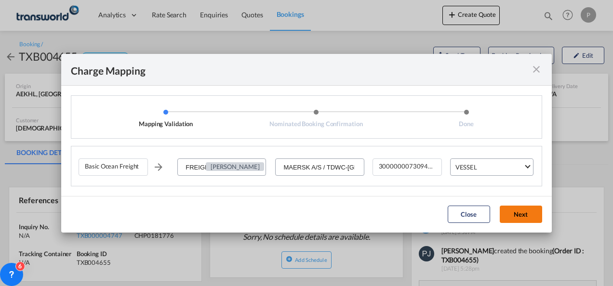
click at [516, 212] on button "Next" at bounding box center [520, 214] width 42 height 17
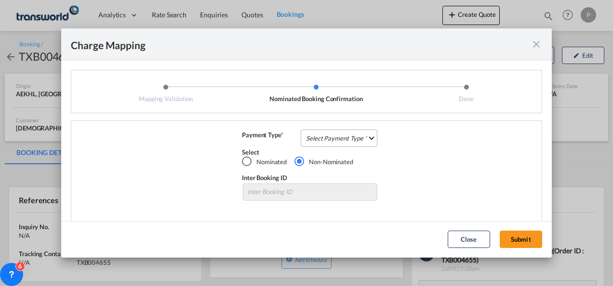
click at [341, 139] on md-select "Select Payment Type COLLECT PREPAID" at bounding box center [338, 138] width 77 height 17
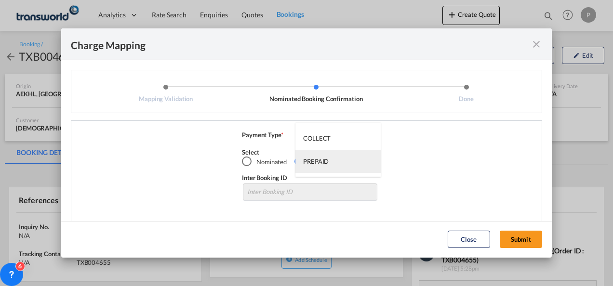
click at [322, 160] on div "PREPAID" at bounding box center [316, 161] width 26 height 9
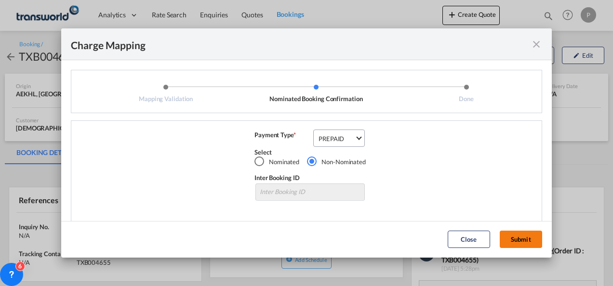
click at [529, 240] on button "Submit" at bounding box center [520, 239] width 42 height 17
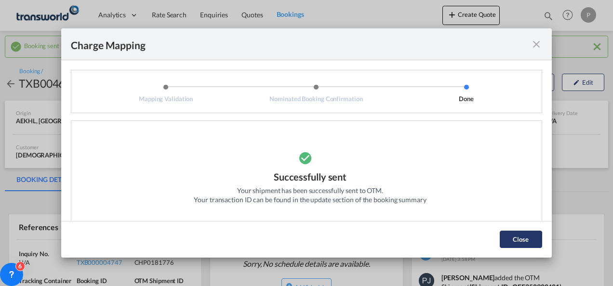
click at [520, 241] on button "Close" at bounding box center [520, 239] width 42 height 17
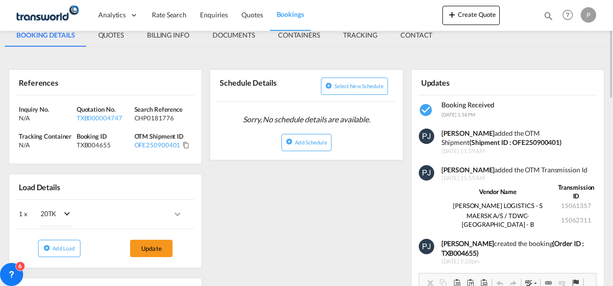
scroll to position [96, 0]
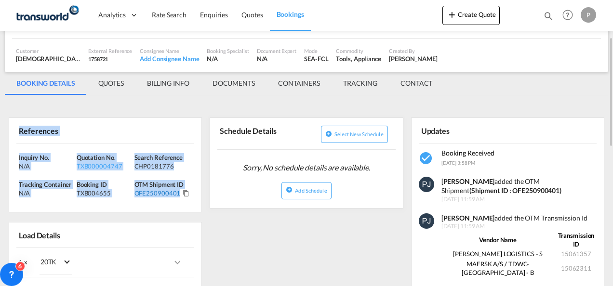
drag, startPoint x: 19, startPoint y: 130, endPoint x: 177, endPoint y: 190, distance: 169.5
click at [177, 190] on div "References Inquiry No. N/A Quotation No. TXB000004747 Search Reference CHP01817…" at bounding box center [105, 165] width 193 height 95
copy div "References Inquiry No. N/A Quotation No. TXB000004747 Search Reference CHP01817…"
